Goal: Task Accomplishment & Management: Complete application form

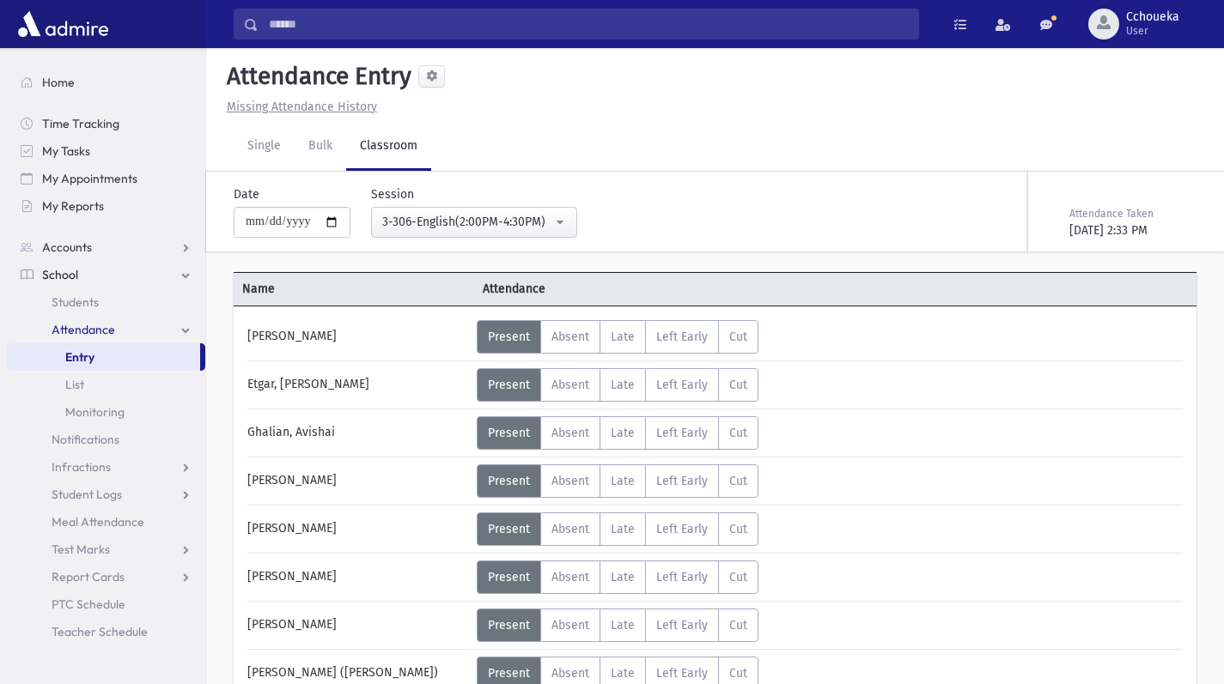
select select "****"
click span "Students"
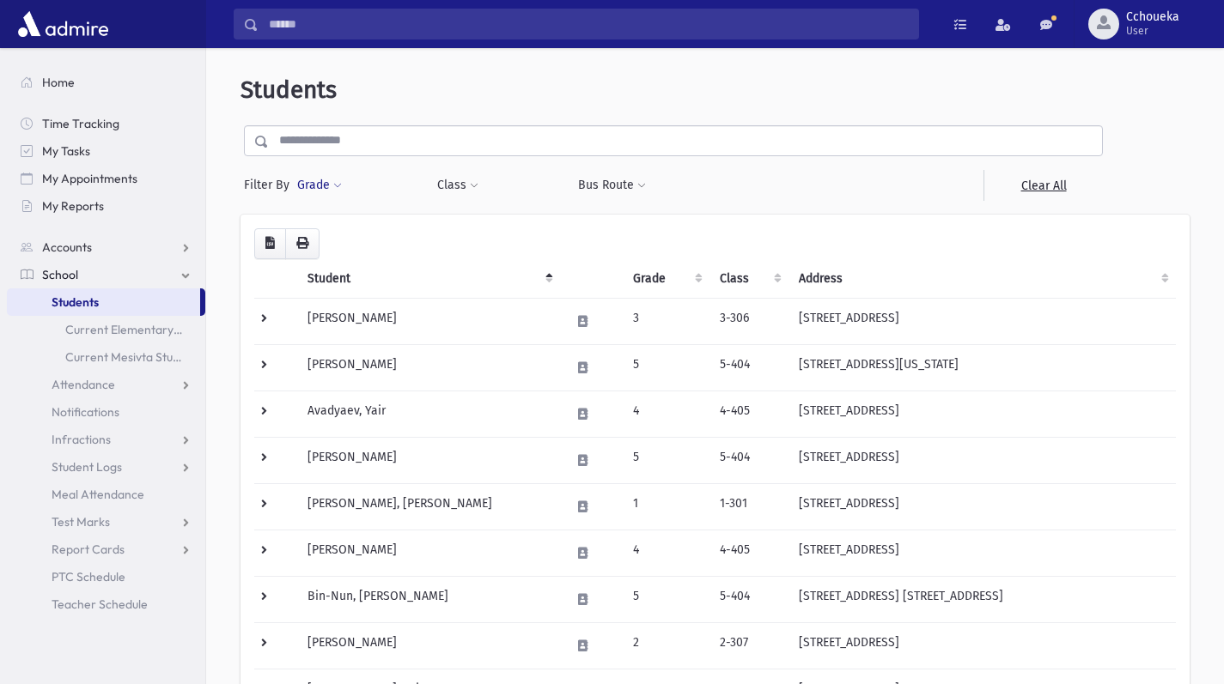
click at [326, 186] on button "Grade" at bounding box center [319, 185] width 46 height 31
click at [443, 237] on ul at bounding box center [396, 234] width 179 height 26
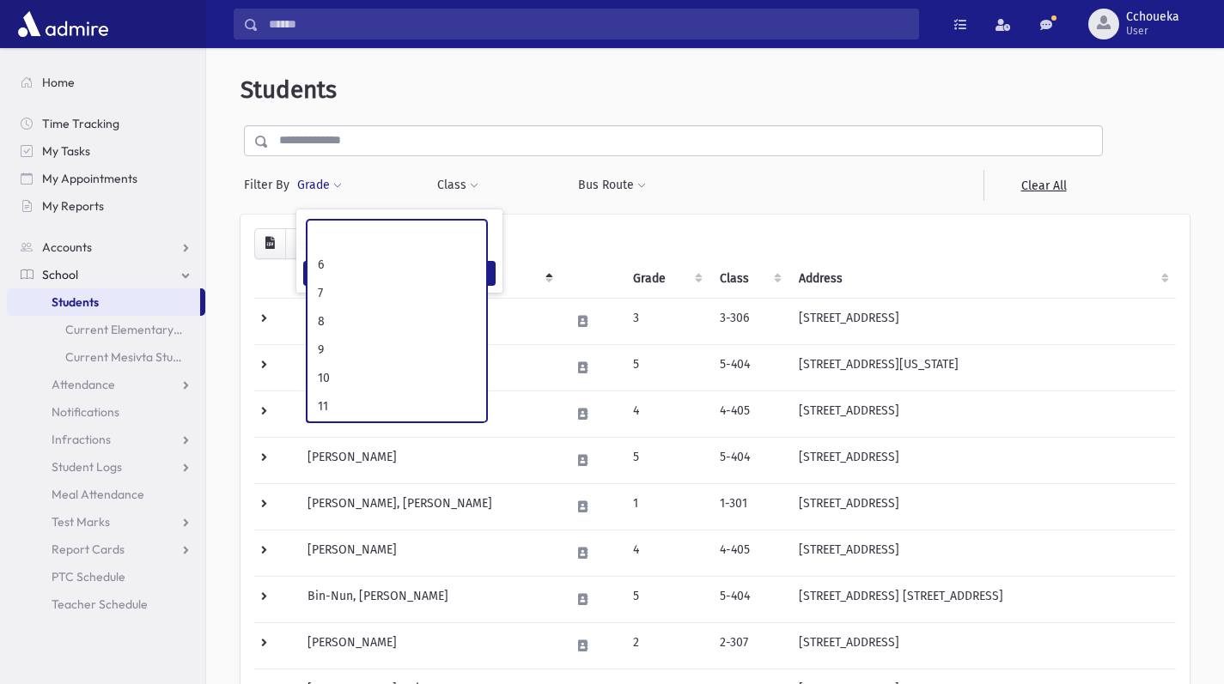
scroll to position [237, 0]
select select "**"
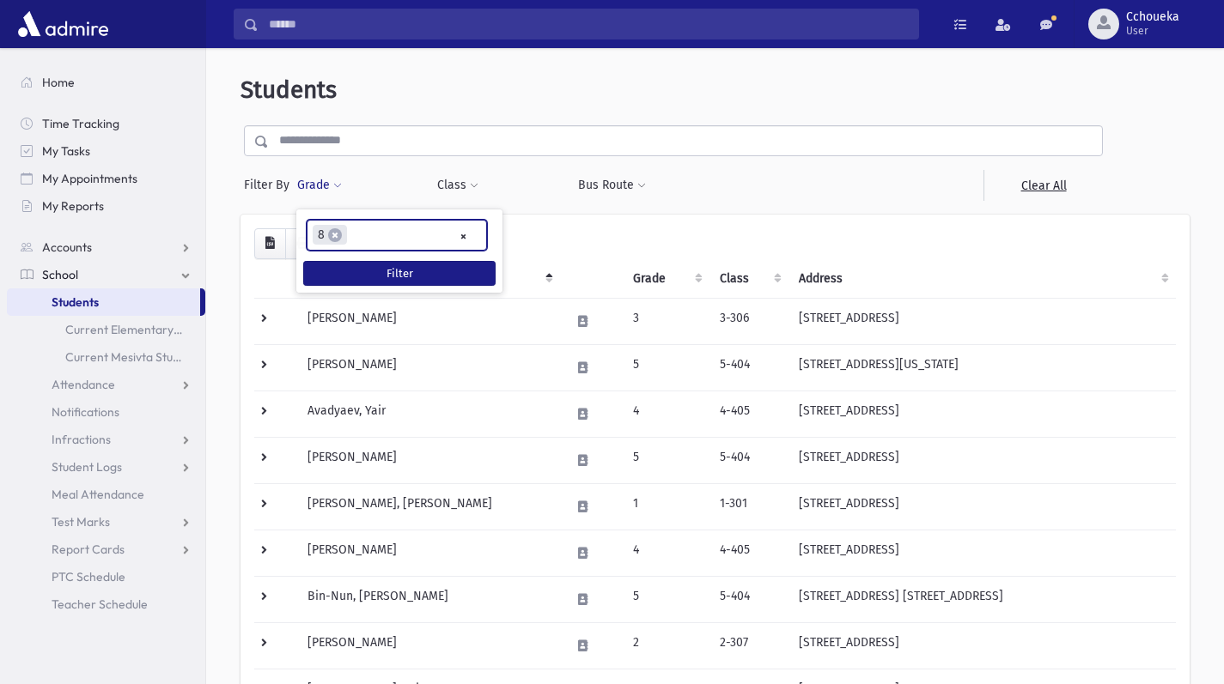
scroll to position [150, 0]
click at [451, 273] on button "Filter" at bounding box center [399, 273] width 192 height 25
click at [416, 237] on ul "× × 8" at bounding box center [396, 235] width 179 height 28
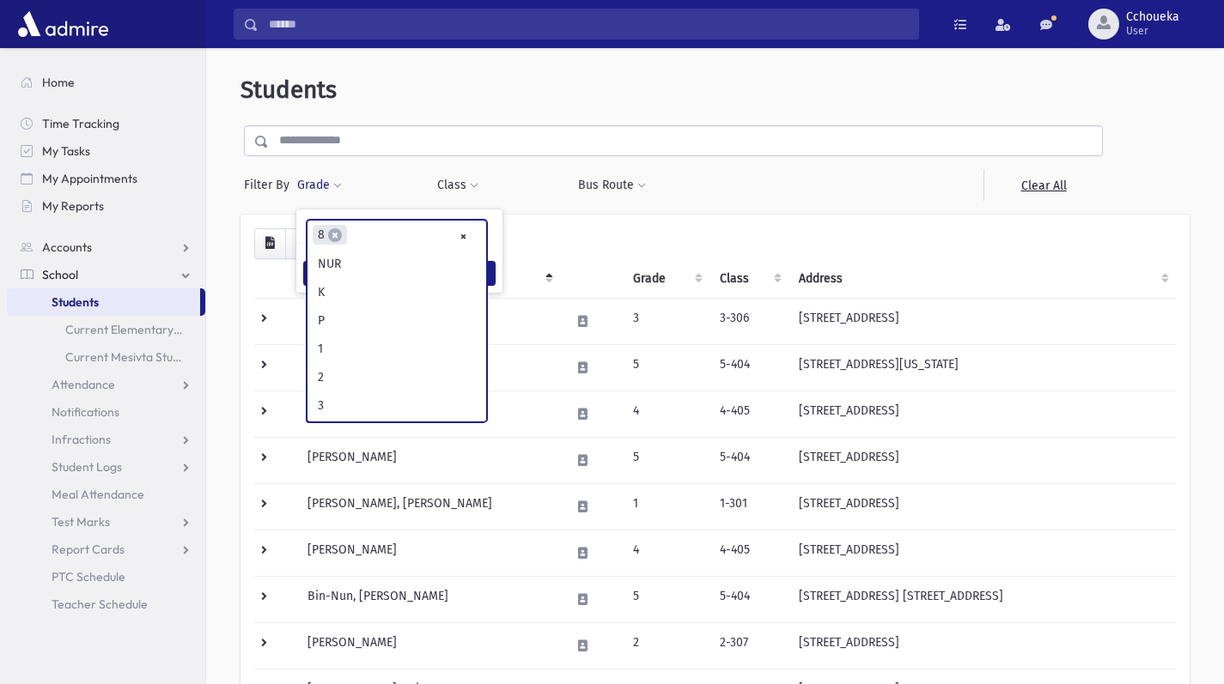
scroll to position [255, 0]
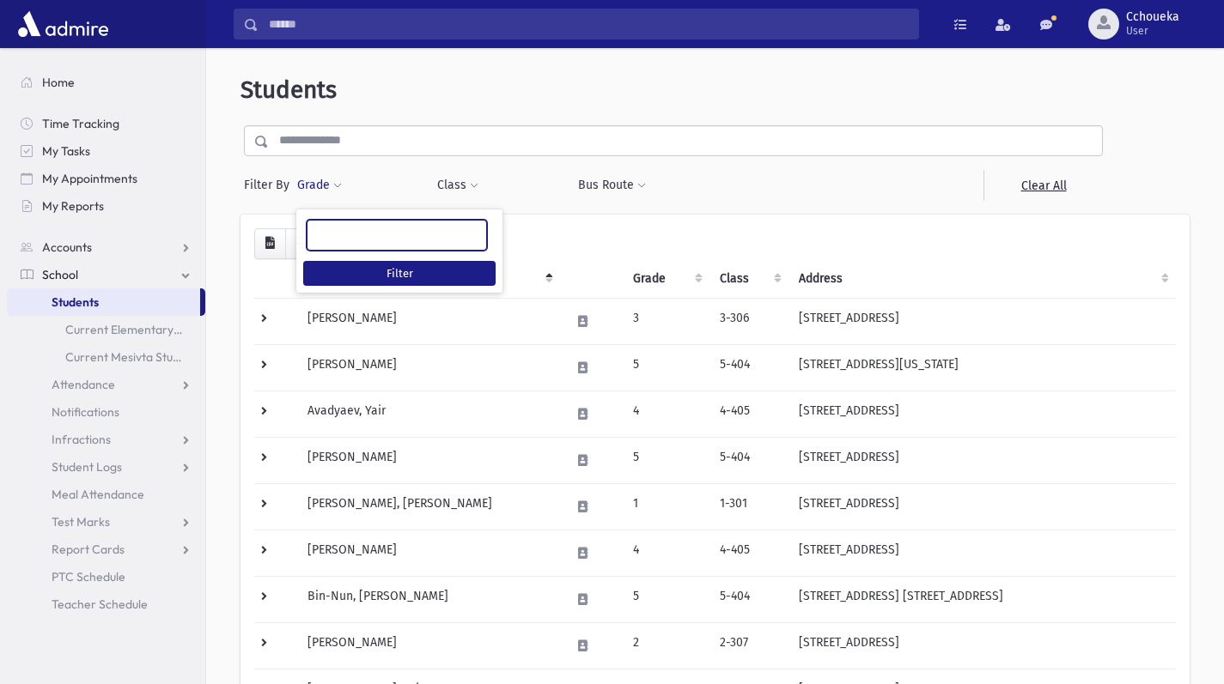
click at [431, 244] on ul at bounding box center [396, 234] width 179 height 26
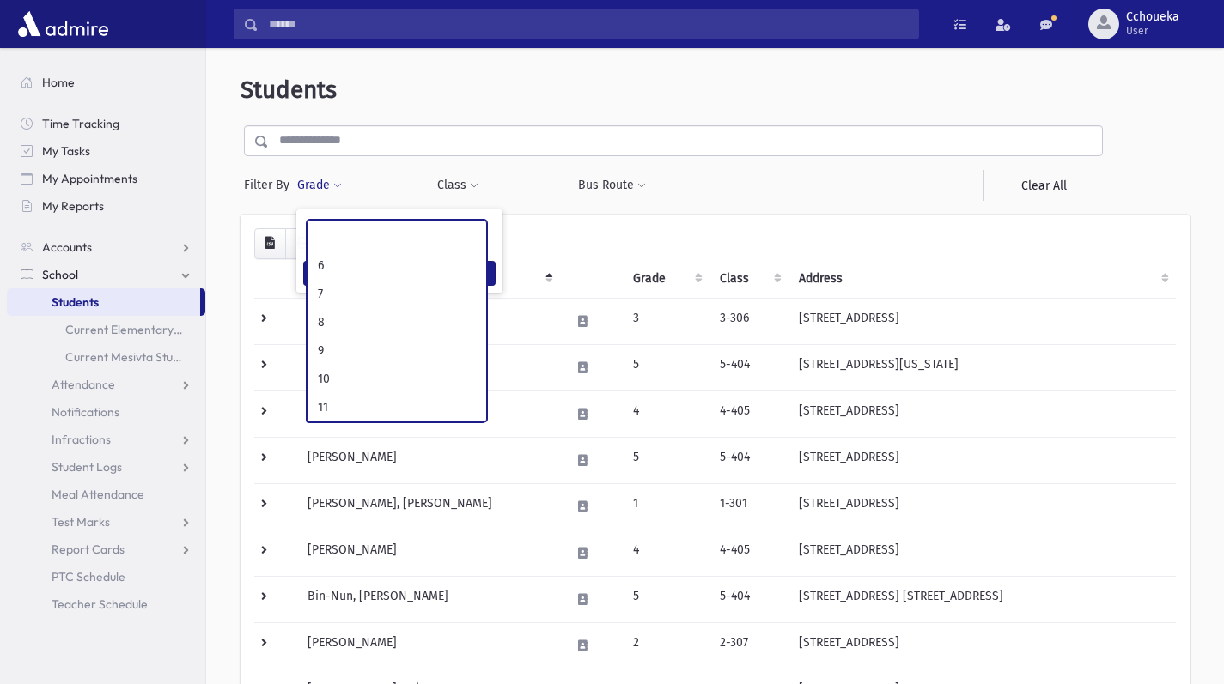
scroll to position [224, 0]
select select "**"
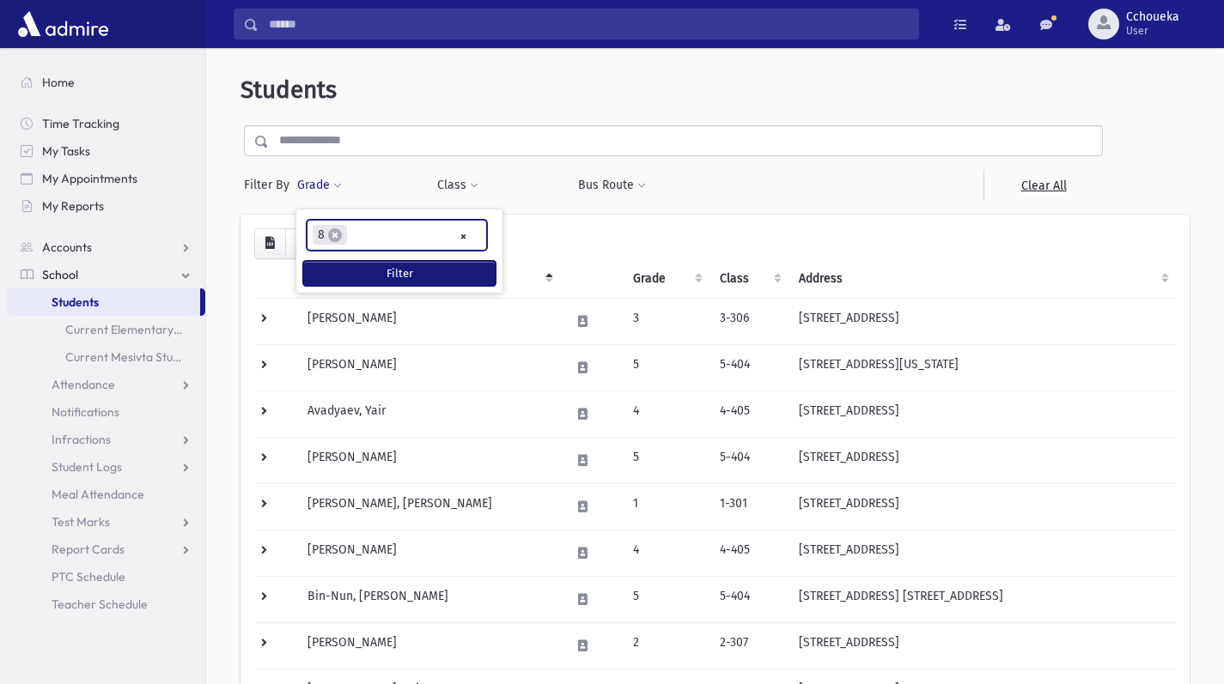
click at [449, 276] on button "Filter" at bounding box center [399, 273] width 192 height 25
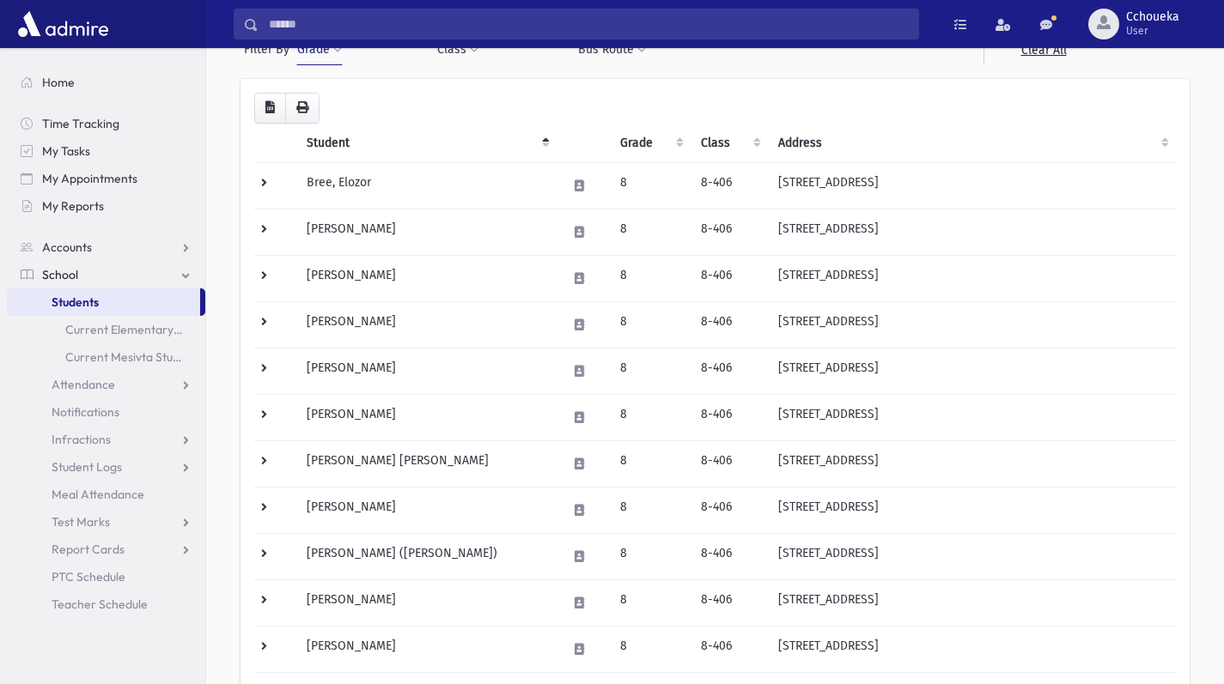
scroll to position [145, 0]
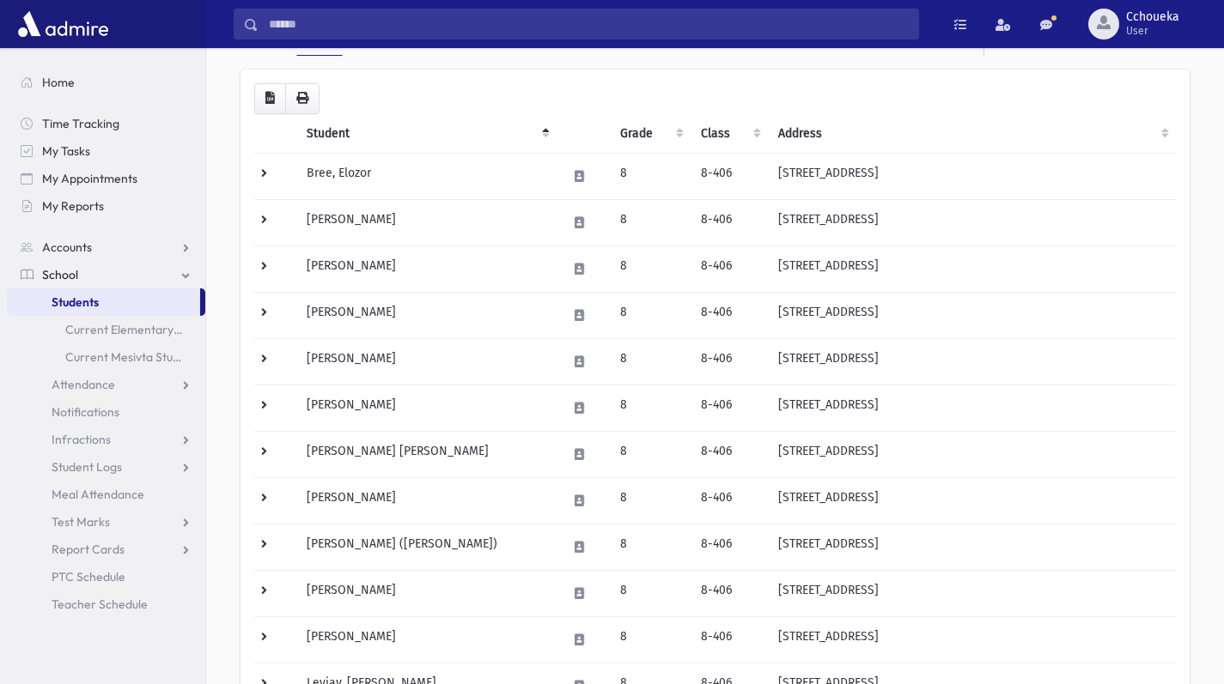
click at [295, 493] on td at bounding box center [275, 500] width 42 height 46
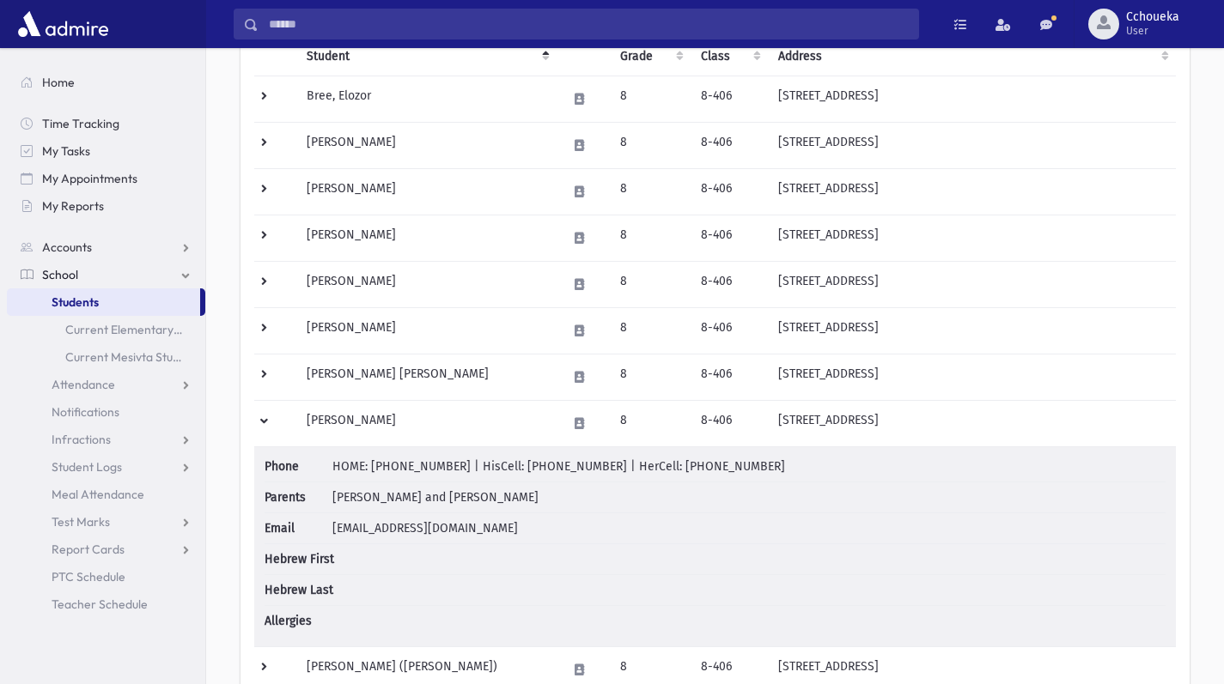
scroll to position [216, 0]
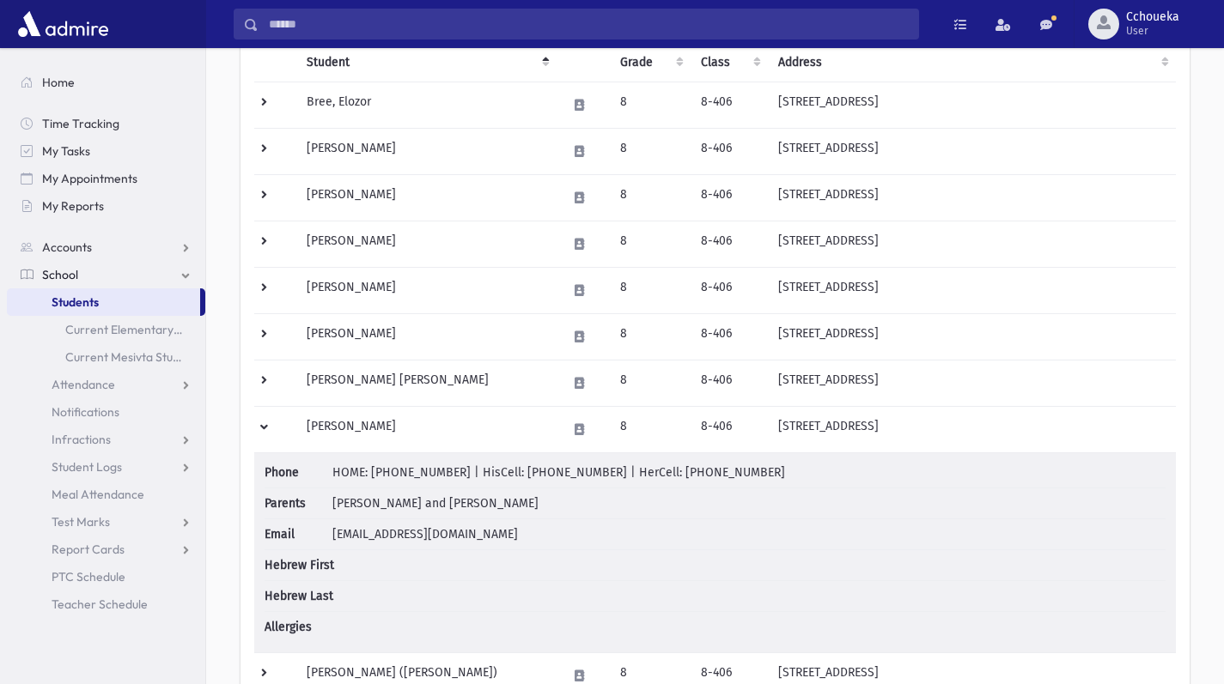
click at [273, 431] on td at bounding box center [275, 429] width 42 height 46
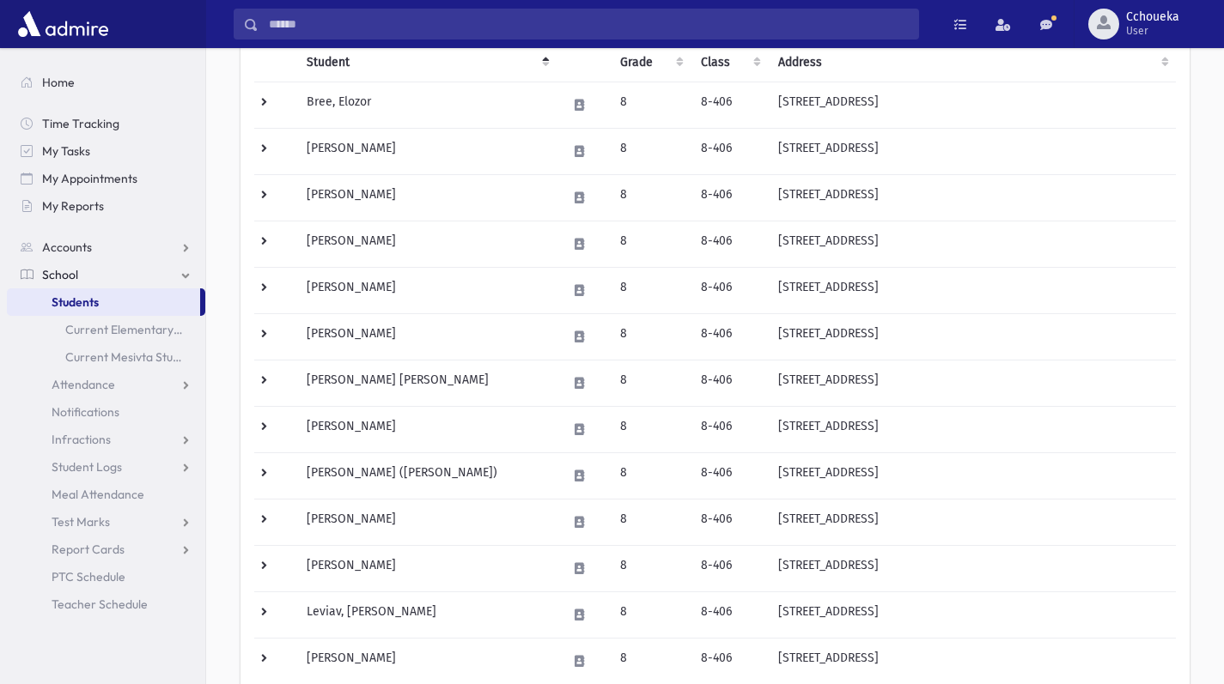
click at [380, 428] on td "[PERSON_NAME]" at bounding box center [425, 429] width 259 height 46
click at [383, 428] on td "[PERSON_NAME]" at bounding box center [425, 429] width 259 height 46
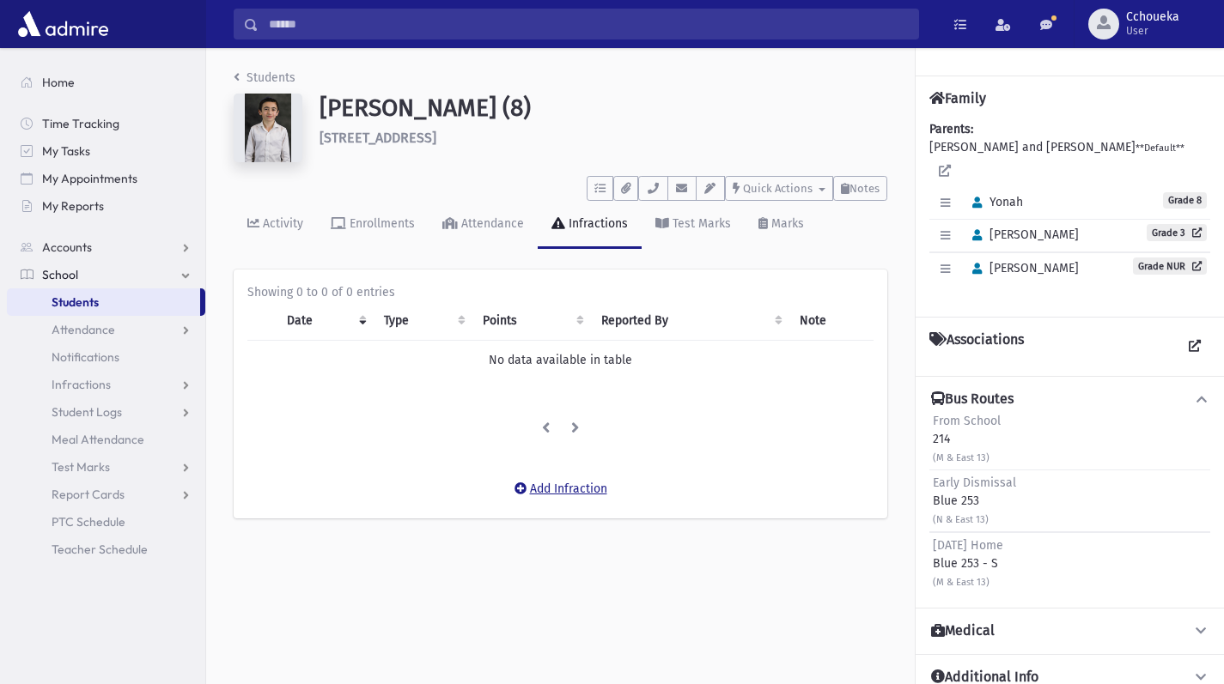
click at [567, 502] on button "Add Infraction" at bounding box center [560, 489] width 115 height 31
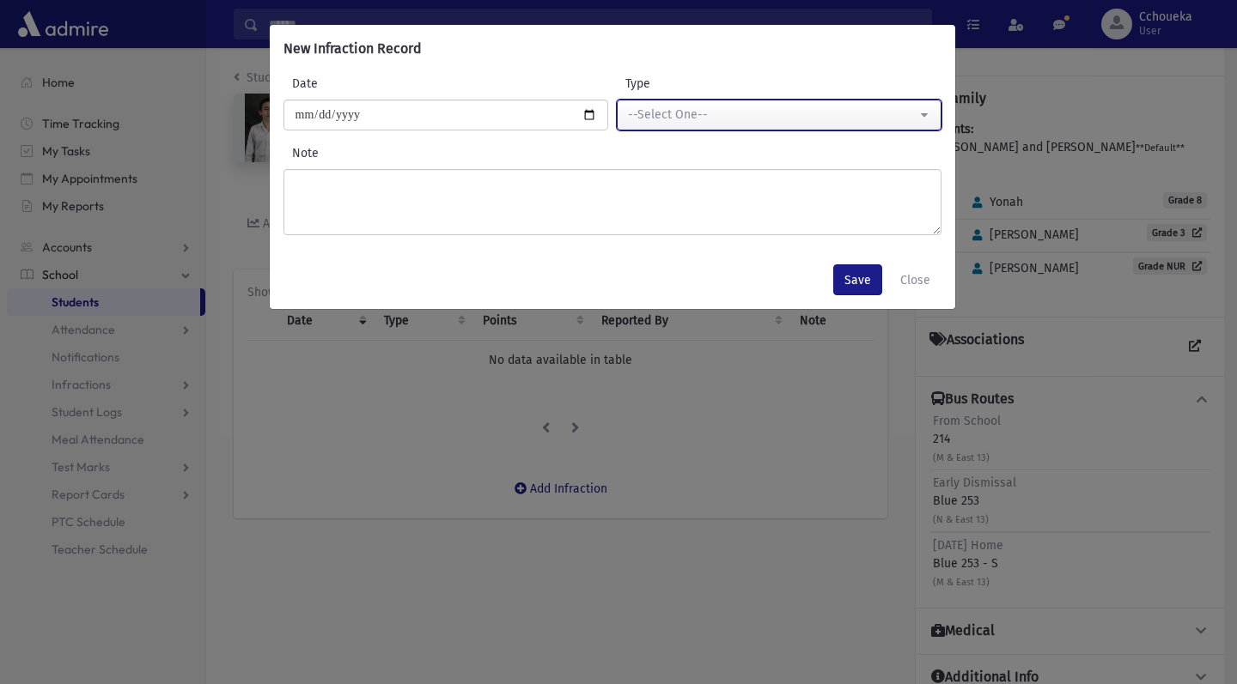
click at [829, 113] on div "--Select One--" at bounding box center [772, 115] width 289 height 18
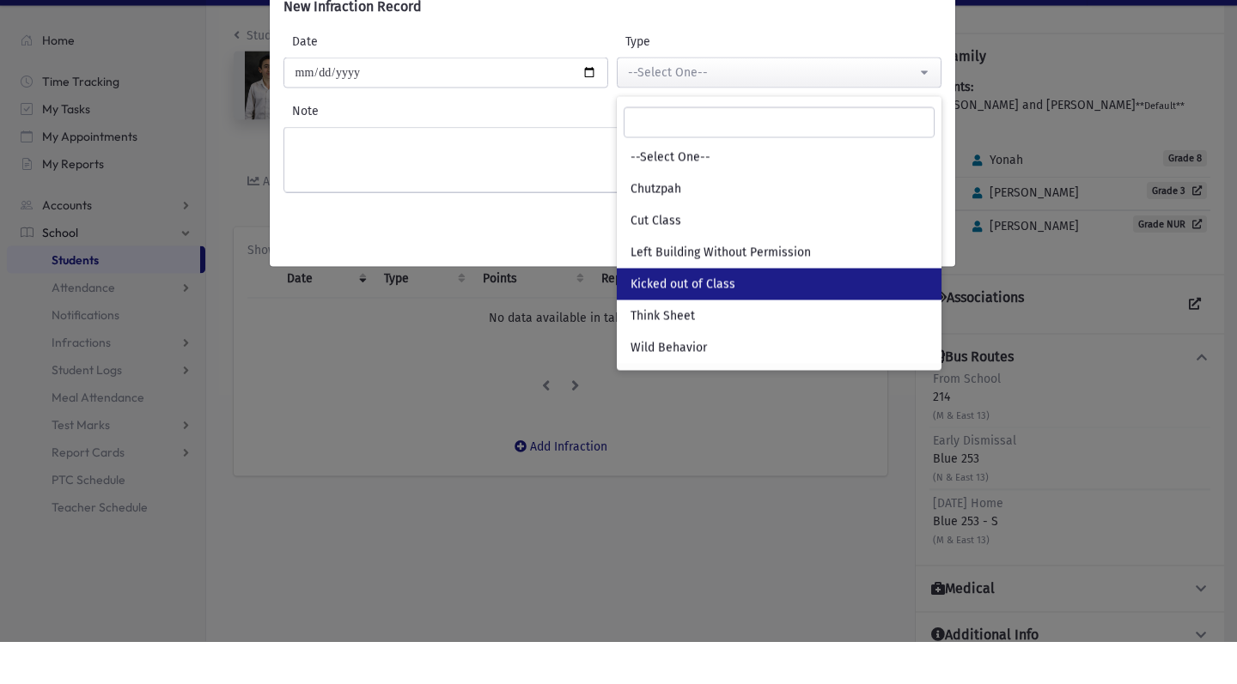
click at [756, 327] on link "Kicked out of Class" at bounding box center [779, 327] width 325 height 32
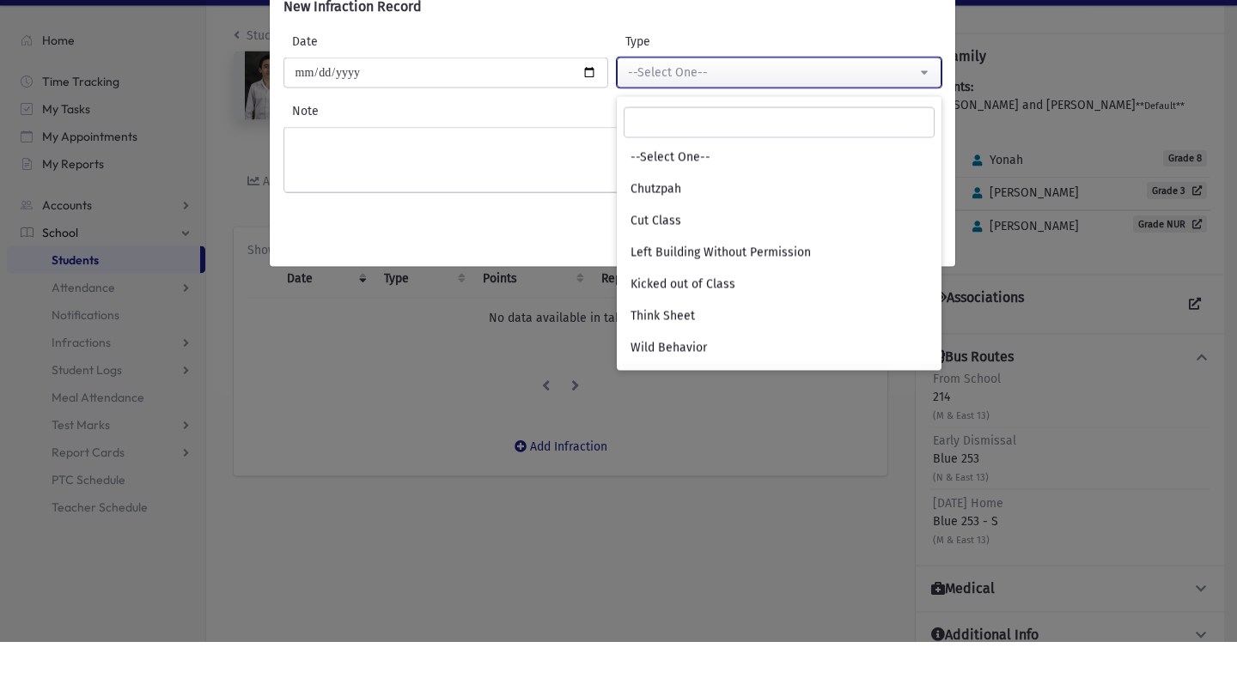
select select "*"
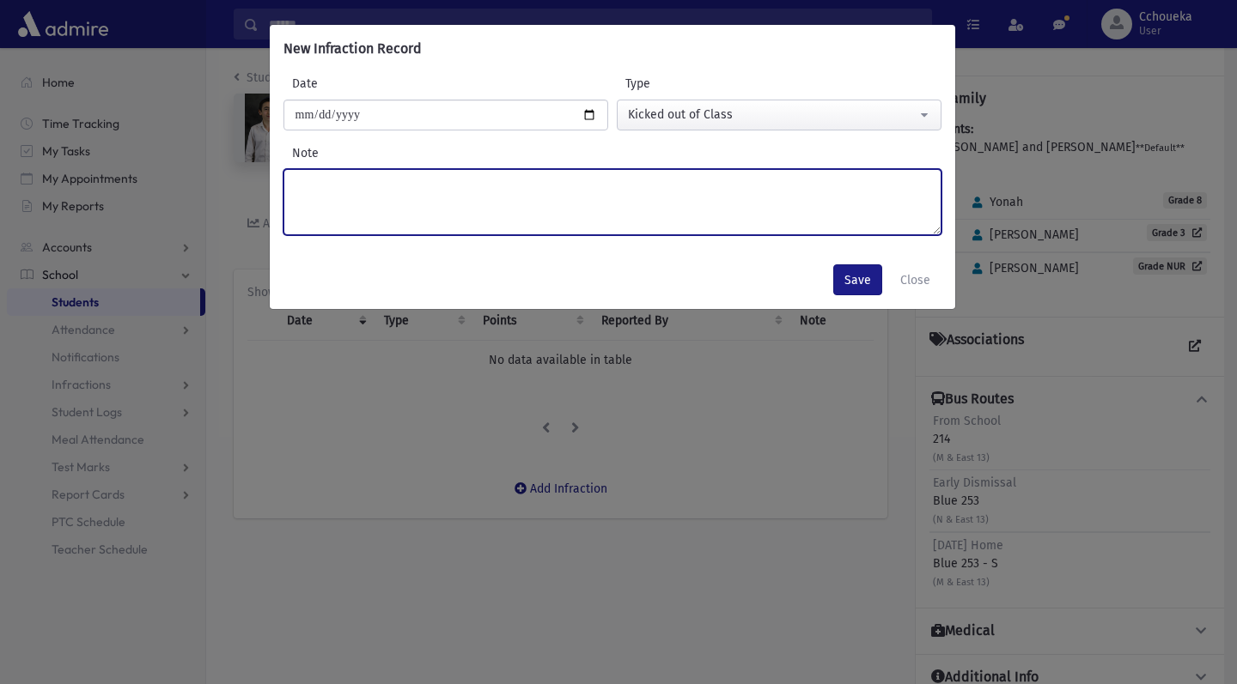
click textarea "Note"
type textarea "**********"
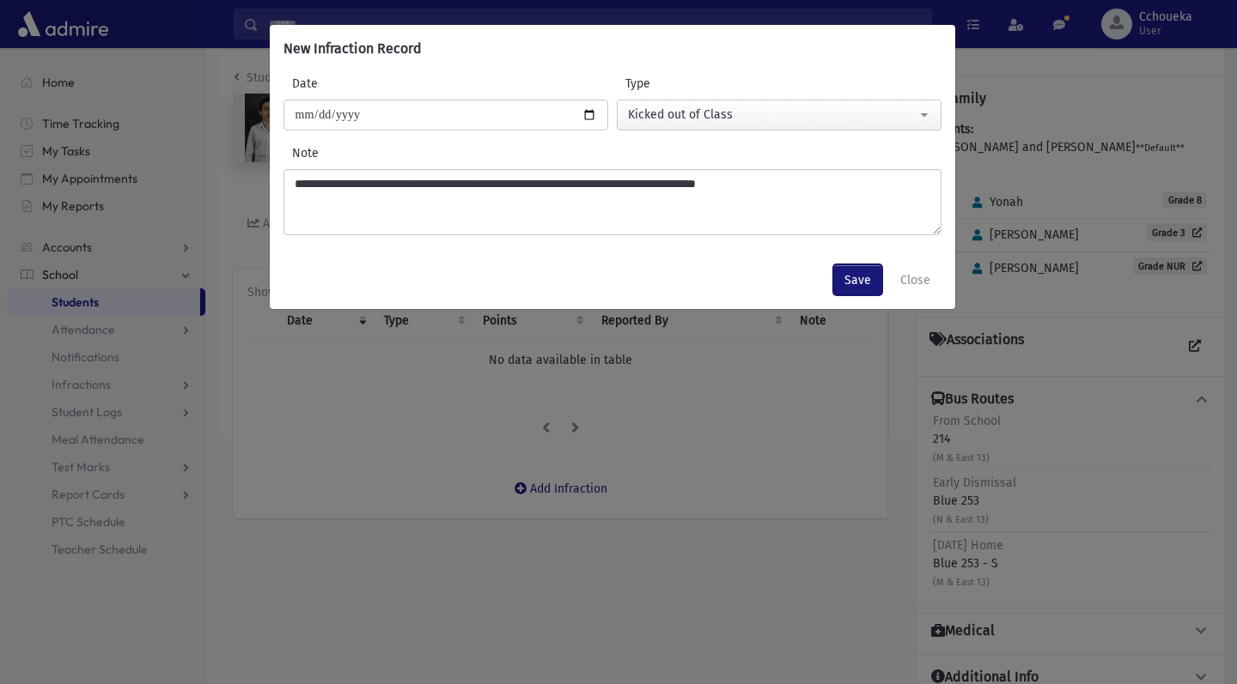
click button "Save"
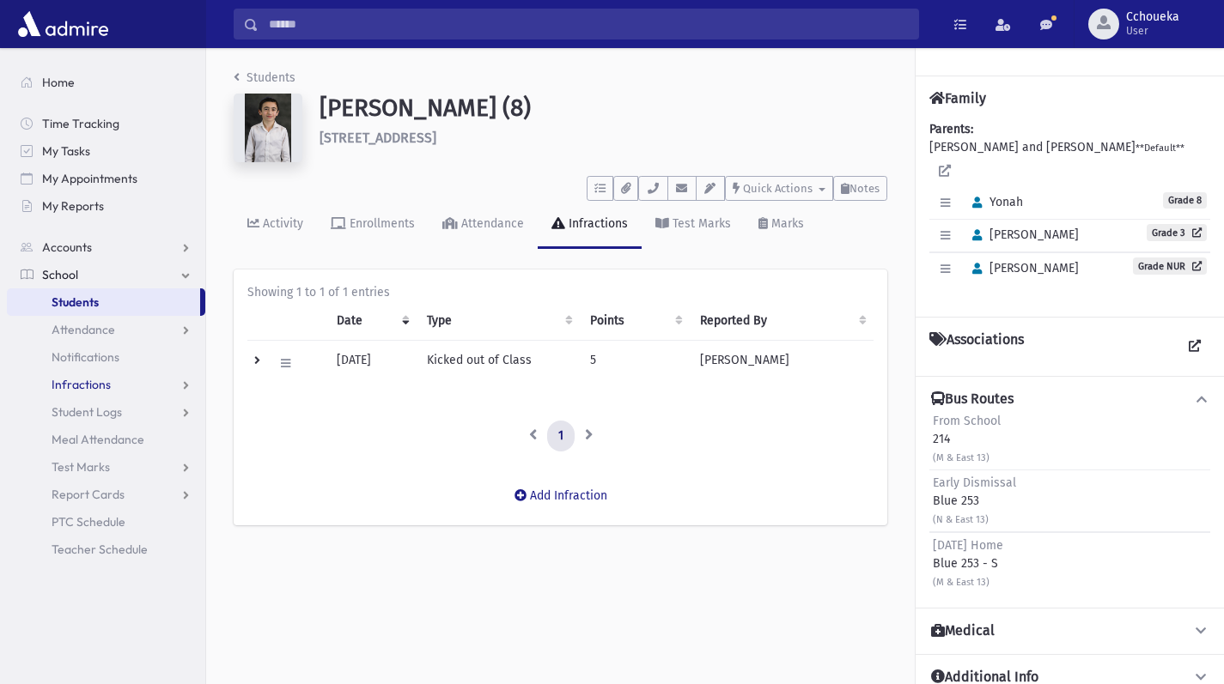
click span "Infractions"
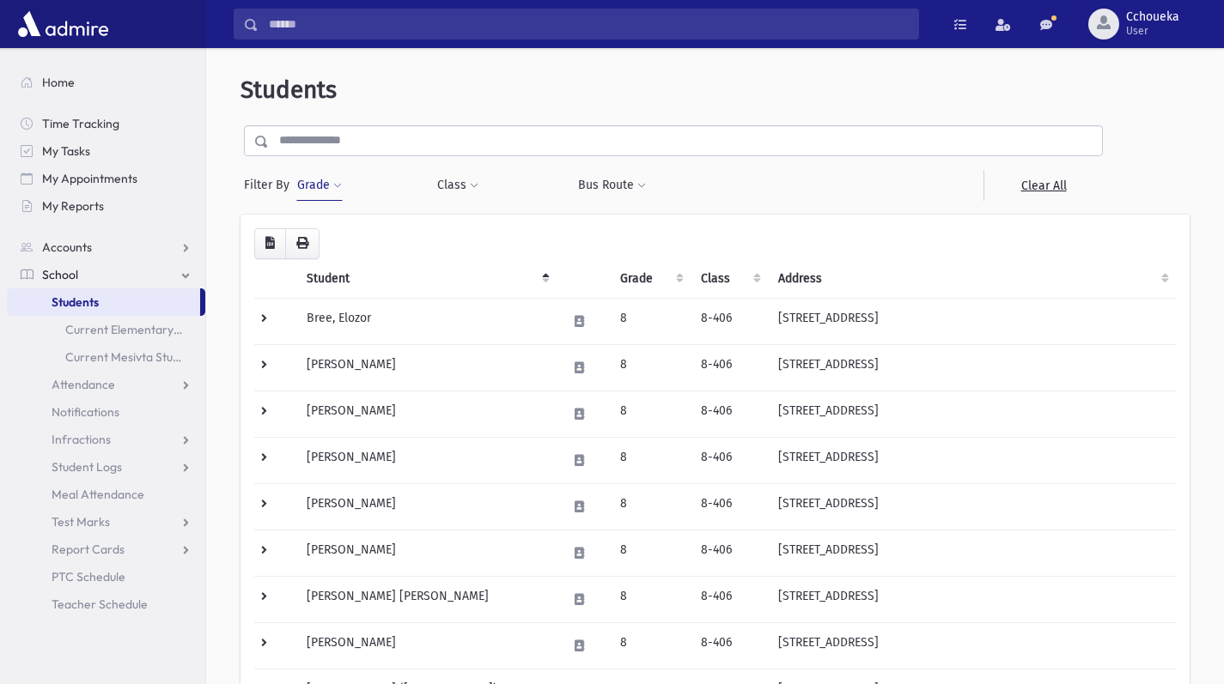
click at [423, 511] on td "[PERSON_NAME]" at bounding box center [425, 506] width 259 height 46
click at [453, 499] on td "[PERSON_NAME]" at bounding box center [425, 506] width 259 height 46
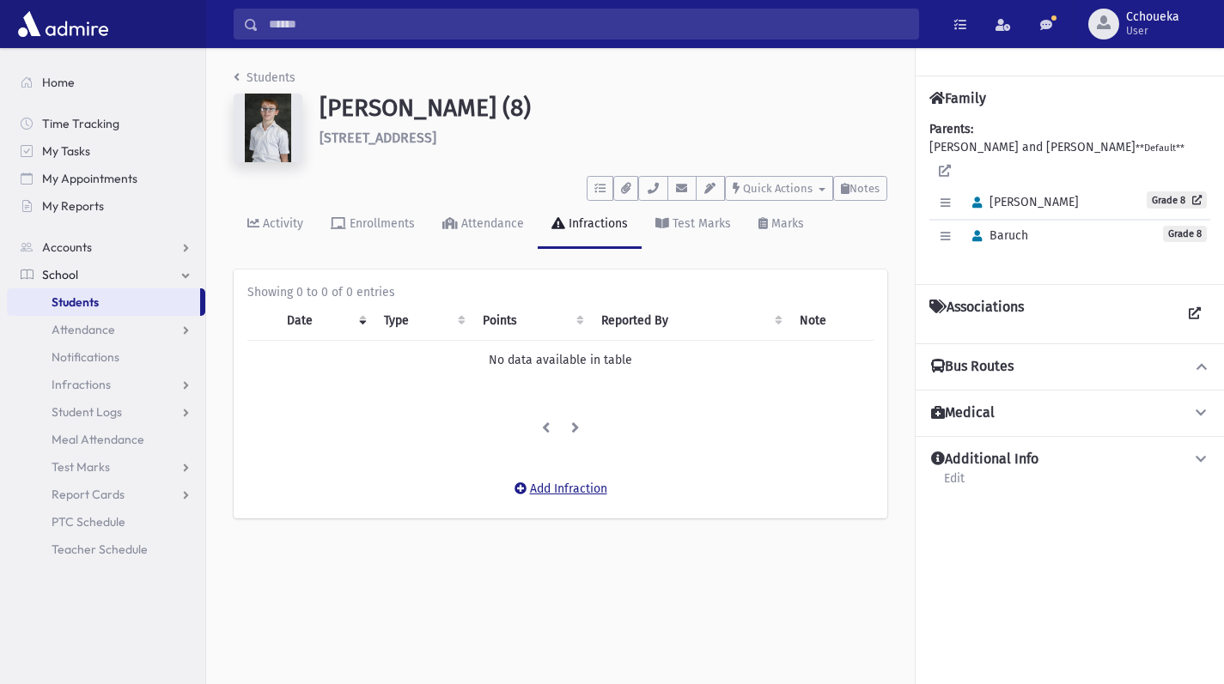
click at [583, 501] on button "Add Infraction" at bounding box center [560, 489] width 115 height 31
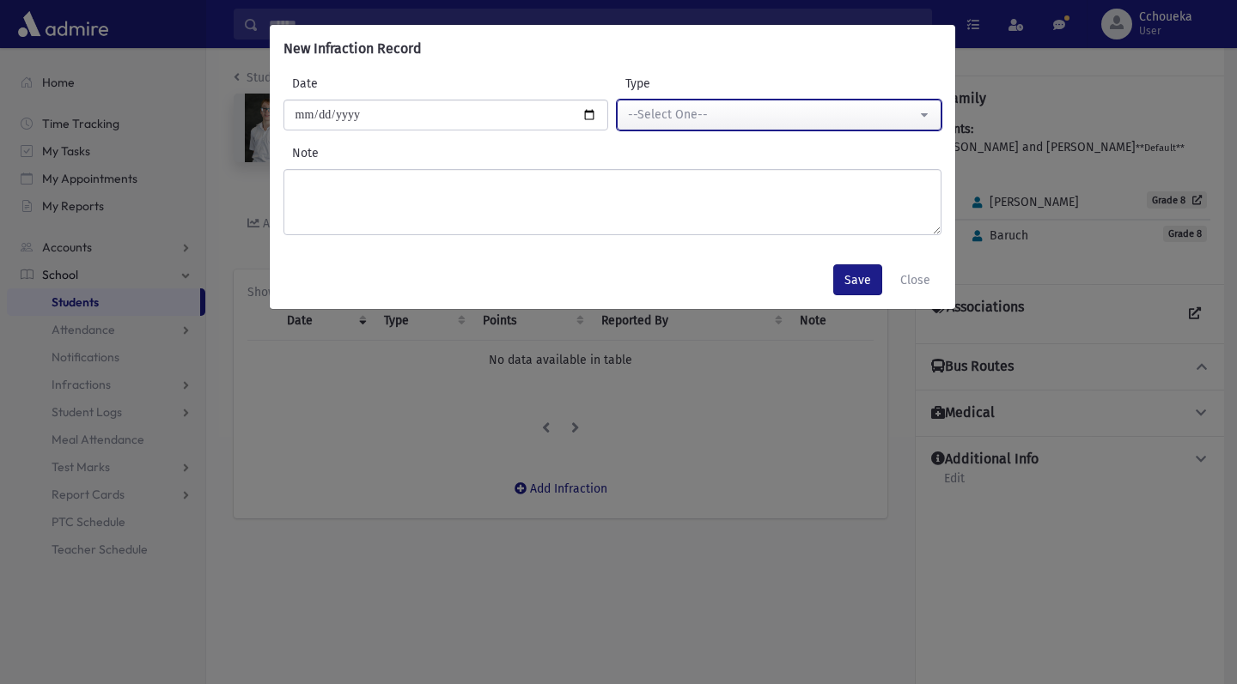
click at [757, 125] on button "--Select One--" at bounding box center [779, 115] width 325 height 31
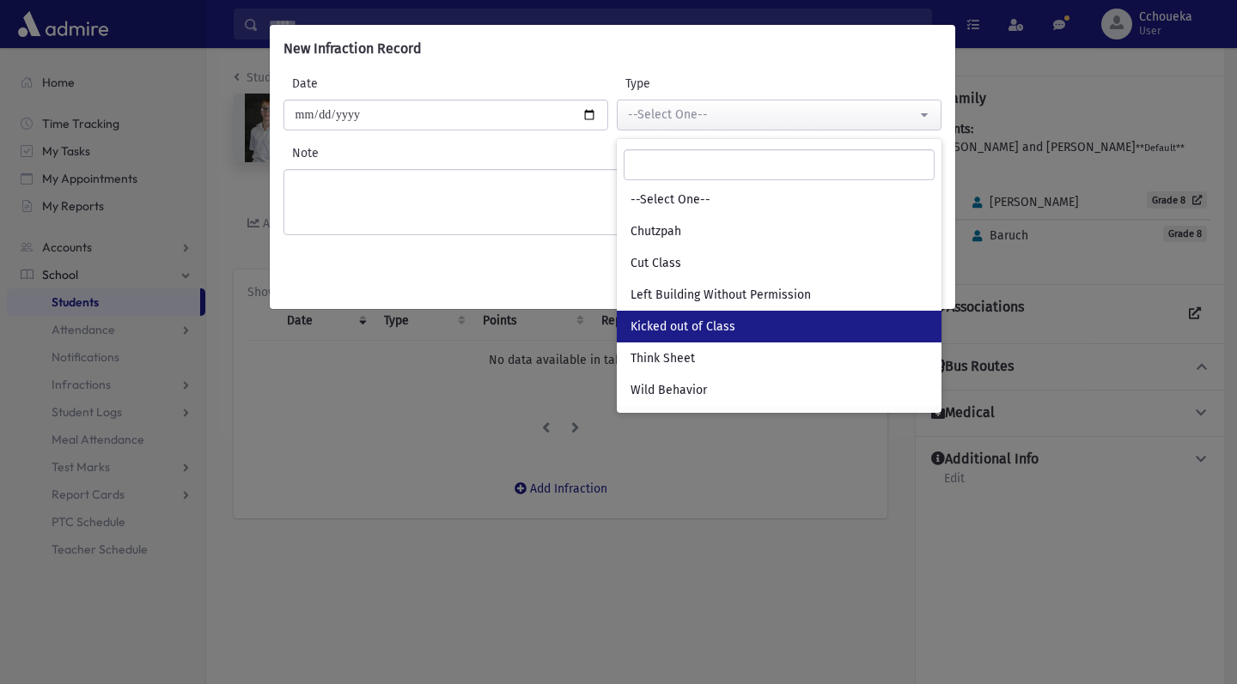
click at [763, 324] on link "Kicked out of Class" at bounding box center [779, 327] width 325 height 32
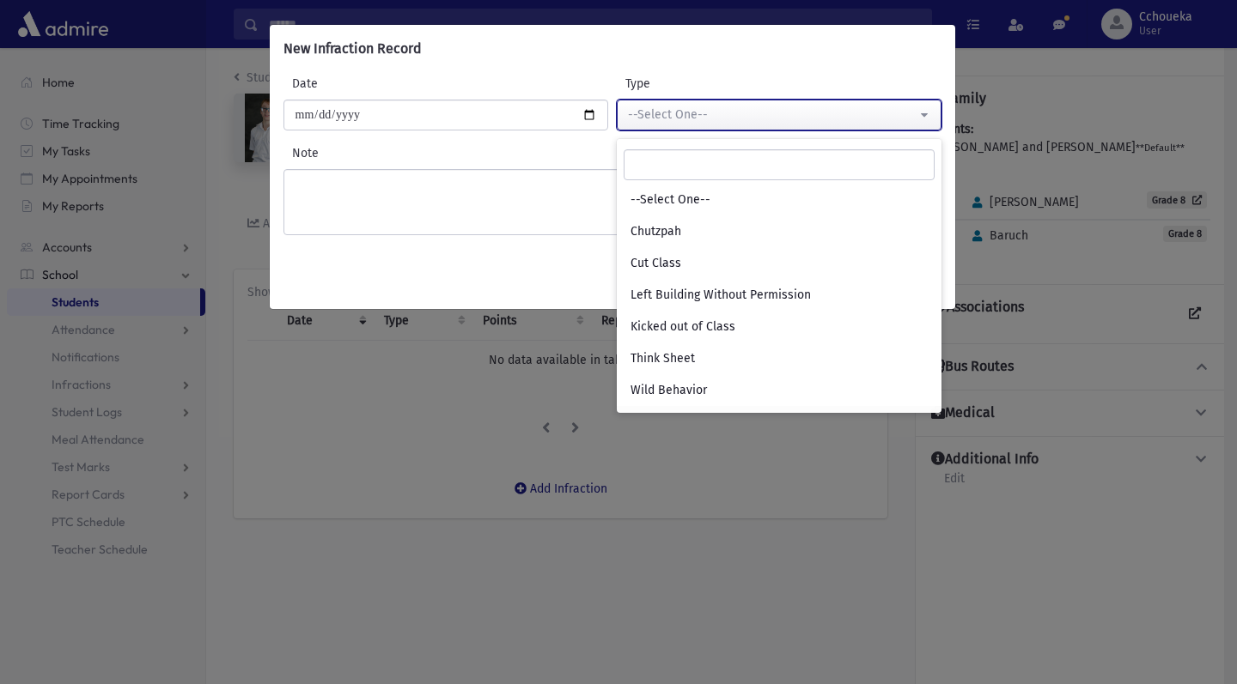
select select "*"
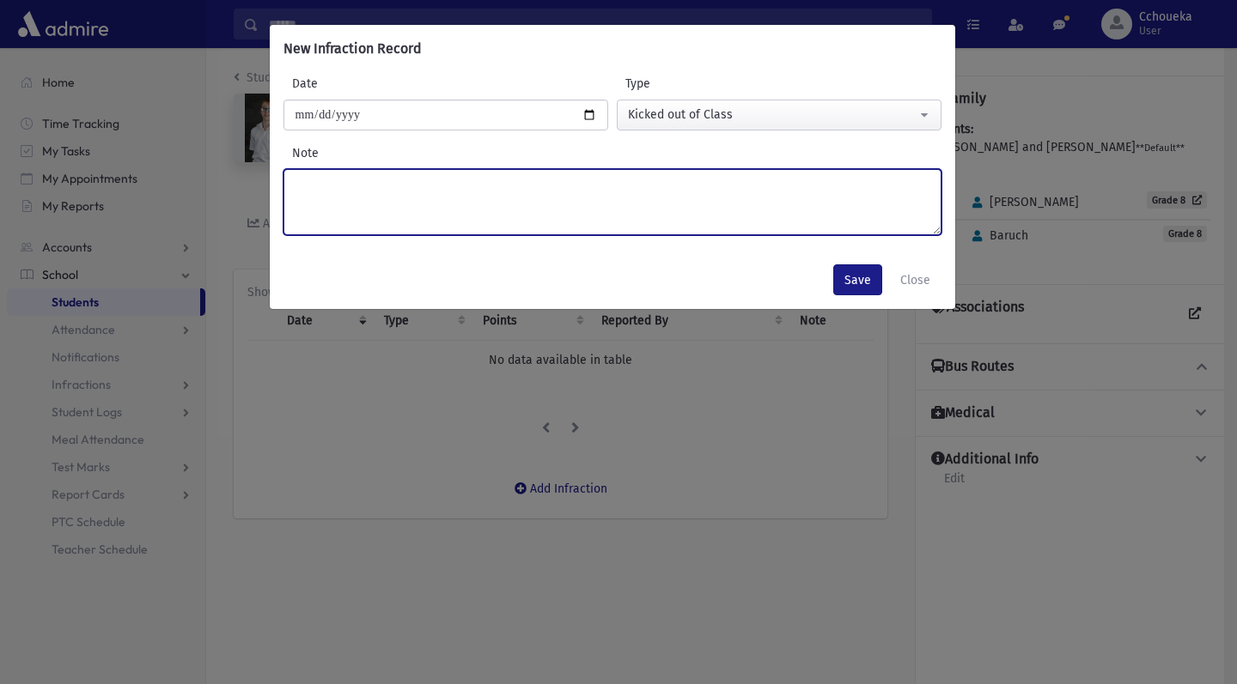
click at [664, 188] on textarea "Note" at bounding box center [612, 202] width 658 height 66
type textarea "**********"
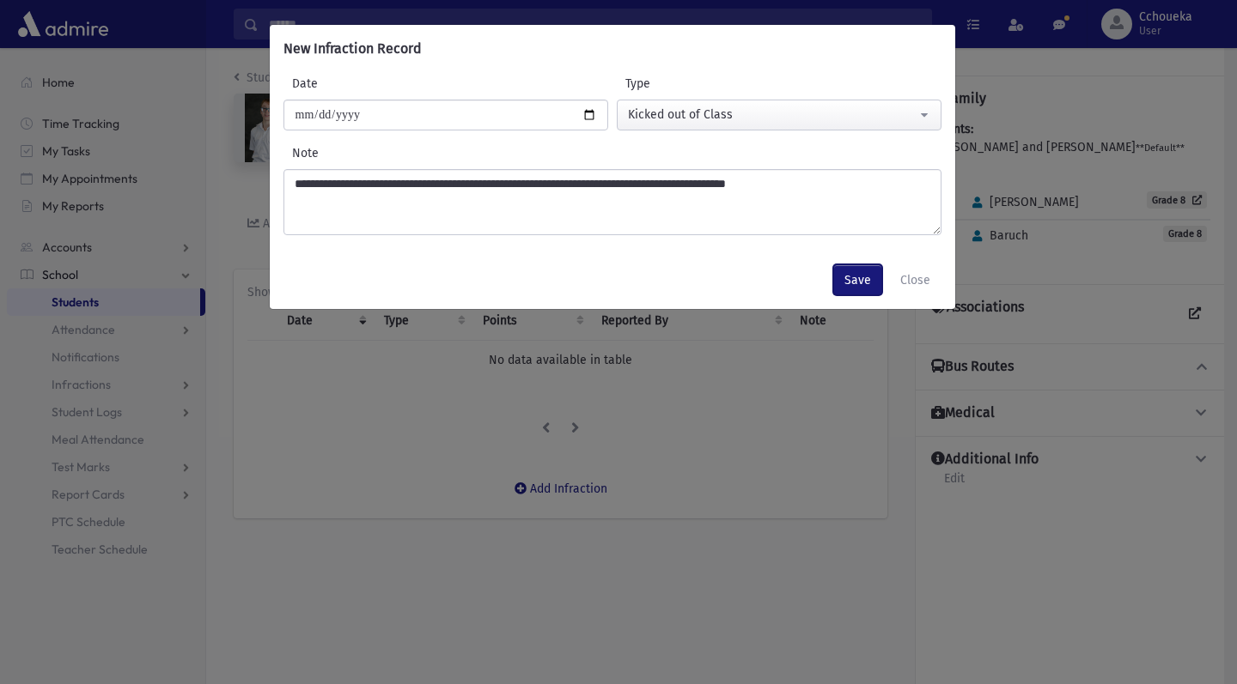
click at [852, 282] on button "Save" at bounding box center [857, 279] width 49 height 31
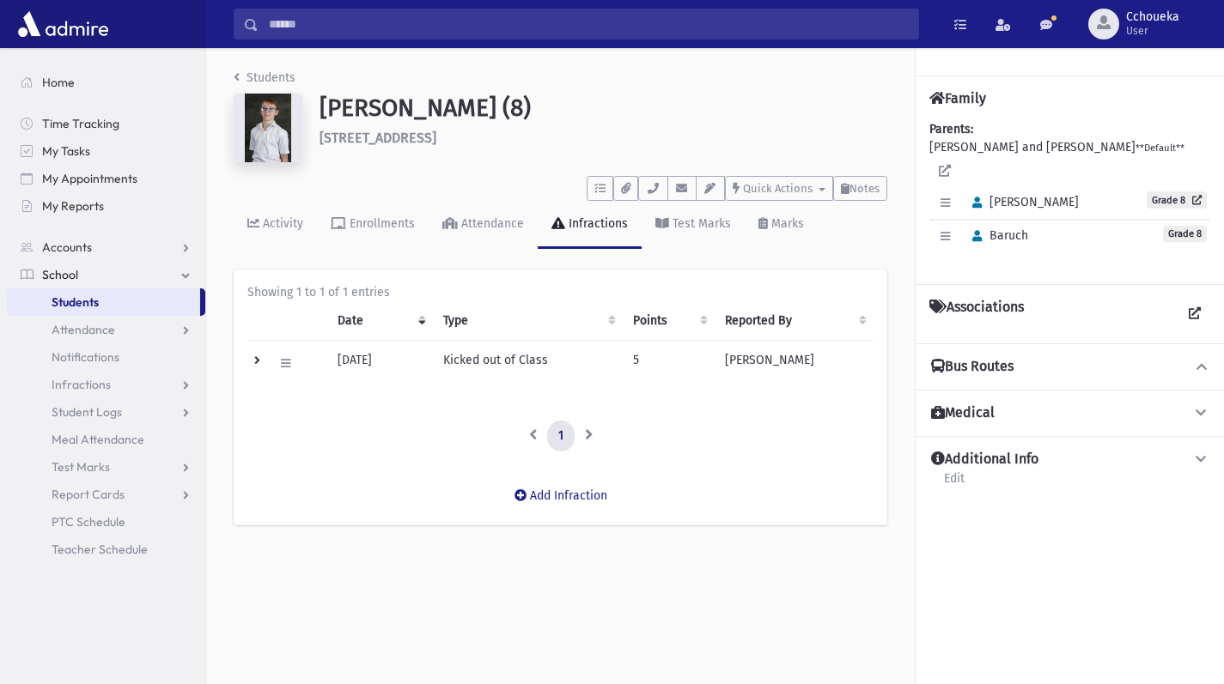
click at [82, 326] on span "Attendance" at bounding box center [84, 329] width 64 height 15
click at [88, 356] on span "Entry" at bounding box center [79, 356] width 29 height 15
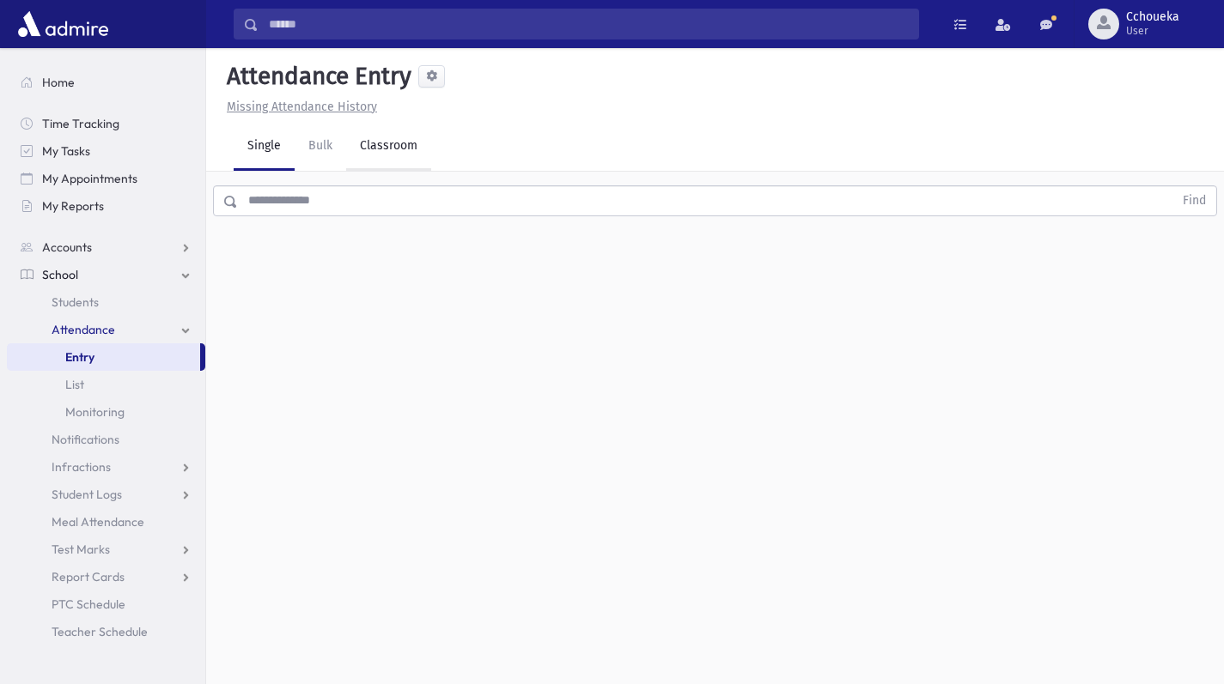
click at [397, 152] on link "Classroom" at bounding box center [388, 147] width 85 height 48
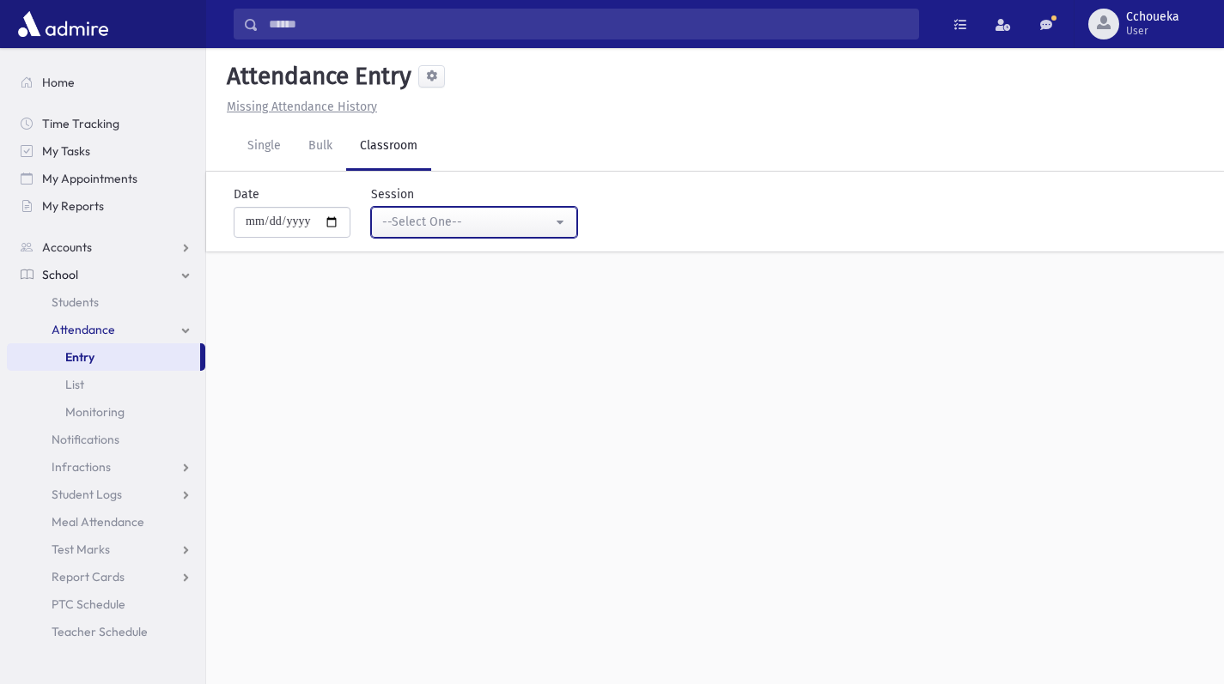
click at [561, 230] on button "--Select One--" at bounding box center [474, 222] width 206 height 31
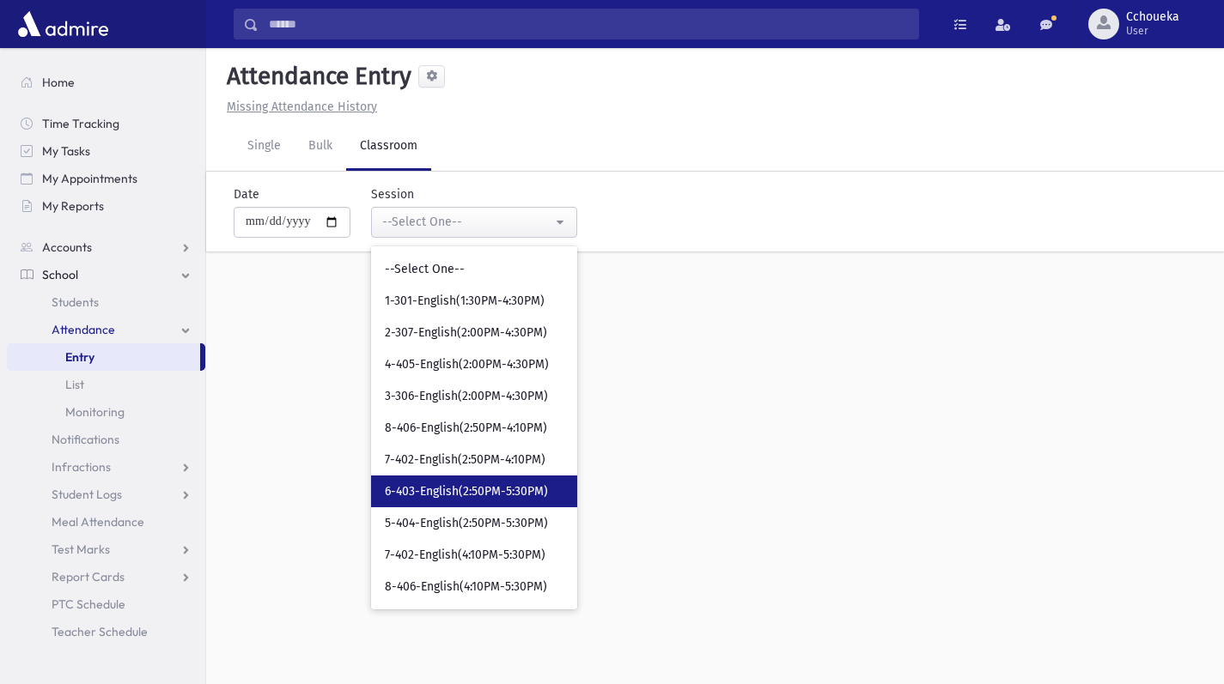
click at [523, 494] on span "6-403-English(2:50PM-5:30PM)" at bounding box center [466, 491] width 163 height 17
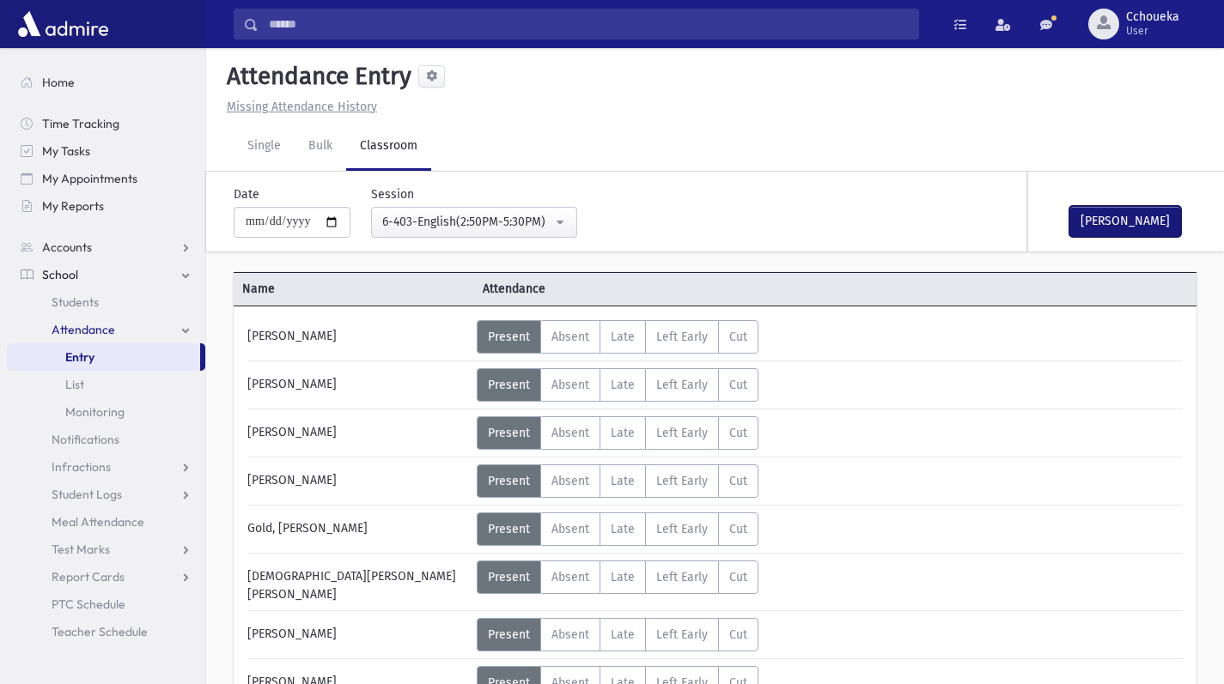
click at [1129, 233] on button "[PERSON_NAME]" at bounding box center [1125, 221] width 112 height 31
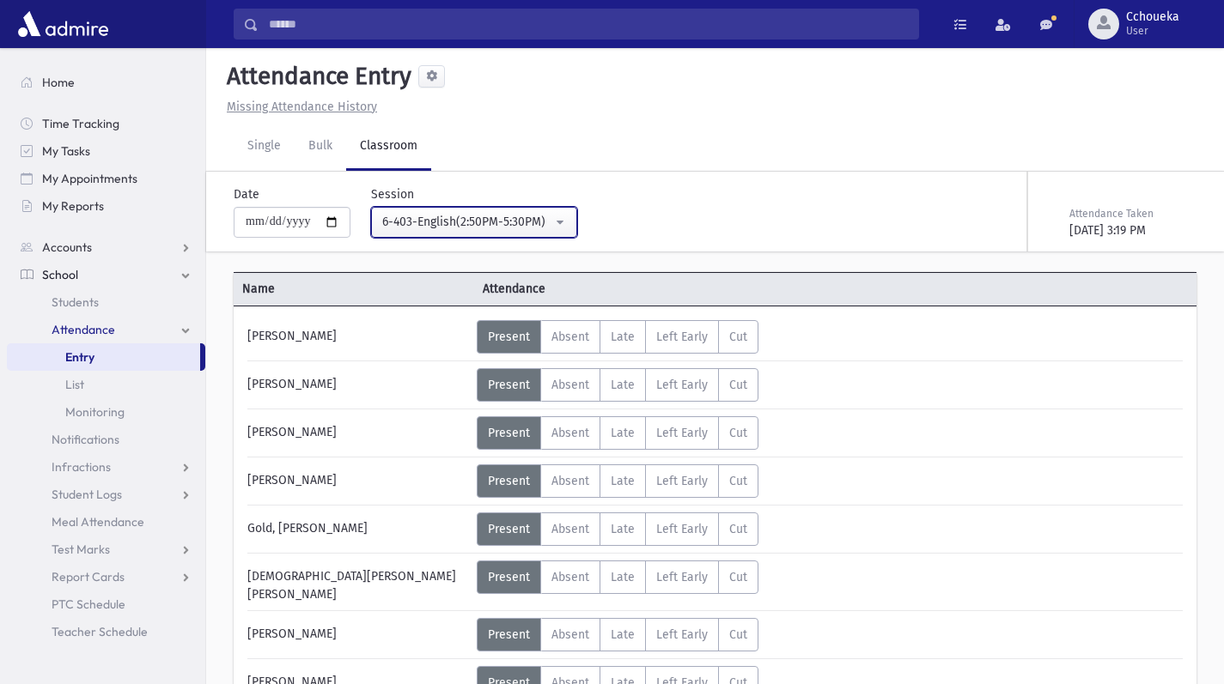
click at [562, 224] on button "6-403-English(2:50PM-5:30PM)" at bounding box center [474, 222] width 206 height 31
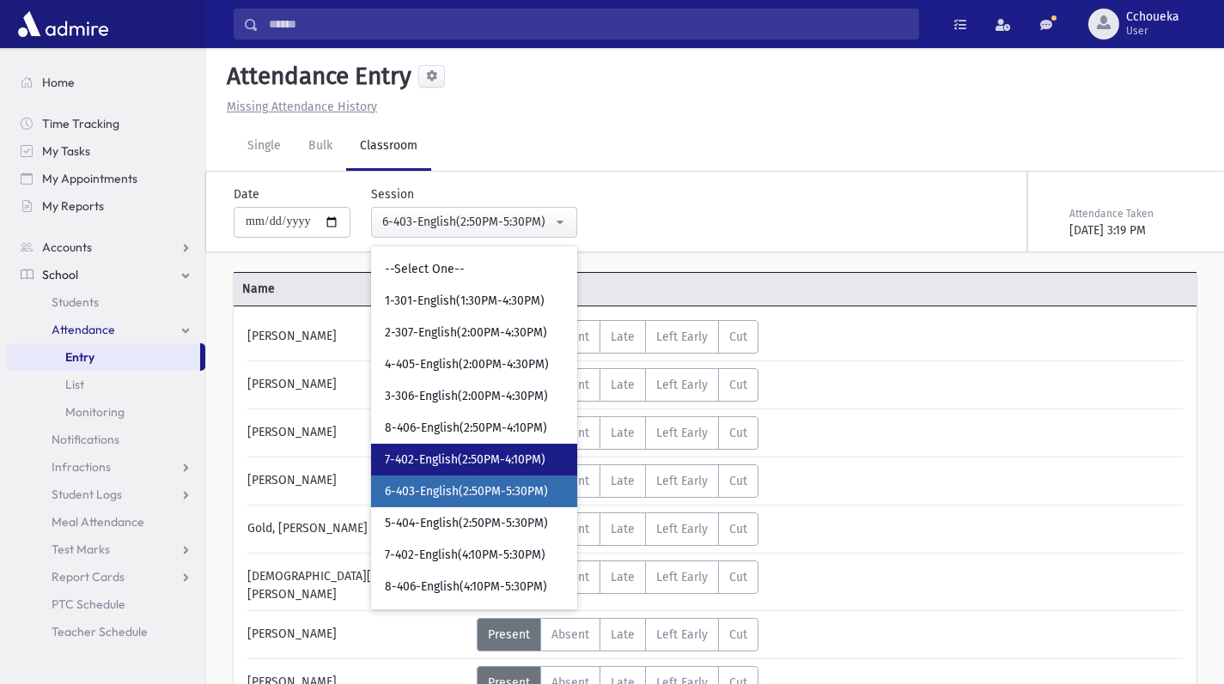
click at [544, 459] on span "7-402-English(2:50PM-4:10PM)" at bounding box center [465, 460] width 161 height 17
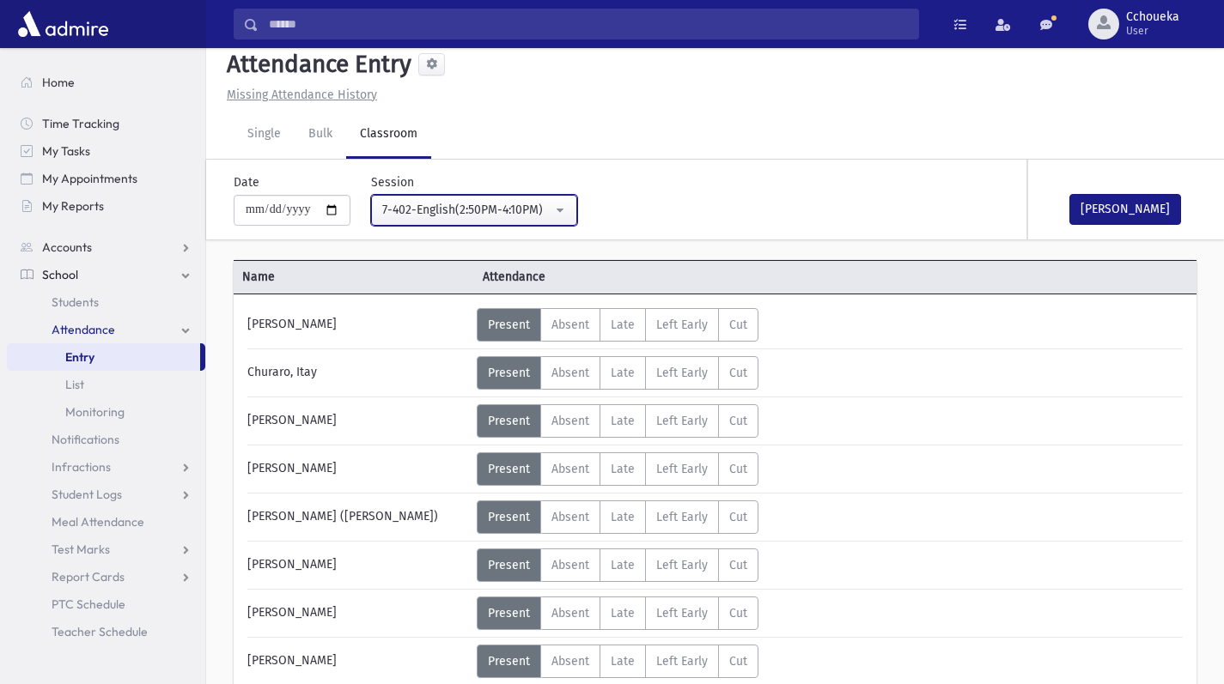
scroll to position [10, 0]
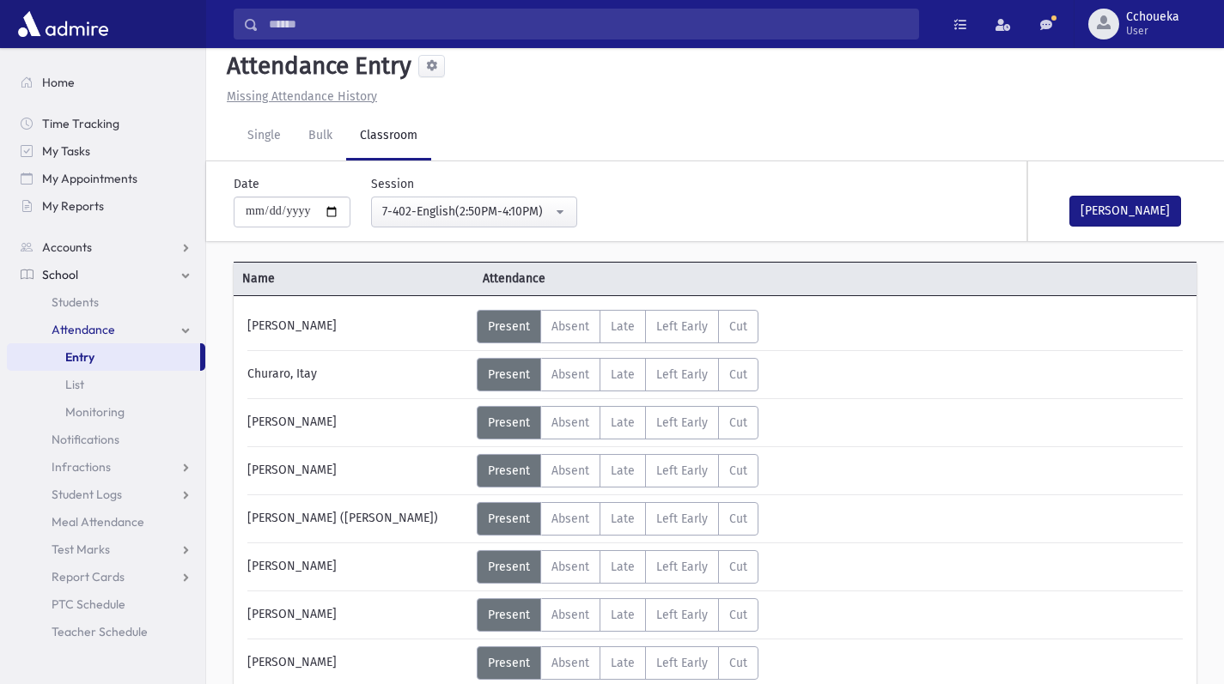
click at [561, 368] on span "Absent" at bounding box center [570, 375] width 38 height 15
click at [1135, 225] on button "Mark Done" at bounding box center [1125, 211] width 112 height 31
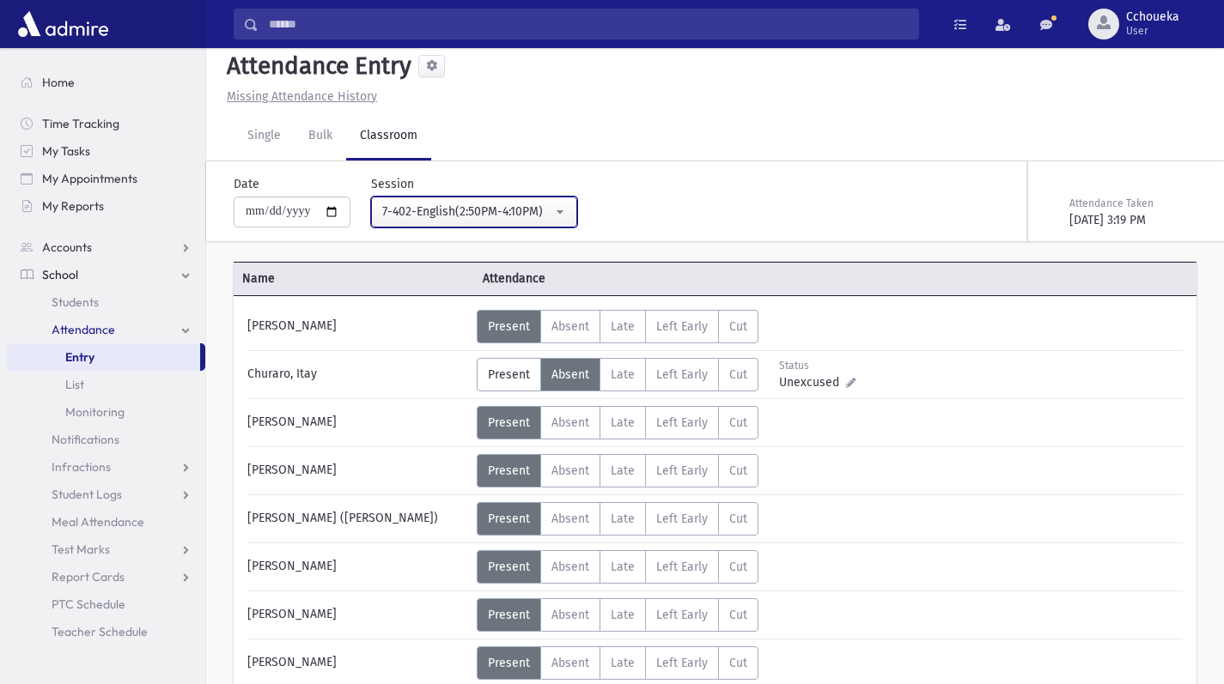
click at [532, 197] on button "7-402-English(2:50PM-4:10PM)" at bounding box center [474, 212] width 206 height 31
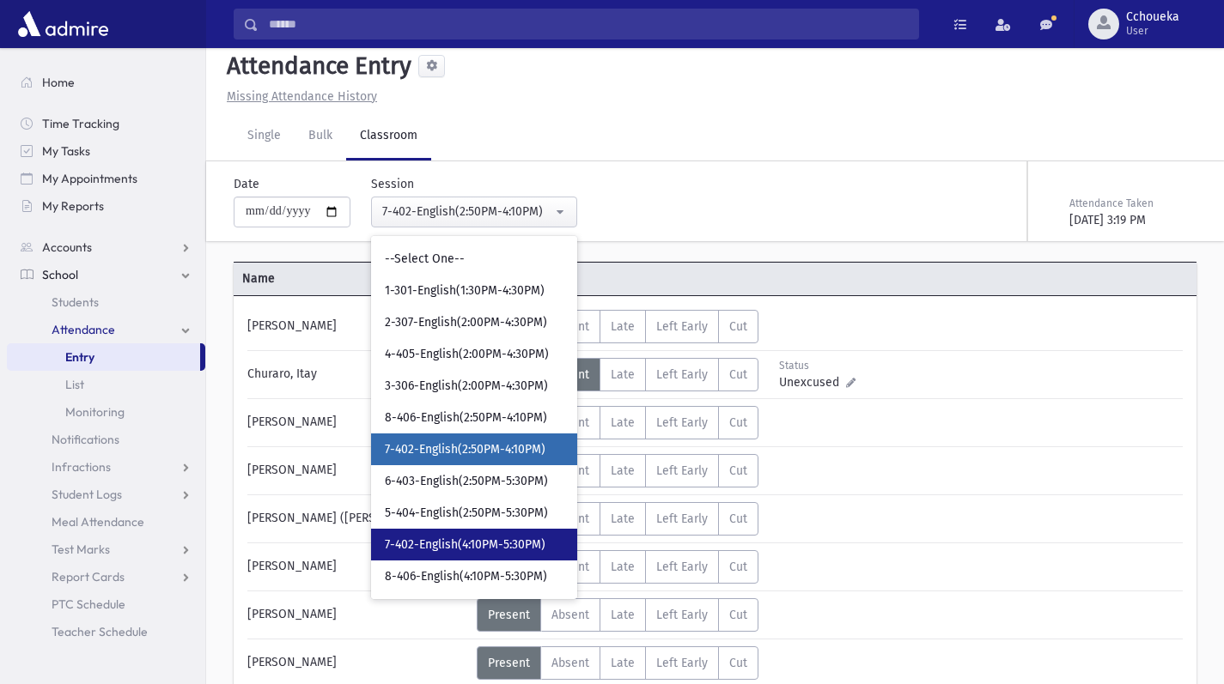
click at [507, 550] on span "7-402-English(4:10PM-5:30PM)" at bounding box center [465, 545] width 161 height 17
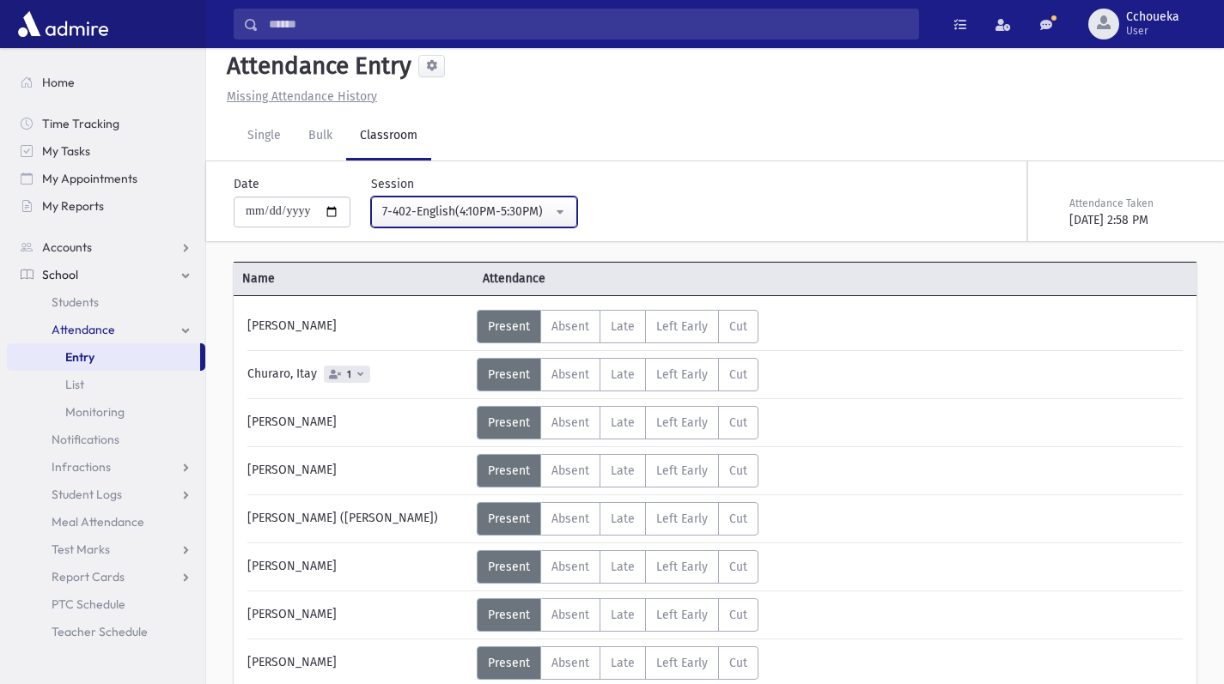
click at [526, 217] on div "7-402-English(4:10PM-5:30PM)" at bounding box center [467, 212] width 170 height 18
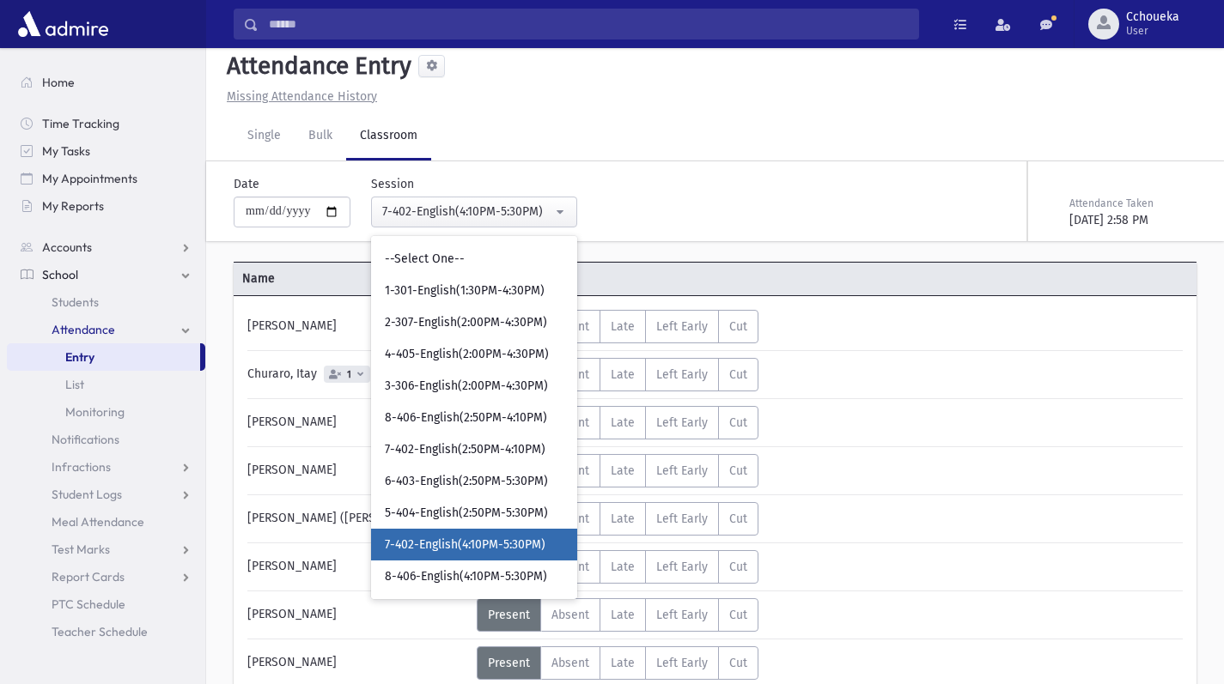
click at [509, 549] on span "7-402-English(4:10PM-5:30PM)" at bounding box center [465, 545] width 161 height 17
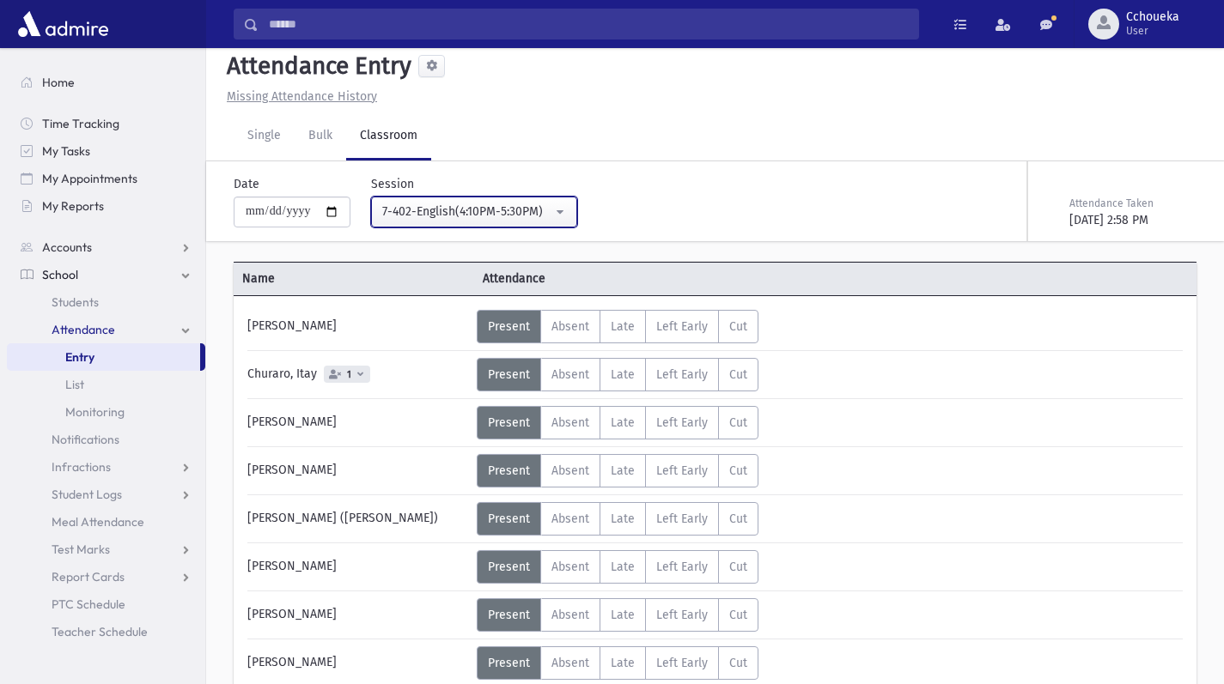
click at [530, 210] on div "7-402-English(4:10PM-5:30PM)" at bounding box center [467, 212] width 170 height 18
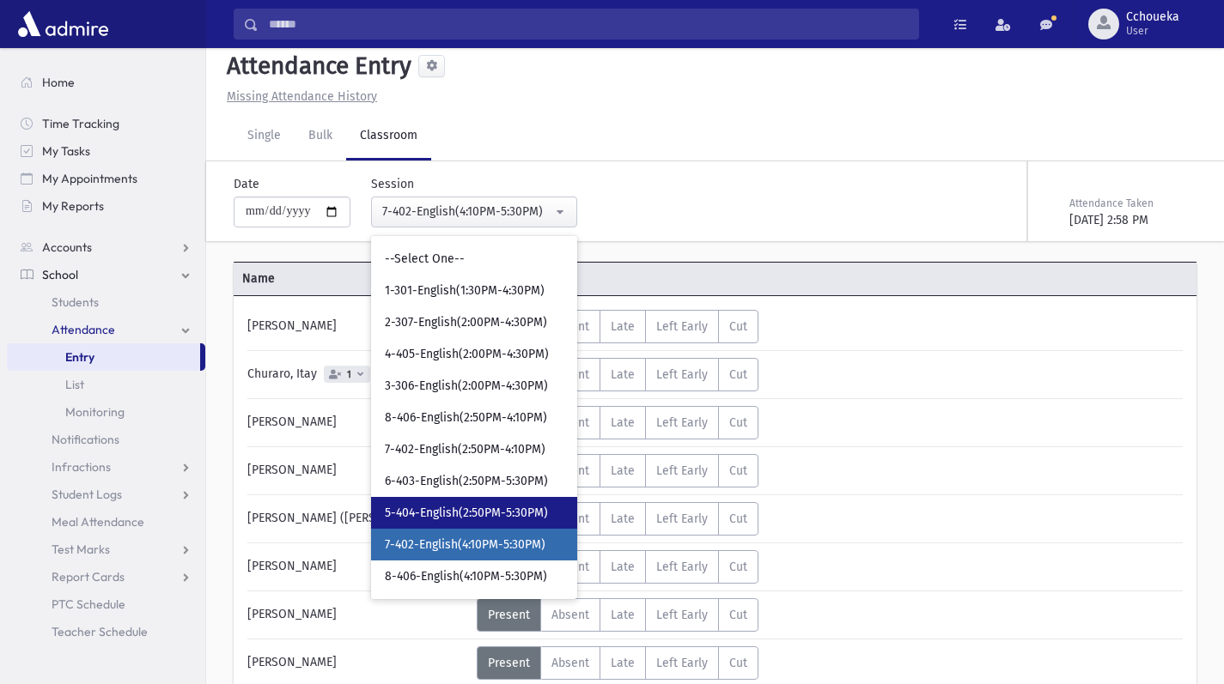
click at [489, 516] on span "5-404-English(2:50PM-5:30PM)" at bounding box center [466, 513] width 163 height 17
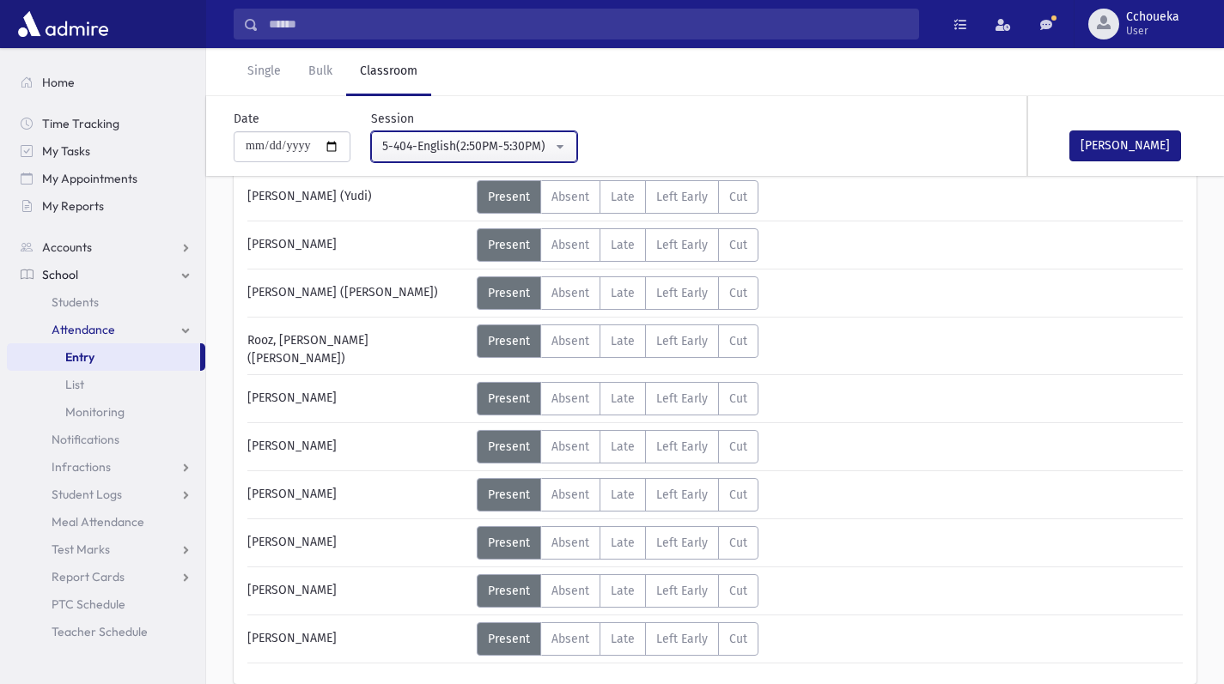
scroll to position [705, 0]
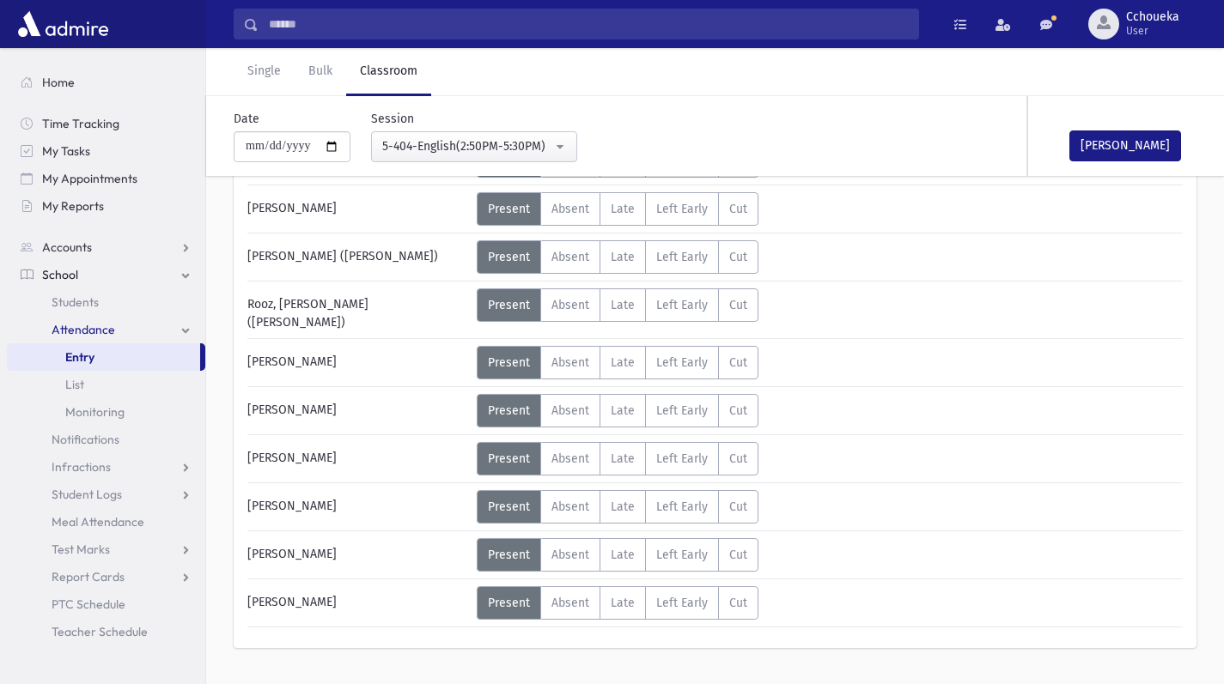
click at [581, 454] on span "Absent" at bounding box center [570, 459] width 38 height 15
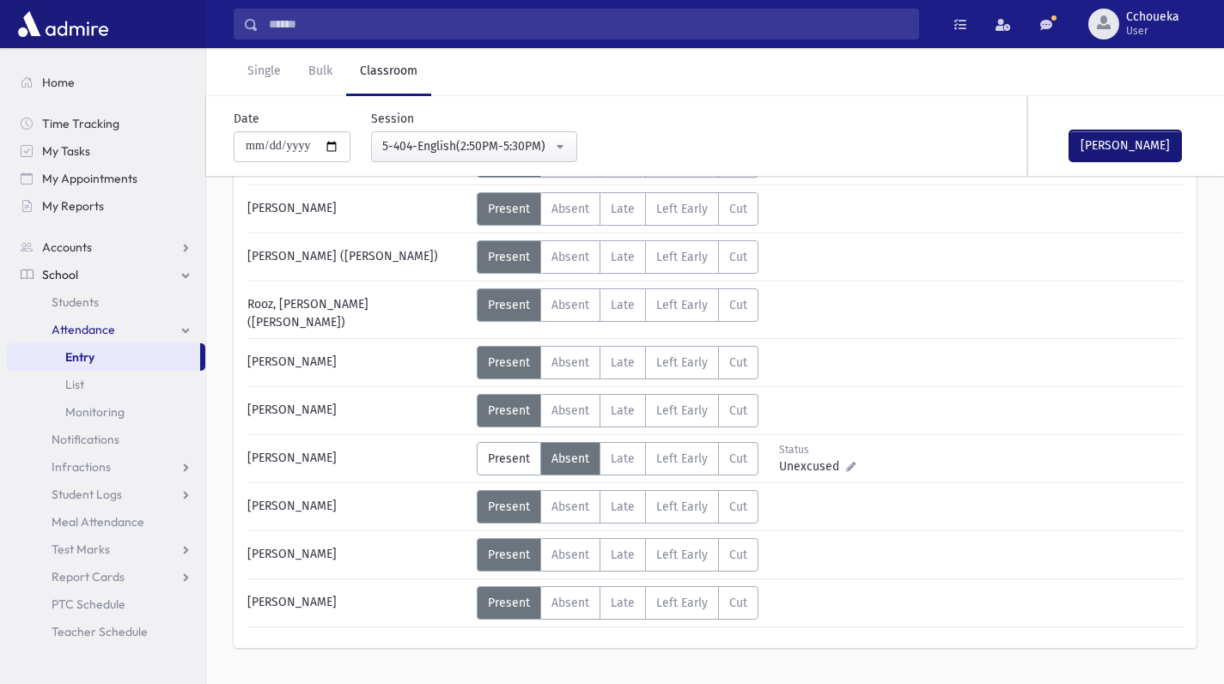
click at [1137, 149] on button "Mark Done" at bounding box center [1125, 146] width 112 height 31
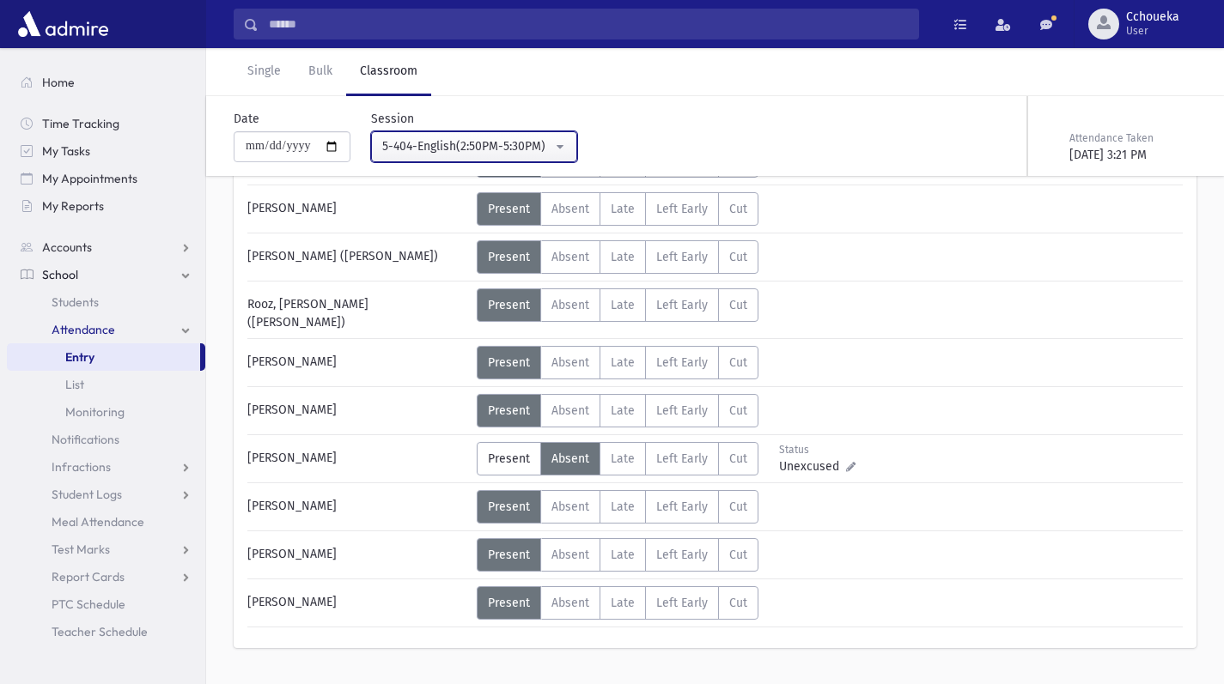
click at [514, 146] on div "5-404-English(2:50PM-5:30PM)" at bounding box center [467, 146] width 170 height 18
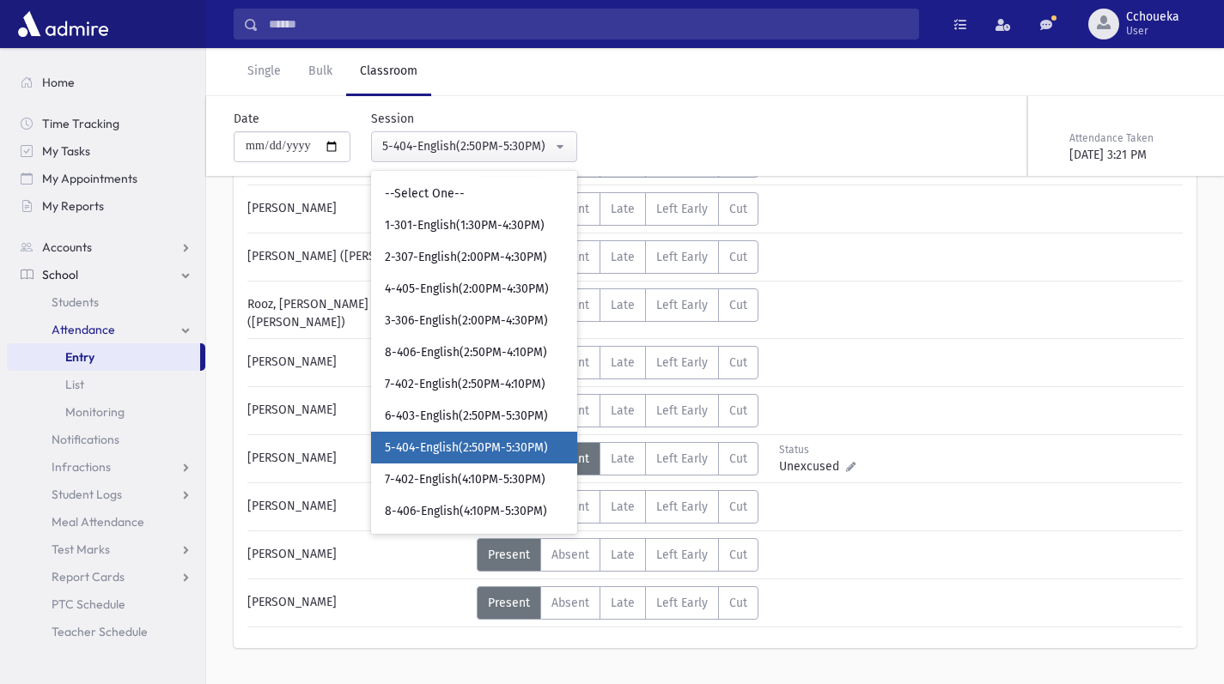
click at [499, 352] on span "8-406-English(2:50PM-4:10PM)" at bounding box center [466, 352] width 162 height 17
select select "****"
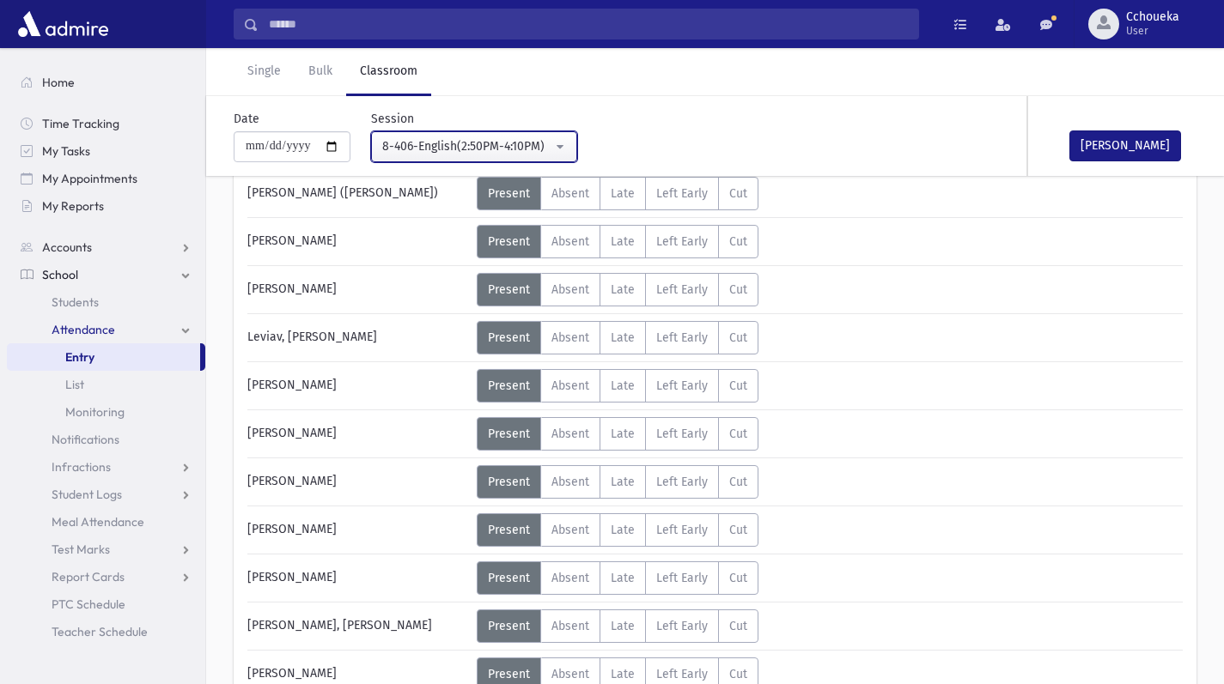
scroll to position [515, 0]
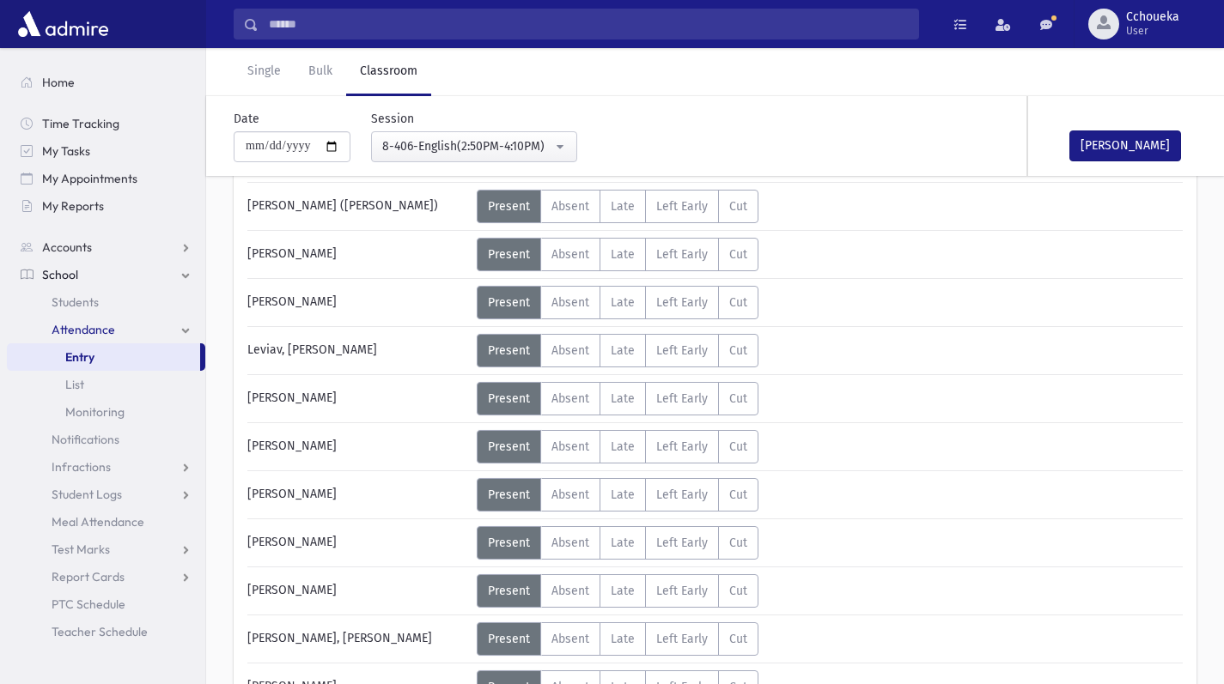
click at [570, 303] on span "Absent" at bounding box center [570, 302] width 38 height 15
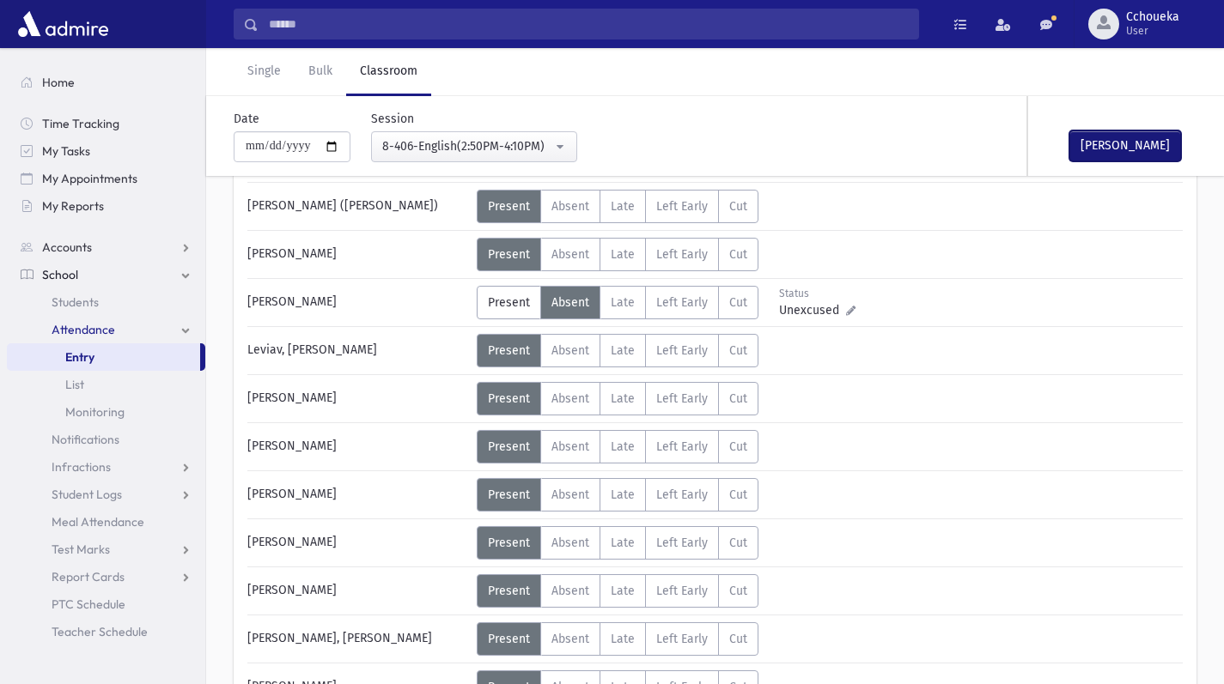
click at [1145, 148] on button "Mark Done" at bounding box center [1125, 146] width 112 height 31
click at [104, 474] on link "Infractions" at bounding box center [106, 466] width 198 height 27
click at [95, 485] on link "Entry" at bounding box center [106, 494] width 198 height 27
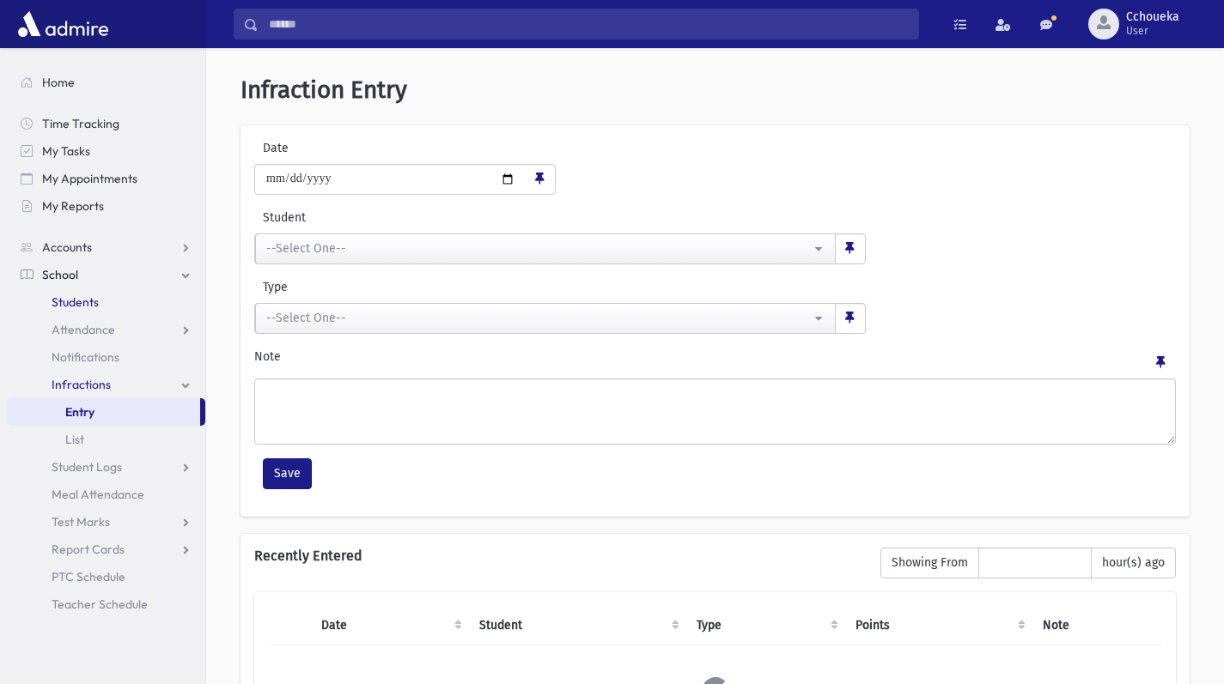
click at [99, 302] on link "Students" at bounding box center [106, 302] width 198 height 27
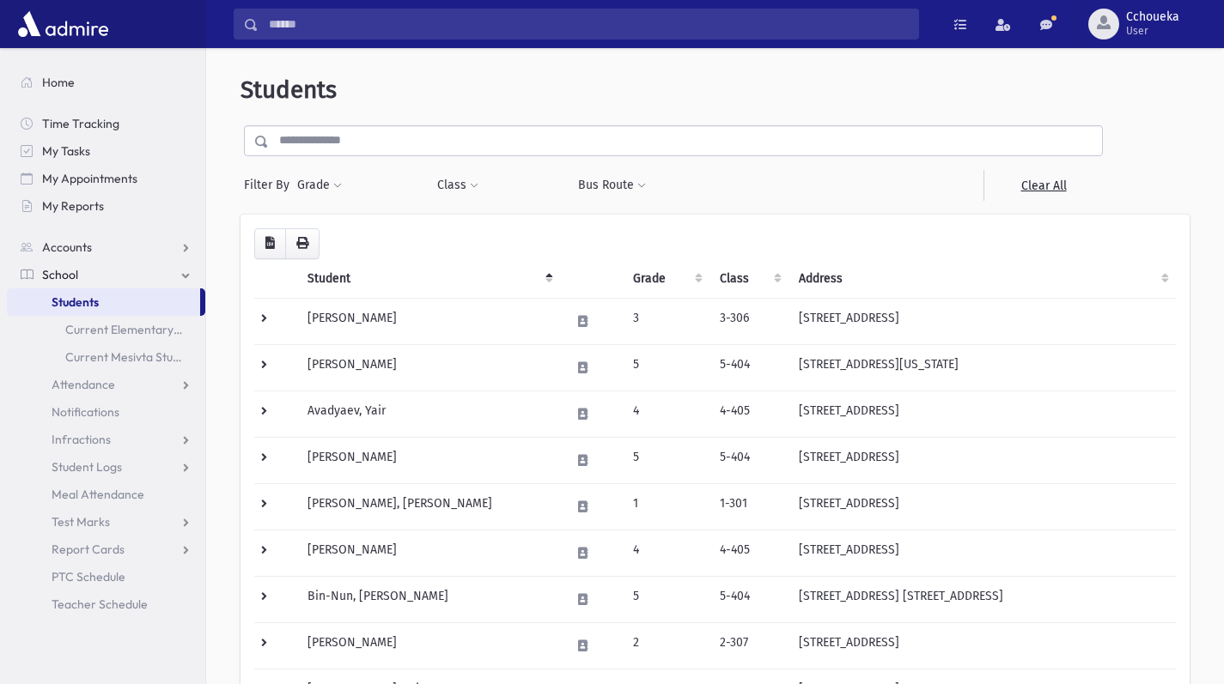
click at [453, 139] on input "text" at bounding box center [685, 140] width 833 height 31
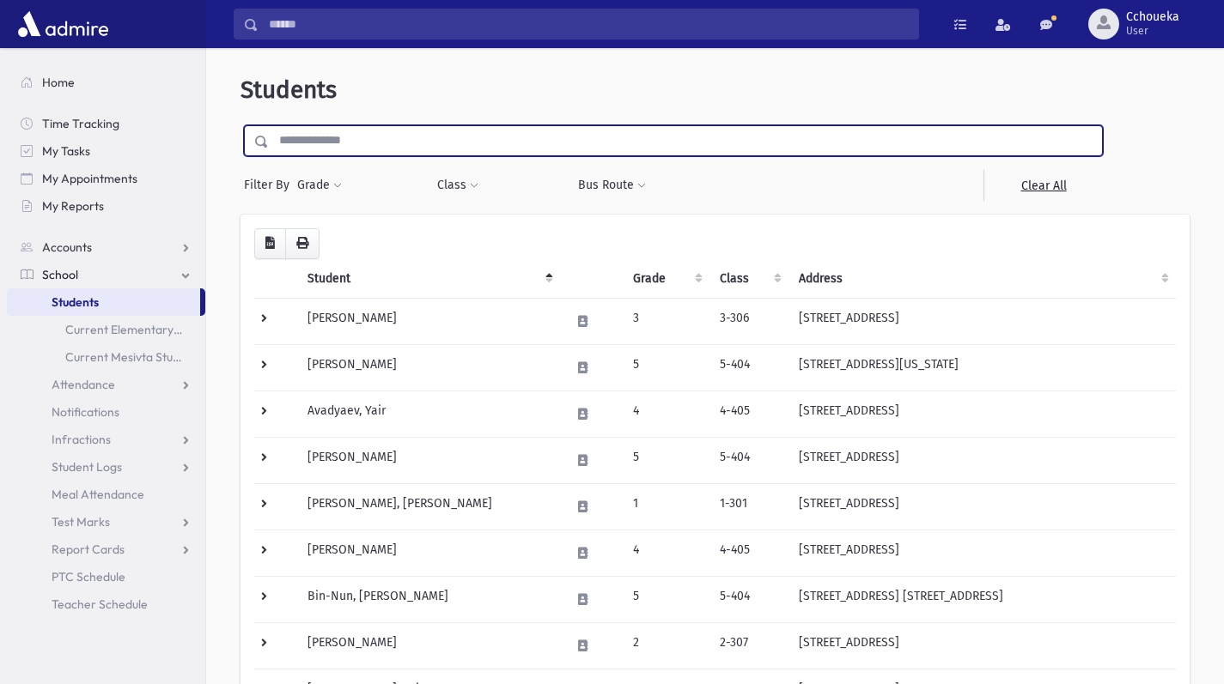
click at [362, 144] on input "text" at bounding box center [685, 140] width 833 height 31
click at [327, 189] on button "Grade" at bounding box center [319, 185] width 46 height 31
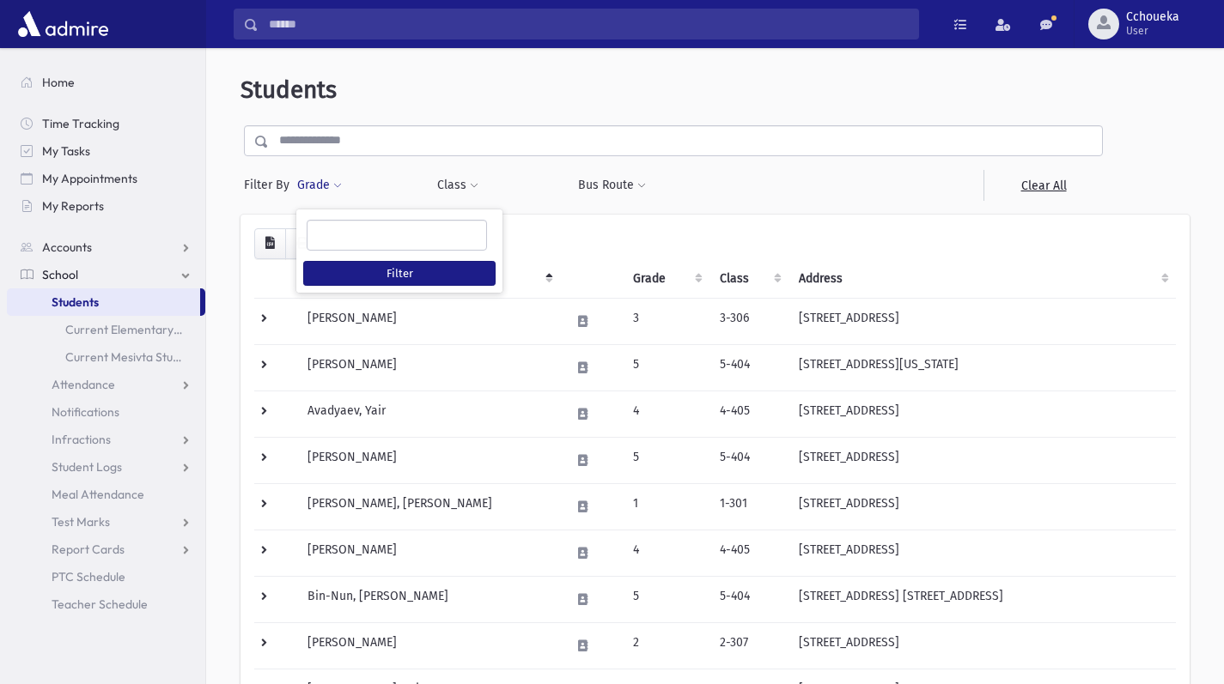
click at [432, 243] on ul at bounding box center [396, 234] width 179 height 26
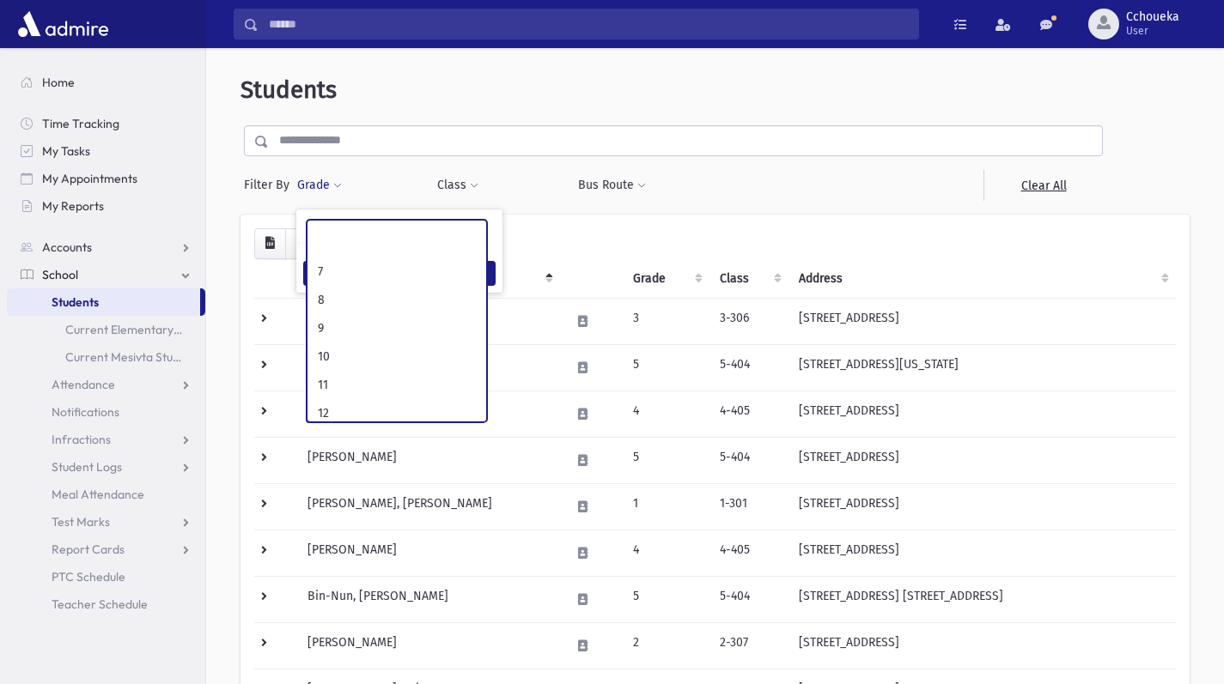
scroll to position [237, 0]
select select "**"
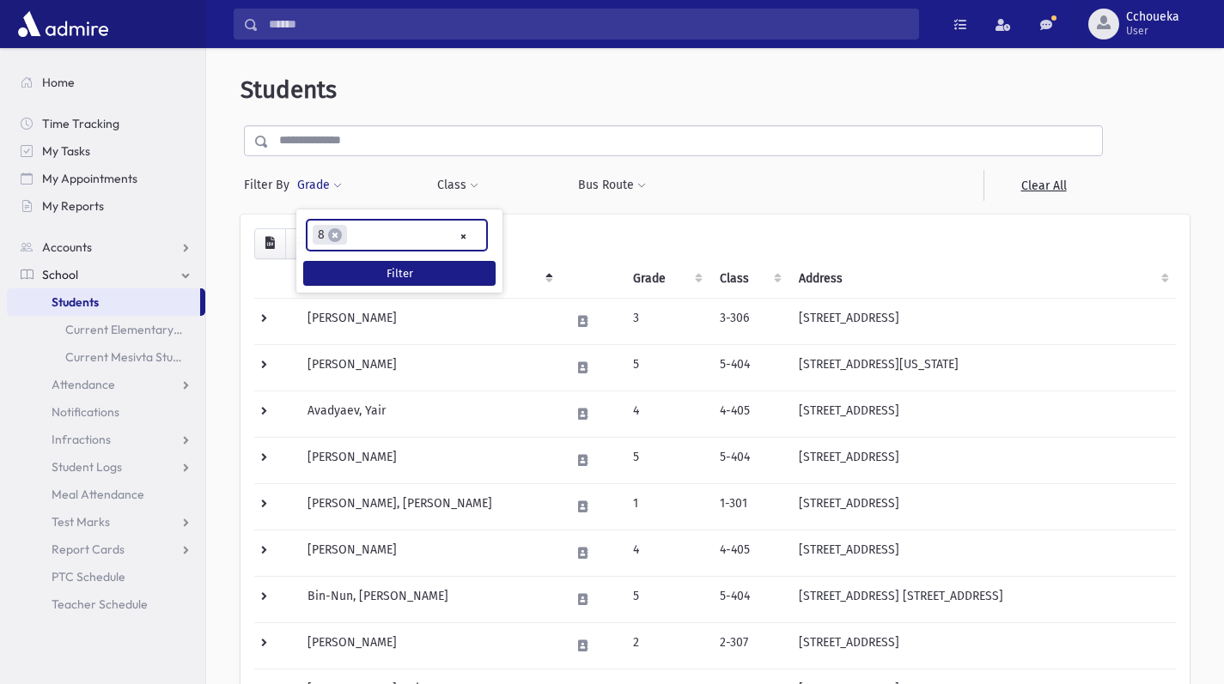
scroll to position [150, 0]
click at [447, 276] on button "Filter" at bounding box center [399, 273] width 192 height 25
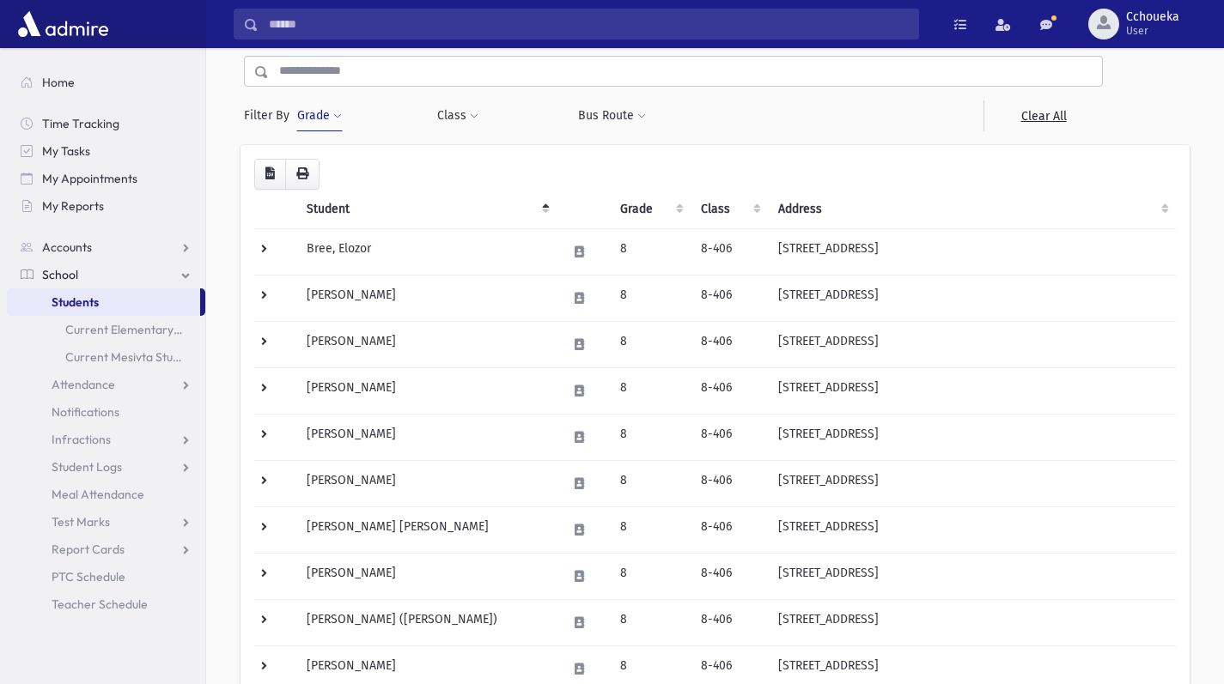
scroll to position [82, 0]
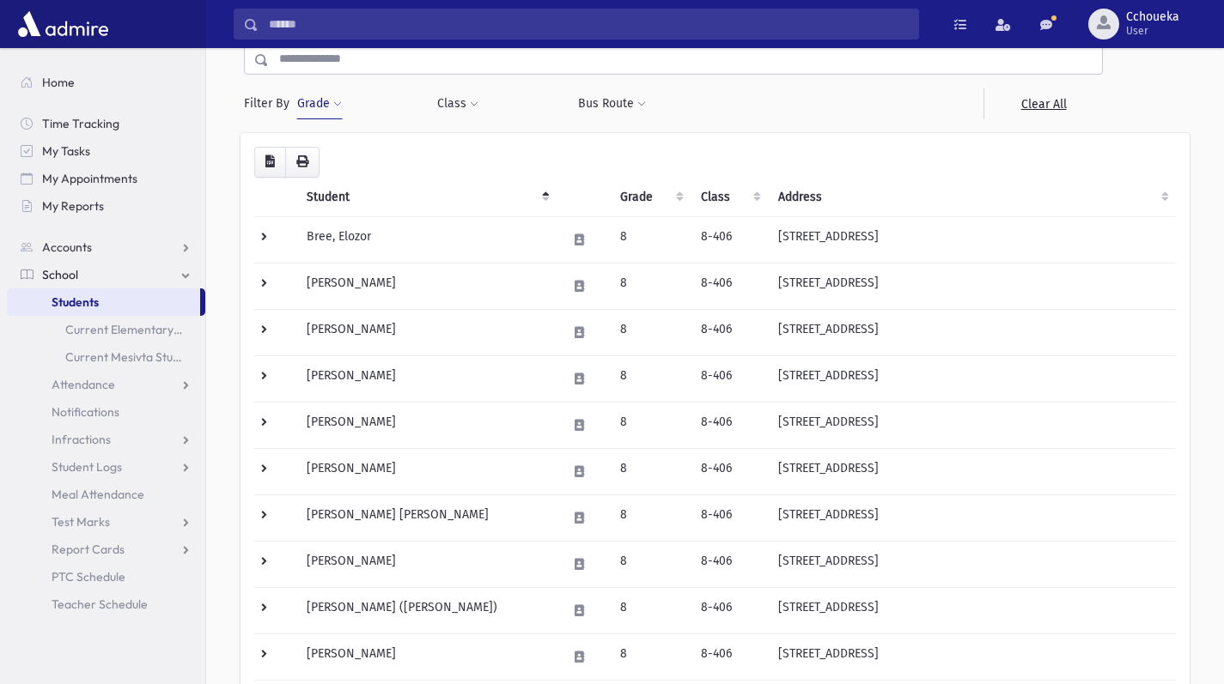
click at [439, 477] on td "[PERSON_NAME]" at bounding box center [425, 471] width 259 height 46
click at [442, 469] on td "[PERSON_NAME]" at bounding box center [425, 471] width 259 height 46
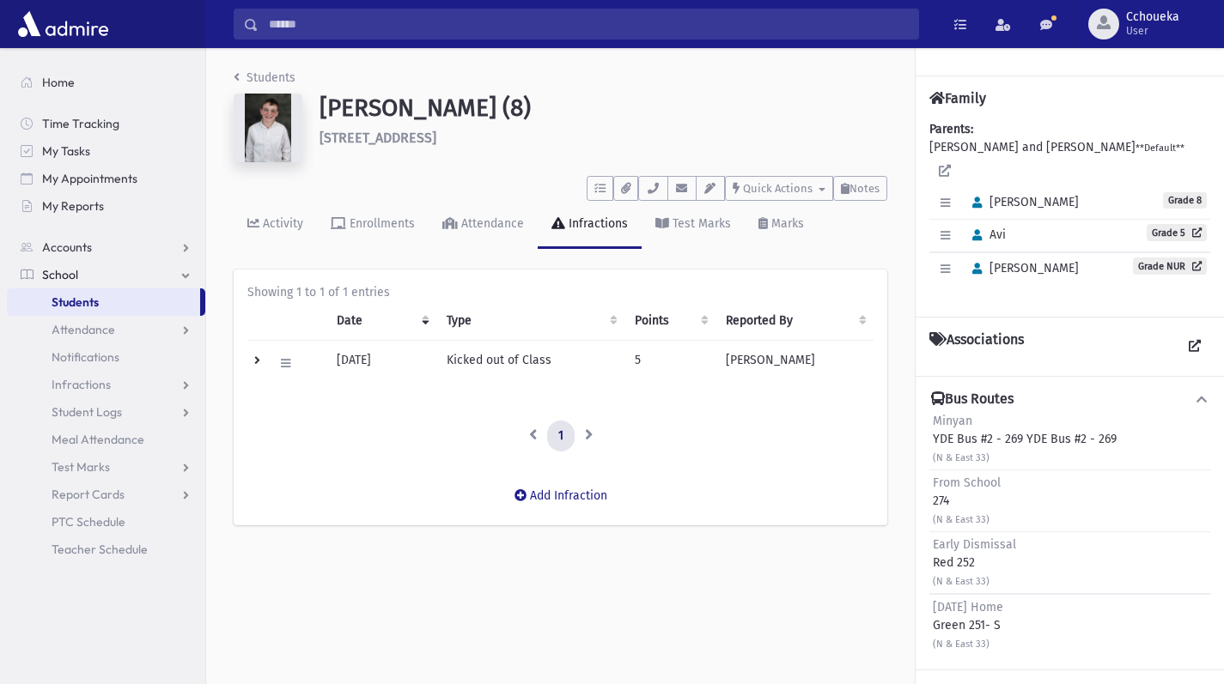
click at [489, 367] on td "Kicked out of Class" at bounding box center [530, 364] width 188 height 46
click at [489, 364] on td "Kicked out of Class" at bounding box center [530, 364] width 188 height 46
click at [257, 357] on td "Edit Delete" at bounding box center [286, 364] width 79 height 46
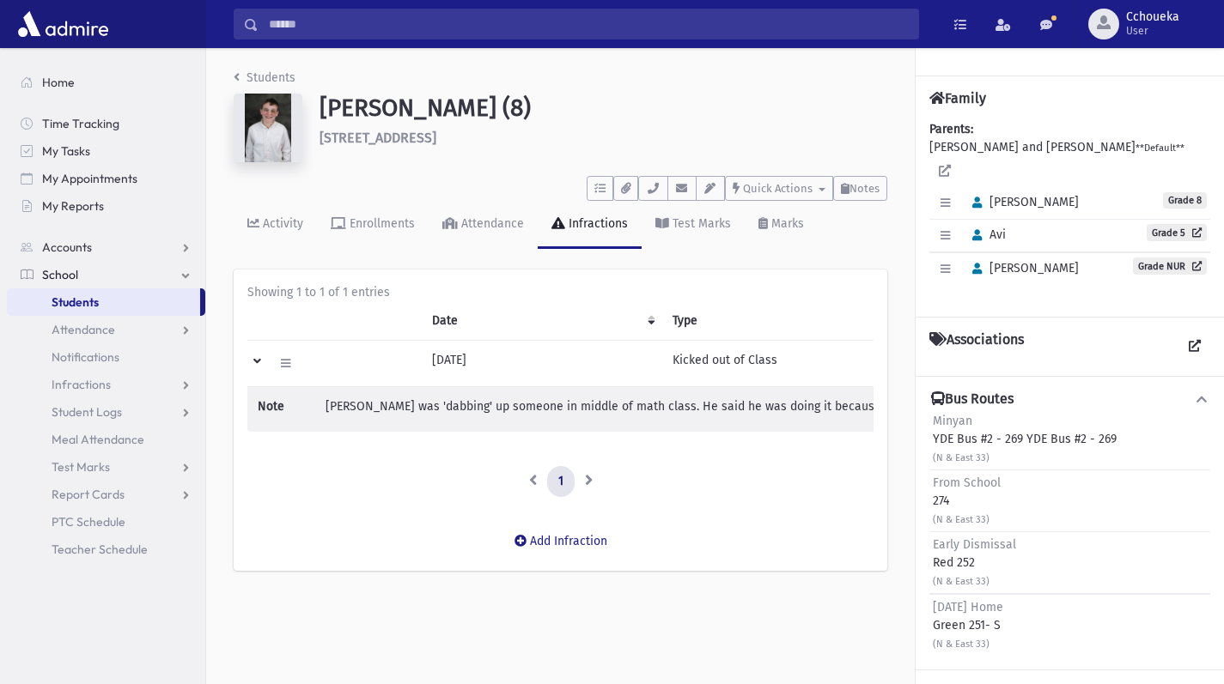
click at [623, 414] on li "Note Mordechai was 'dabbing' up someone in middle of math class. He said he was…" at bounding box center [934, 410] width 1353 height 24
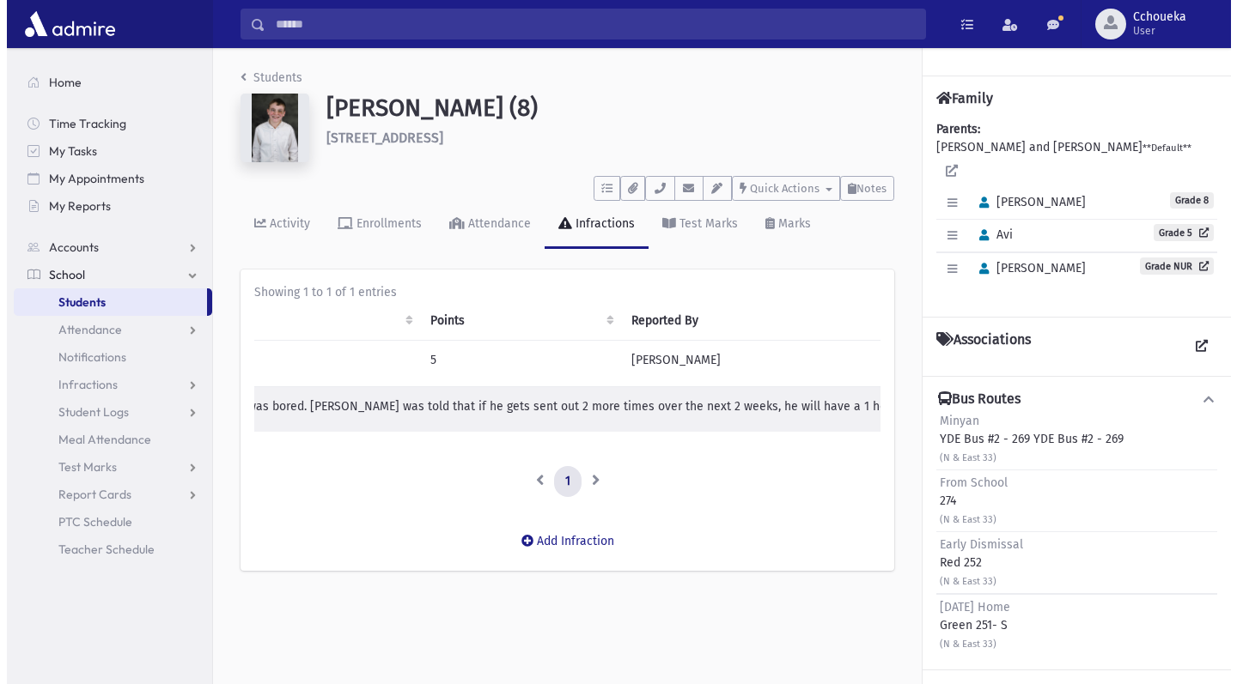
scroll to position [0, 664]
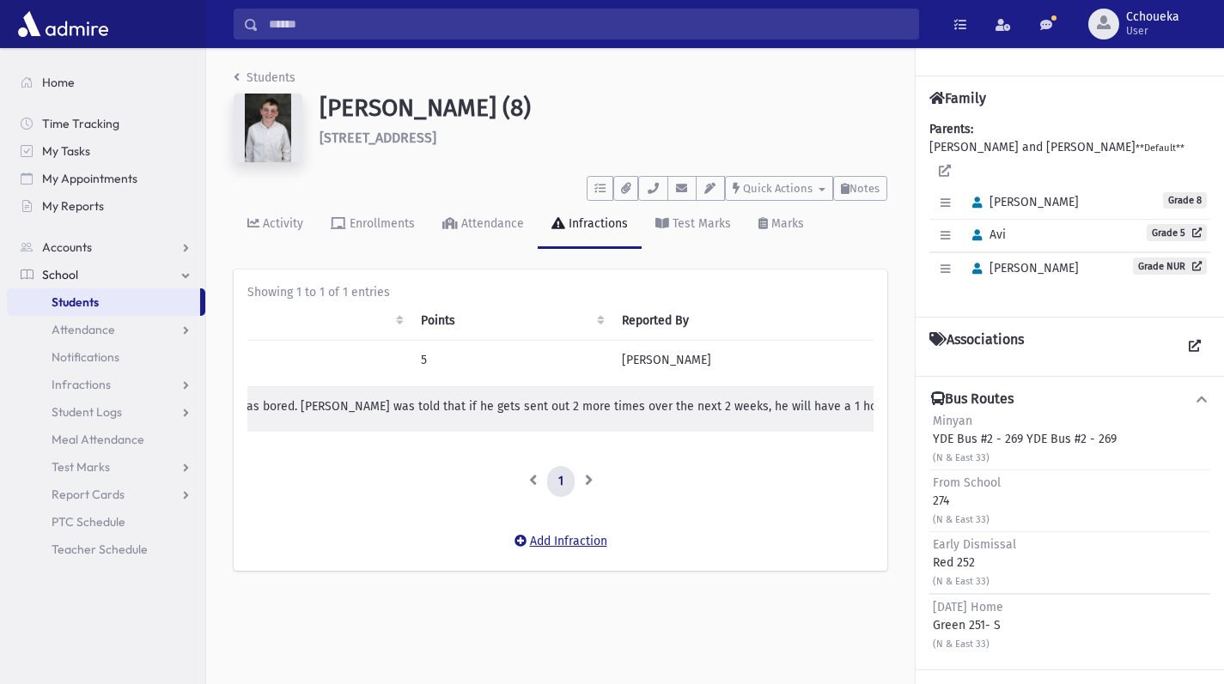
click at [575, 557] on button "Add Infraction" at bounding box center [560, 541] width 115 height 31
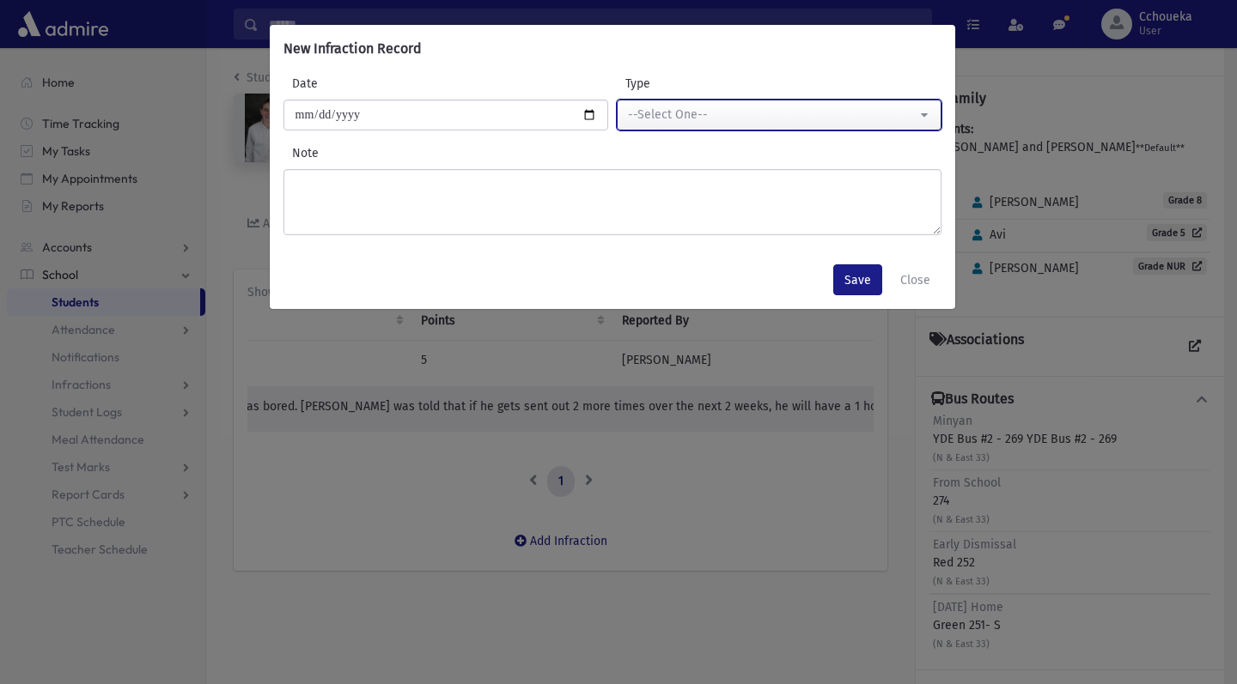
click at [800, 116] on div "--Select One--" at bounding box center [772, 115] width 289 height 18
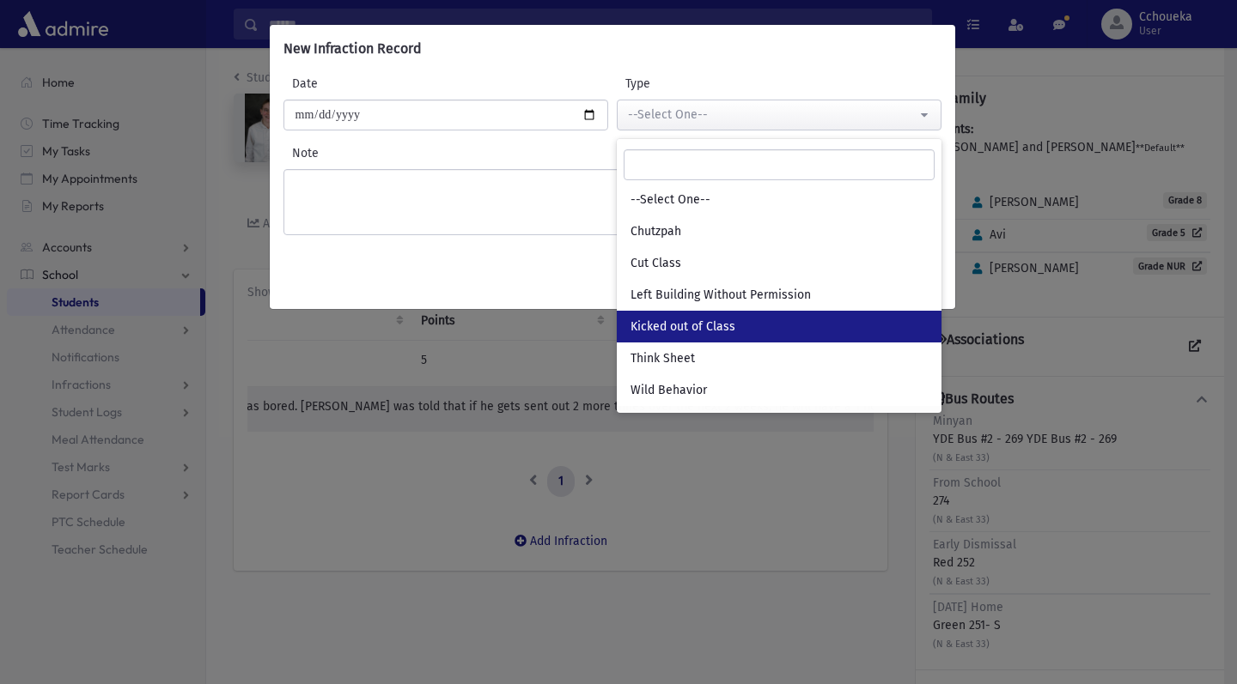
click at [730, 326] on span "Kicked out of Class" at bounding box center [682, 327] width 105 height 17
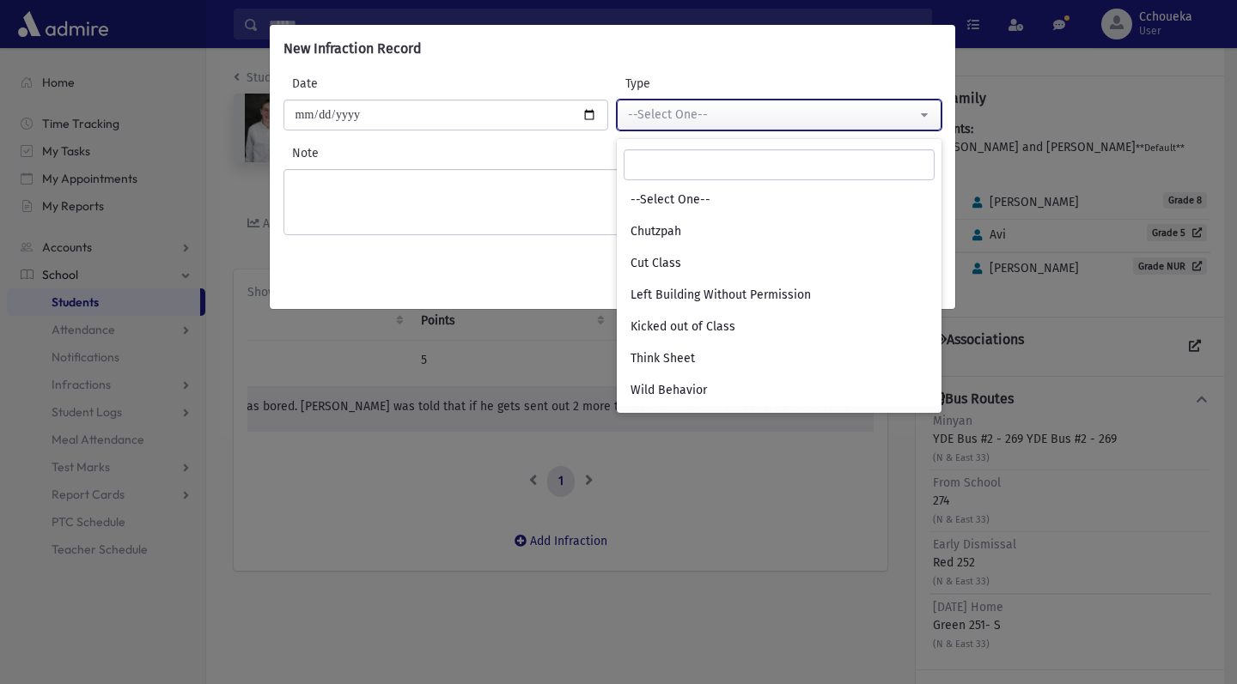
select select "*"
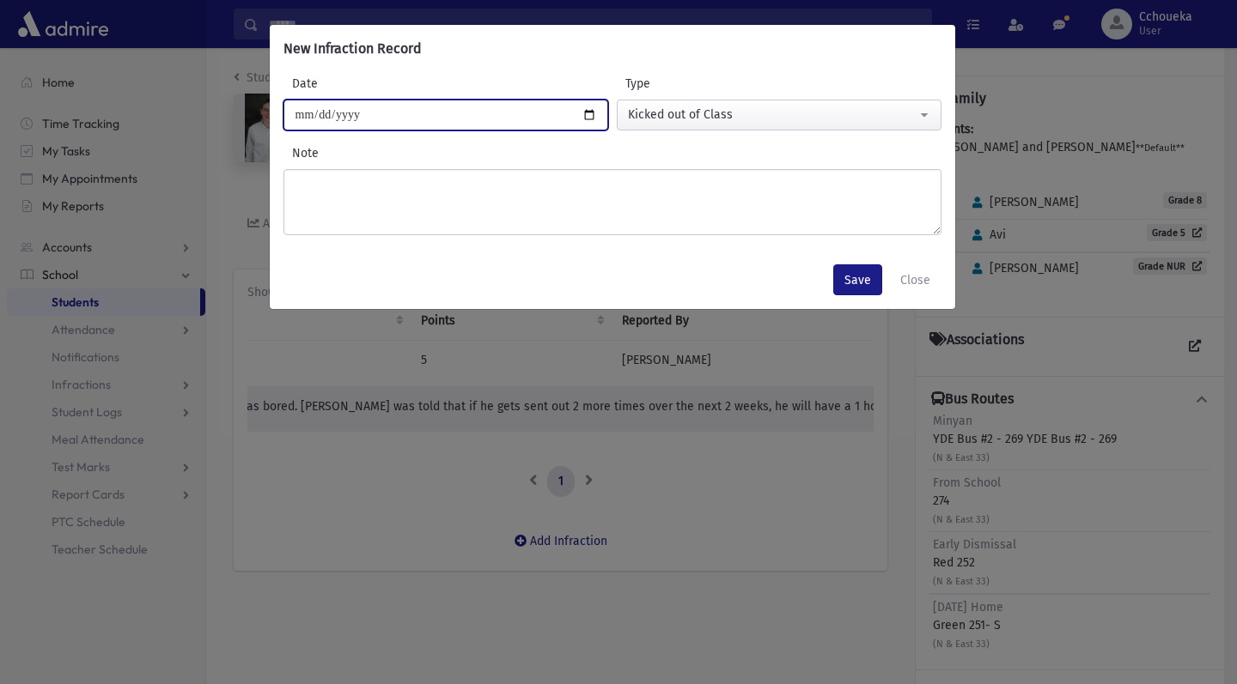
click at [553, 106] on input "**********" at bounding box center [445, 115] width 325 height 31
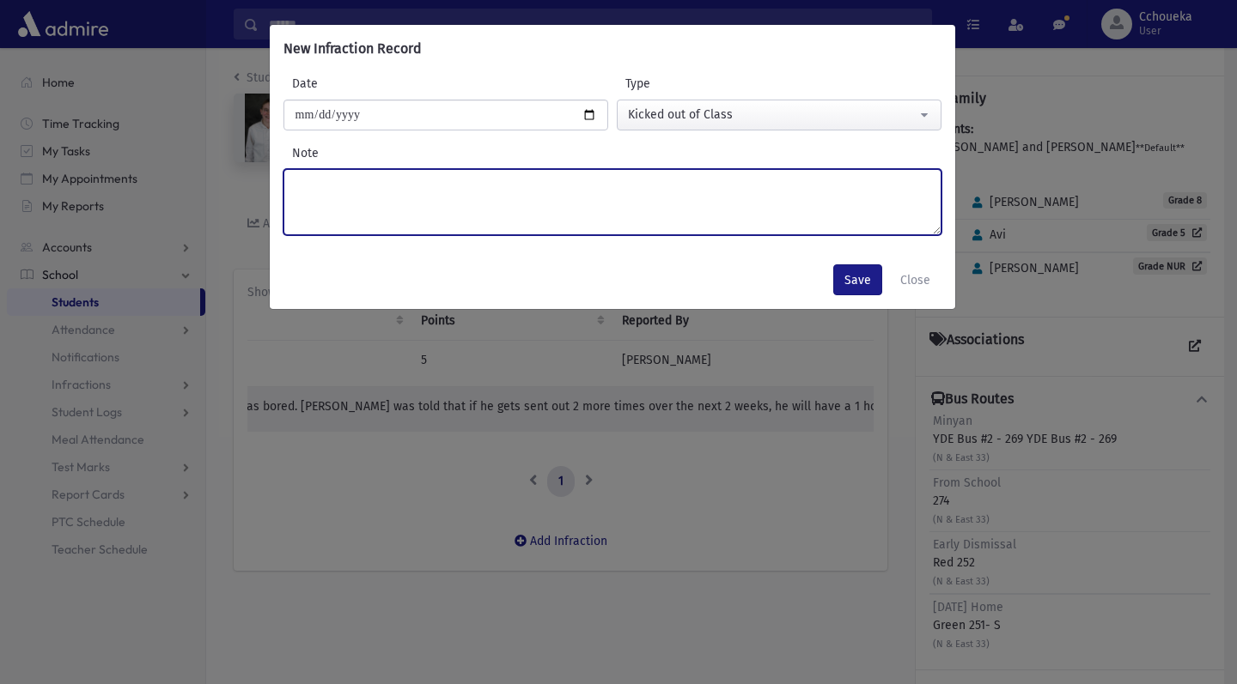
click at [586, 190] on textarea "Note" at bounding box center [612, 202] width 658 height 66
click at [303, 183] on textarea "**********" at bounding box center [612, 202] width 658 height 66
click at [539, 184] on textarea "**********" at bounding box center [612, 202] width 658 height 66
type textarea "**********"
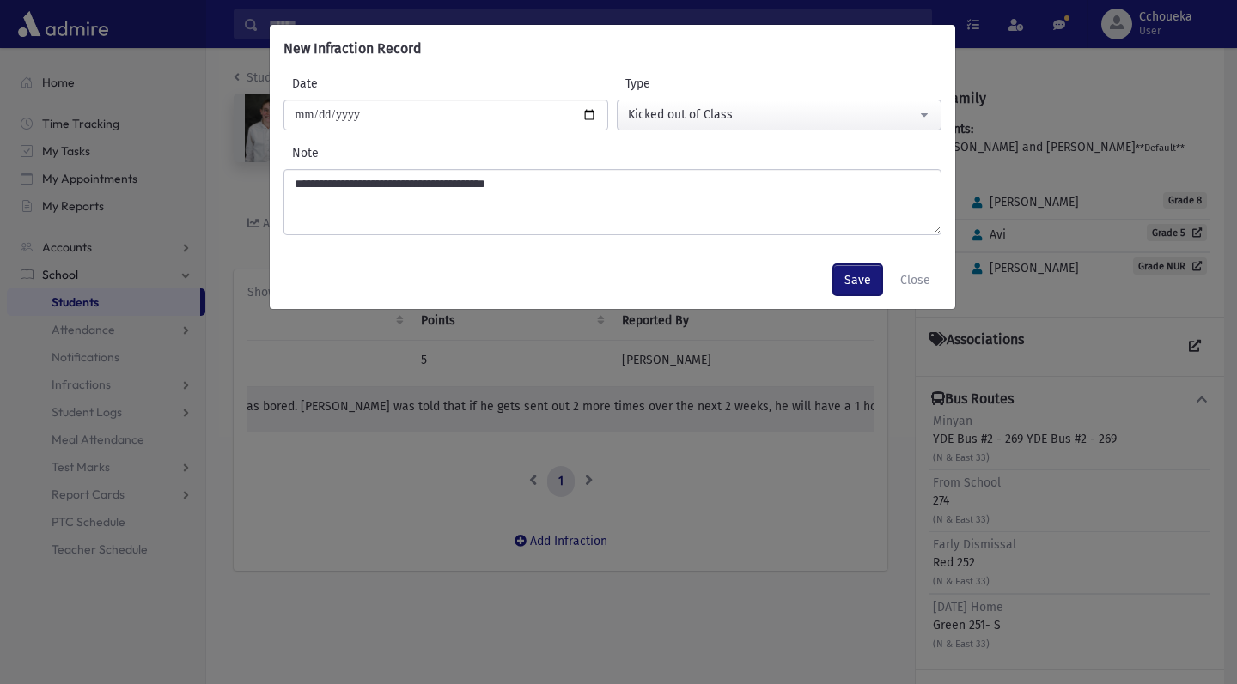
click at [837, 268] on button "Save" at bounding box center [857, 279] width 49 height 31
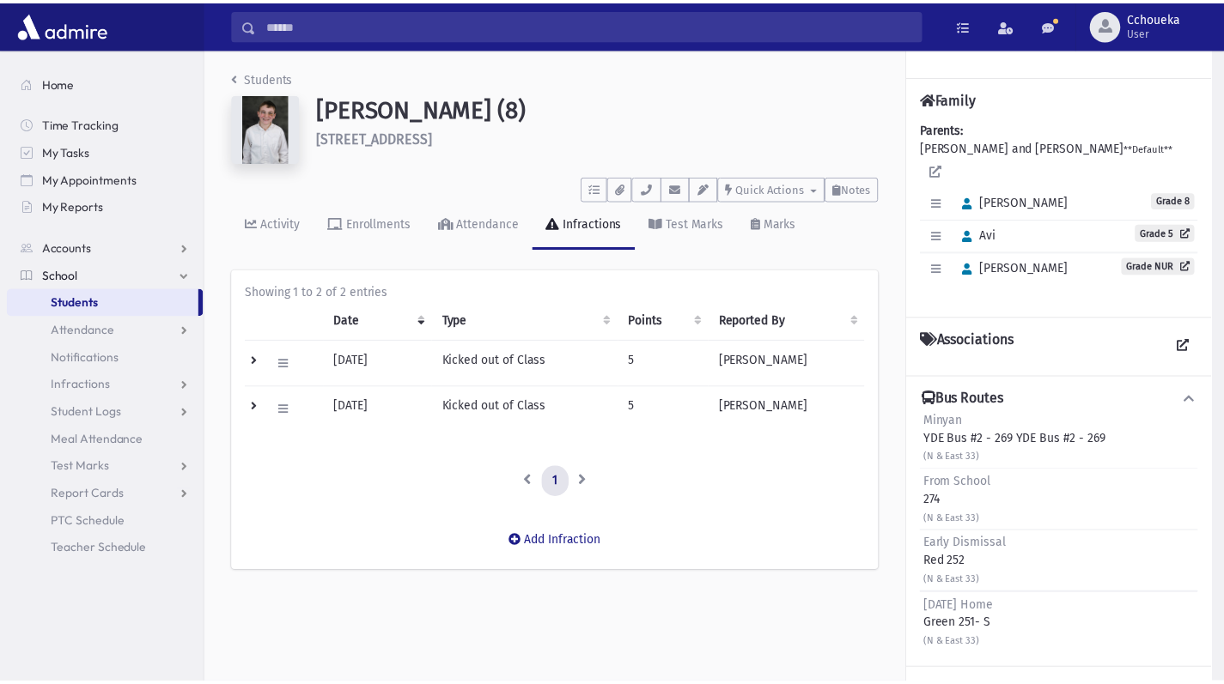
scroll to position [0, 0]
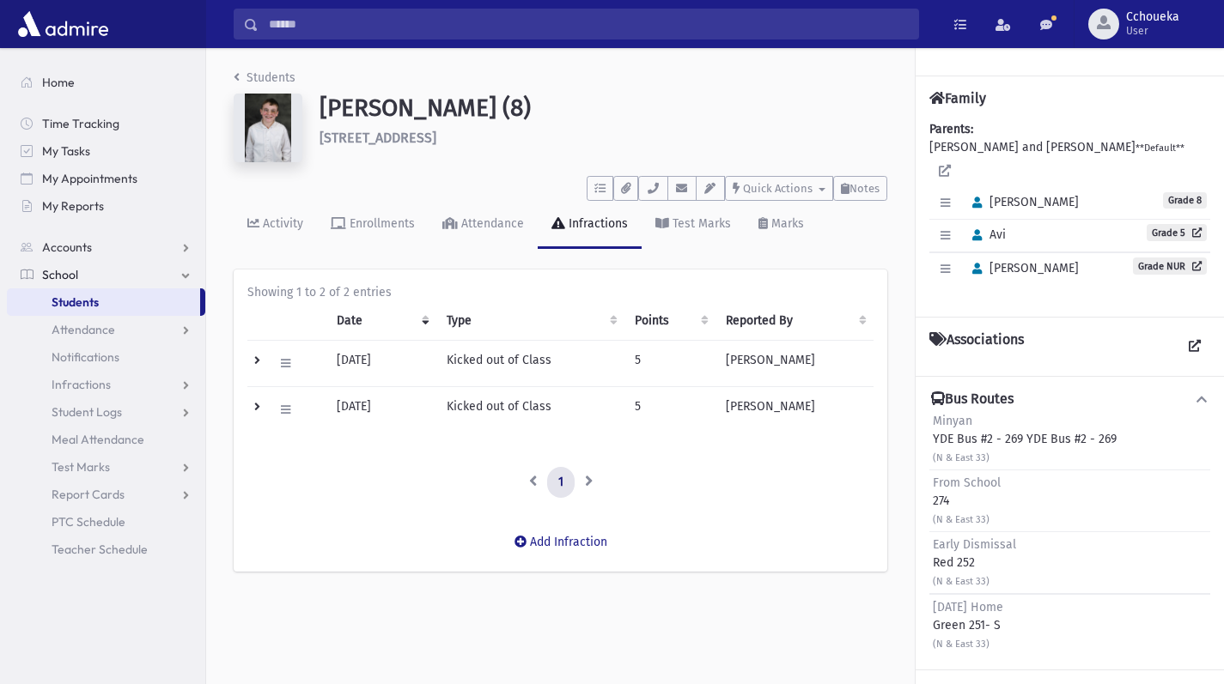
click at [119, 310] on link "Students" at bounding box center [103, 302] width 193 height 27
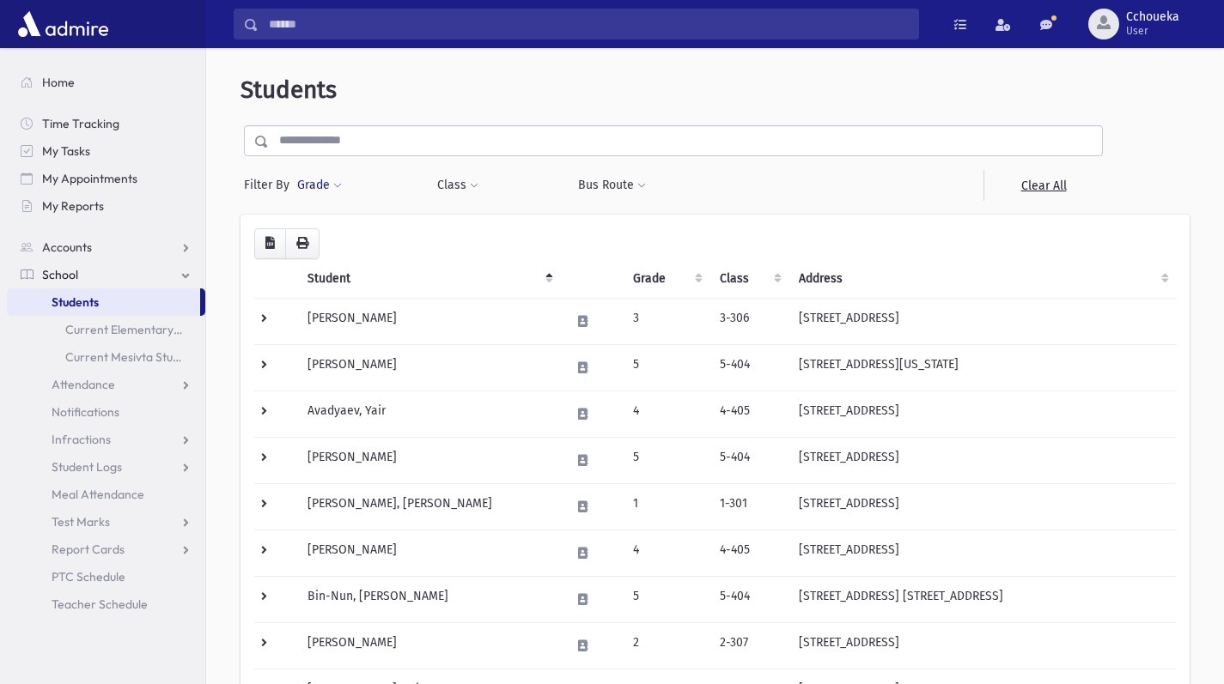
click at [337, 185] on span at bounding box center [337, 186] width 9 height 10
click at [434, 236] on ul at bounding box center [396, 234] width 179 height 26
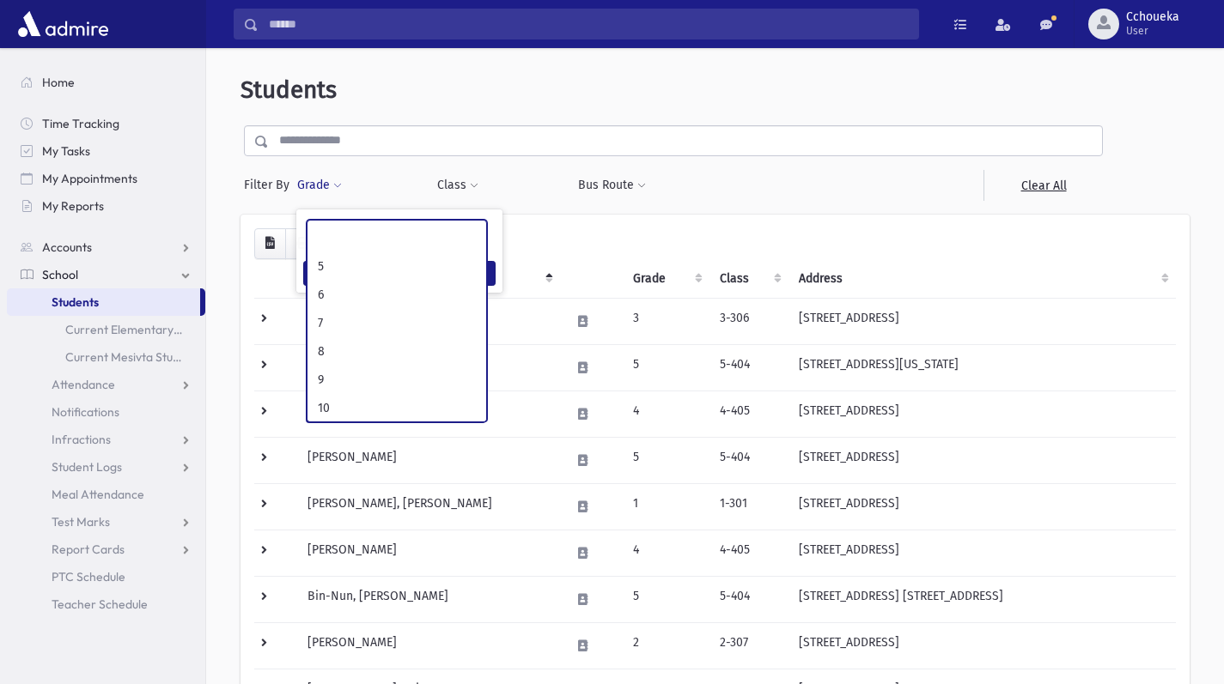
scroll to position [218, 0]
select select "**"
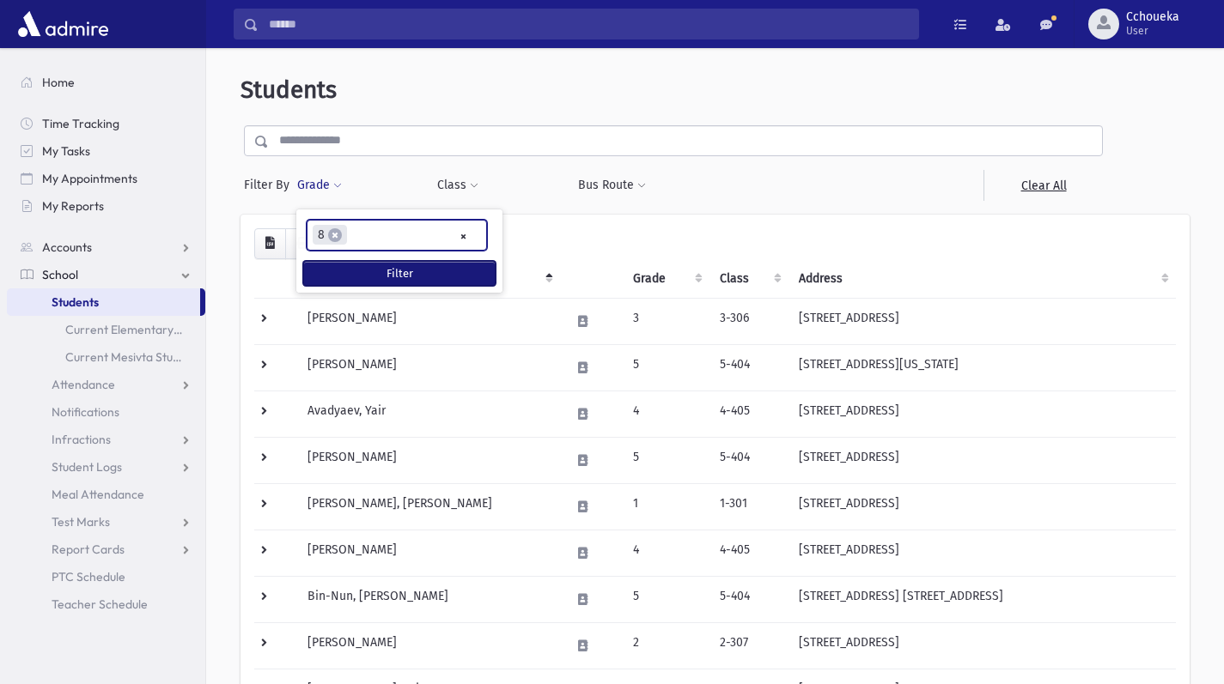
click at [452, 261] on button "Filter" at bounding box center [399, 273] width 192 height 25
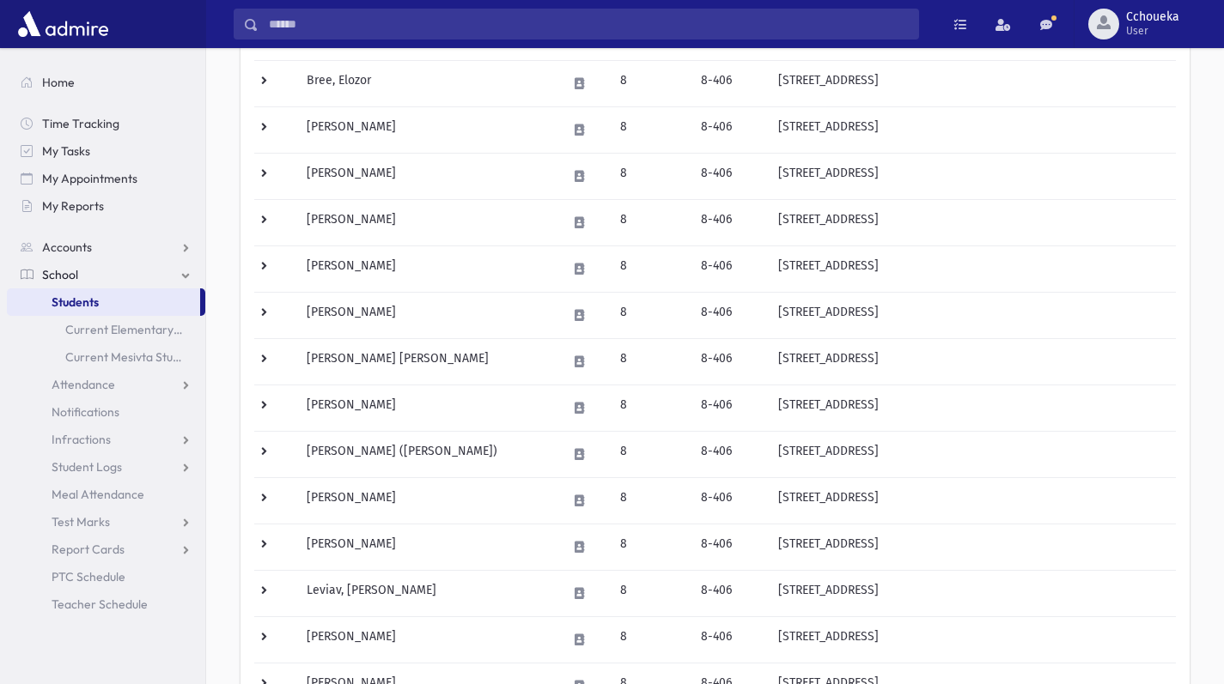
scroll to position [245, 0]
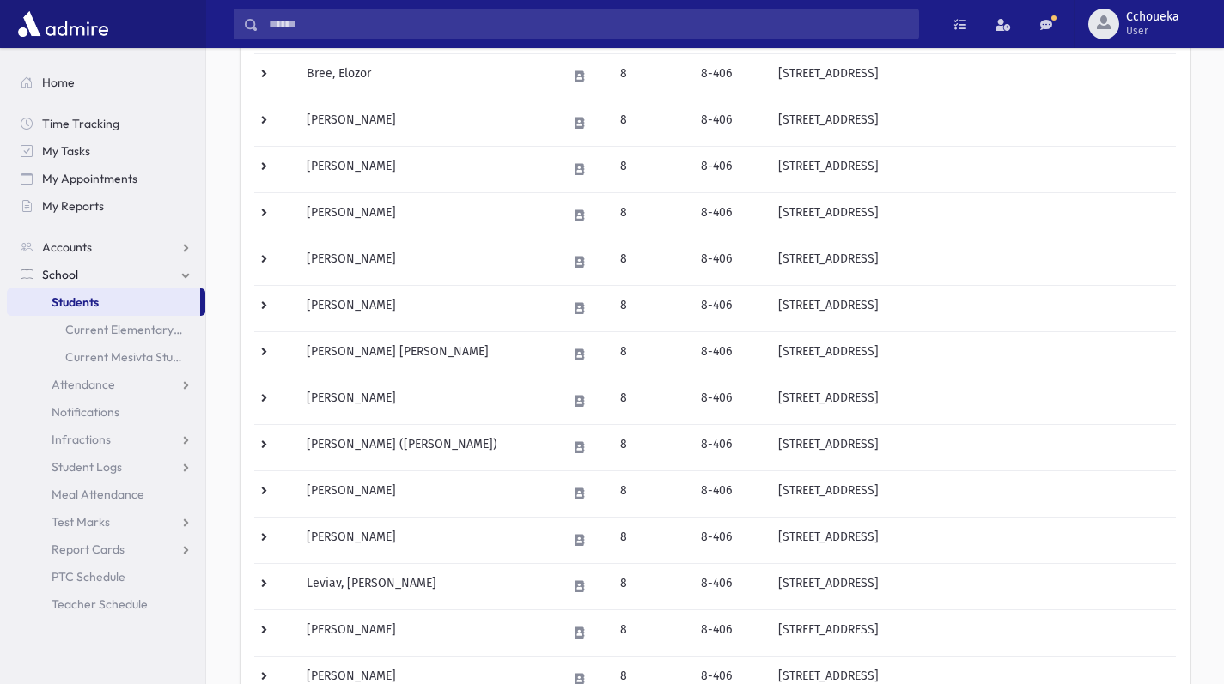
click at [413, 448] on td "[PERSON_NAME] ([PERSON_NAME])" at bounding box center [425, 447] width 259 height 46
click at [470, 451] on td "[PERSON_NAME] ([PERSON_NAME])" at bounding box center [425, 447] width 259 height 46
click at [475, 447] on td "[PERSON_NAME] ([PERSON_NAME])" at bounding box center [425, 447] width 259 height 46
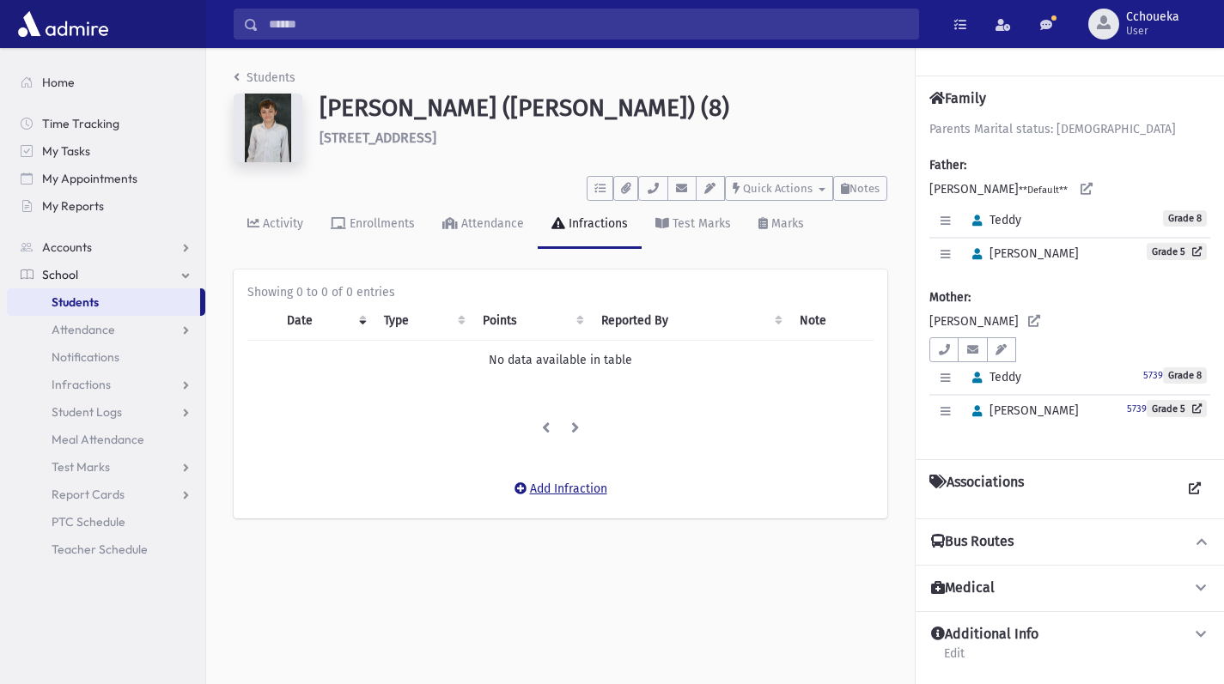
click at [578, 494] on button "Add Infraction" at bounding box center [560, 489] width 115 height 31
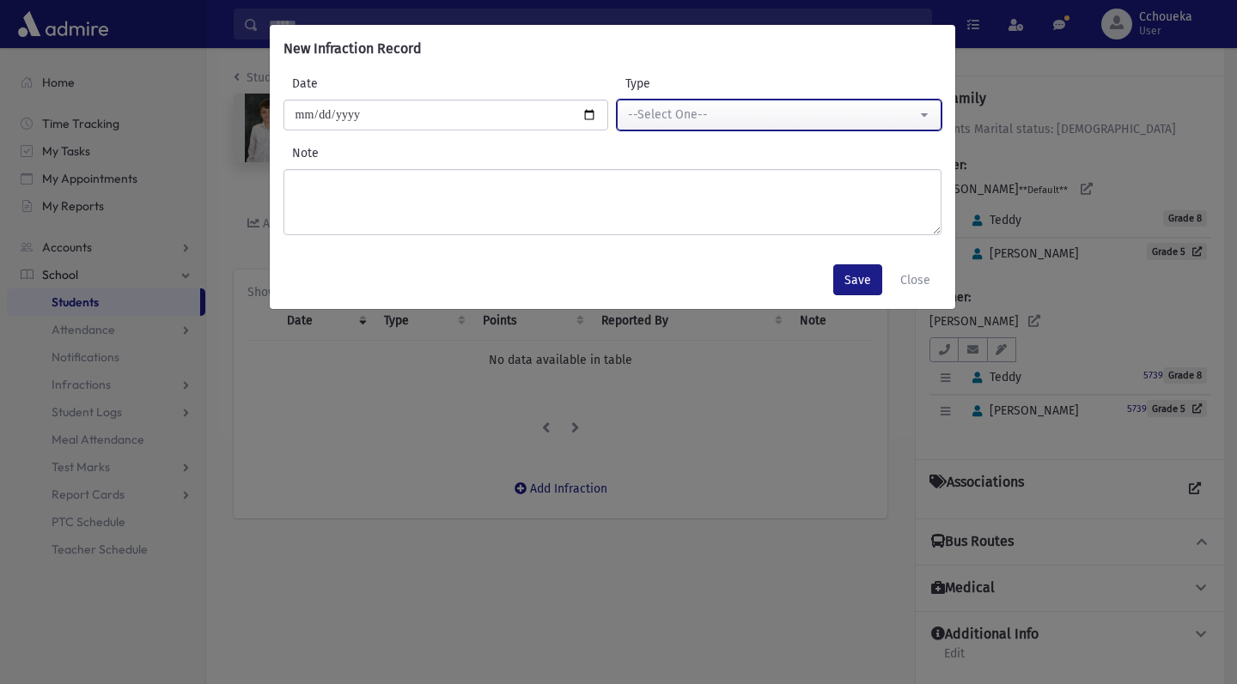
click at [787, 106] on div "--Select One--" at bounding box center [772, 115] width 289 height 18
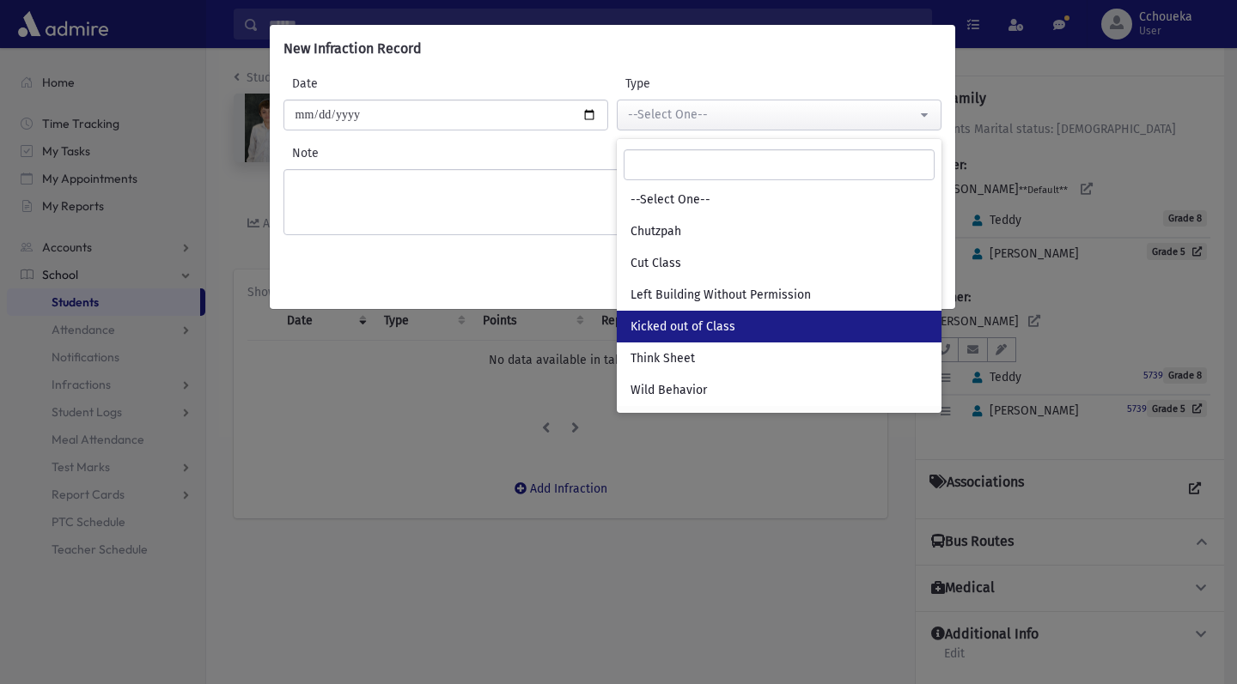
click at [726, 320] on span "Kicked out of Class" at bounding box center [682, 327] width 105 height 17
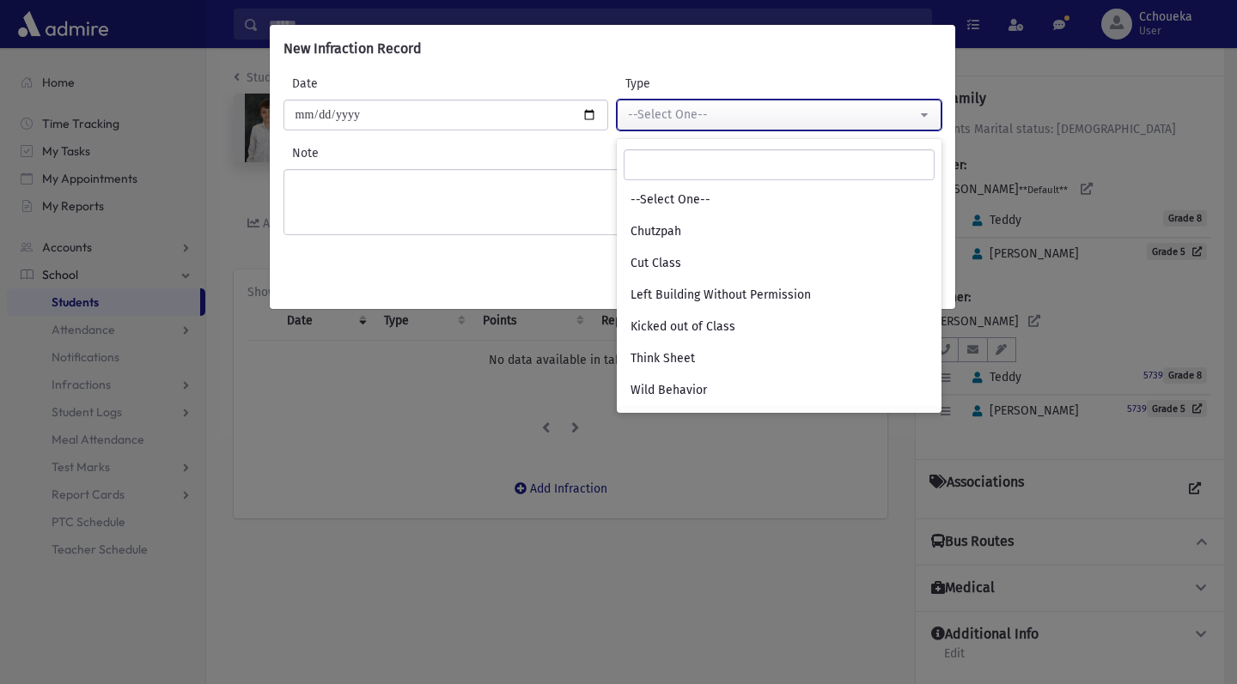
select select "*"
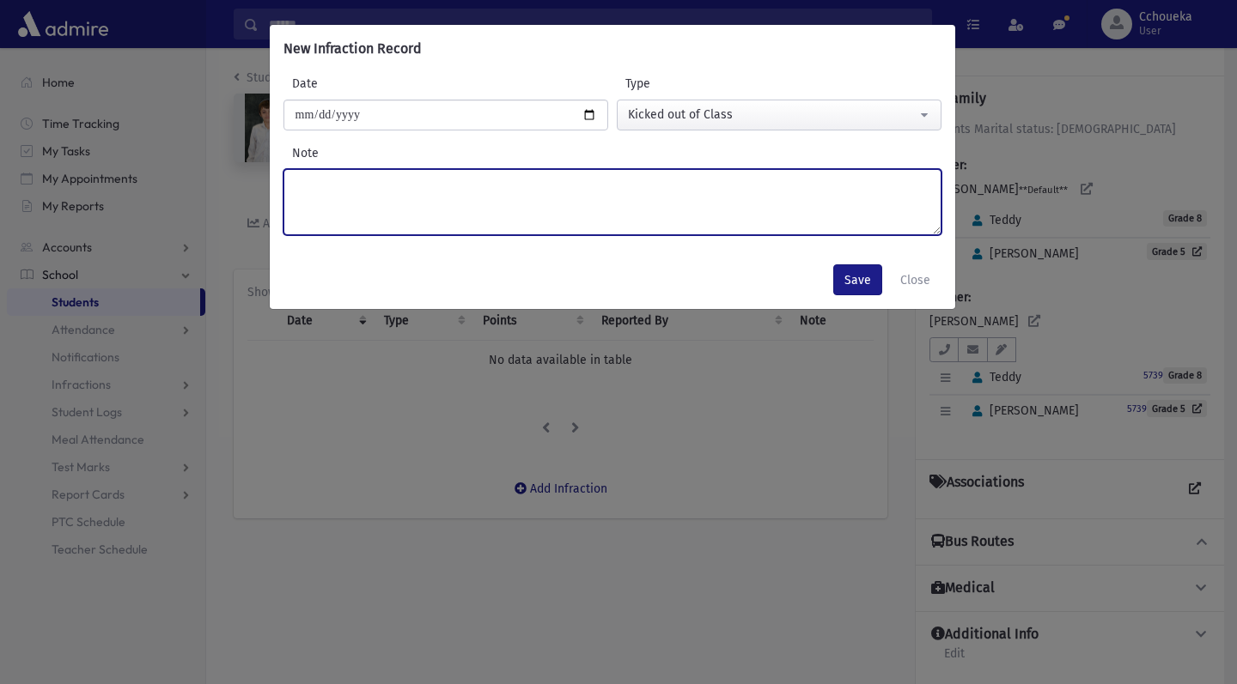
click at [717, 207] on textarea "Note" at bounding box center [612, 202] width 658 height 66
type textarea "**********"
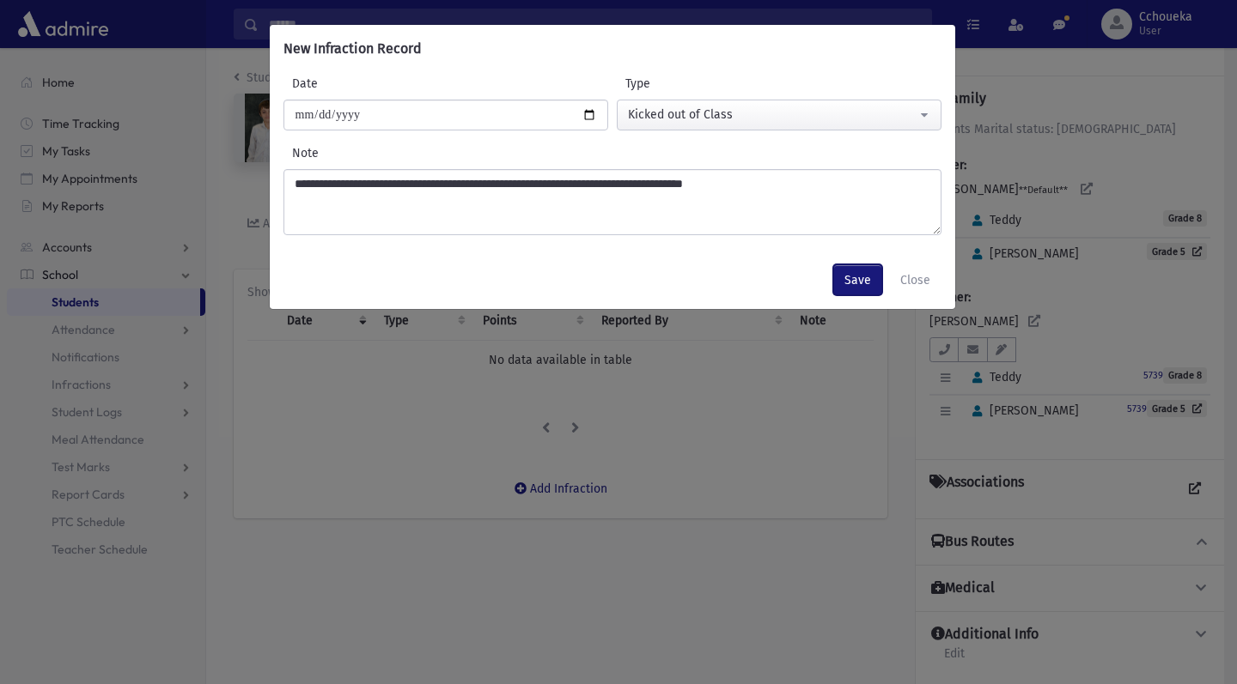
click at [852, 283] on button "Save" at bounding box center [857, 279] width 49 height 31
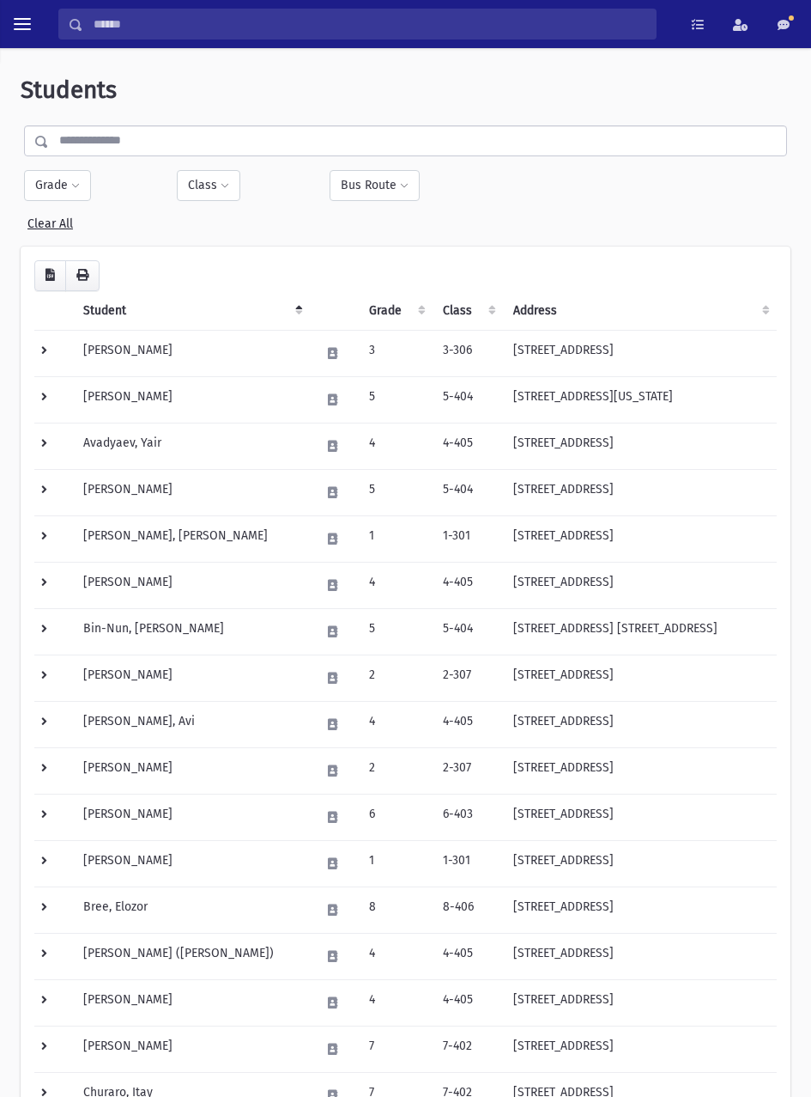
click at [231, 141] on input "text" at bounding box center [418, 140] width 738 height 31
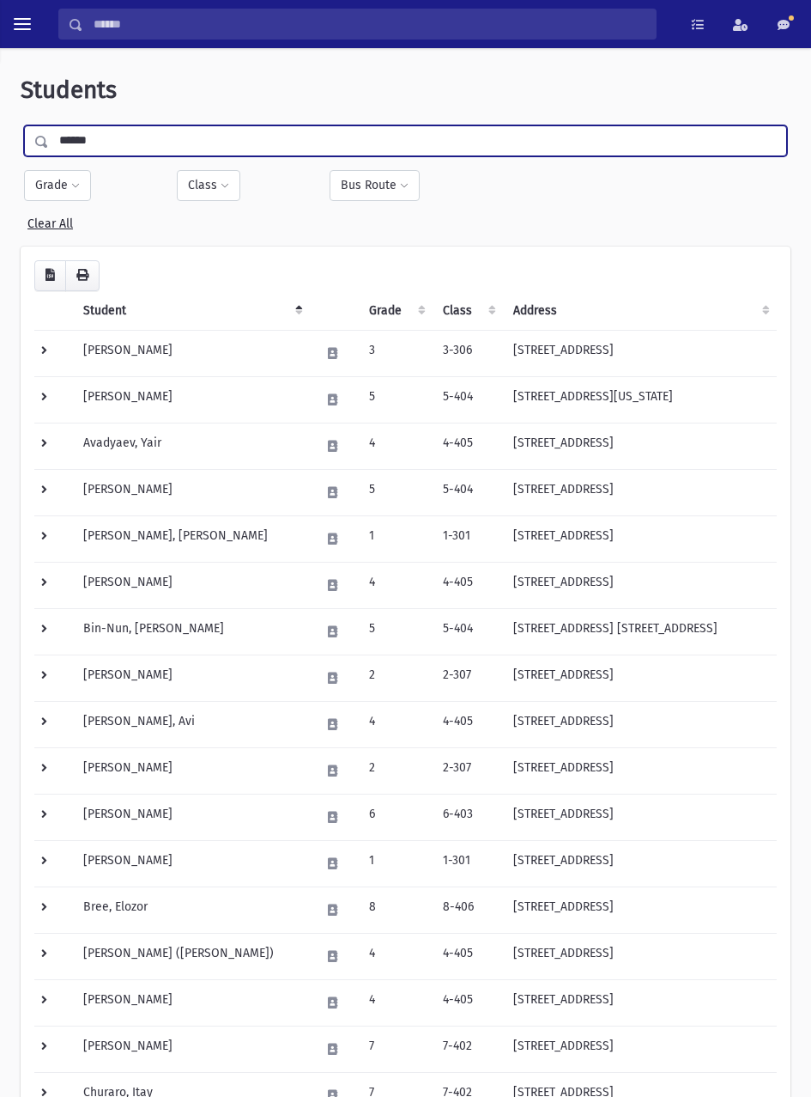
type input "******"
click at [60, 186] on button "Grade" at bounding box center [57, 185] width 67 height 31
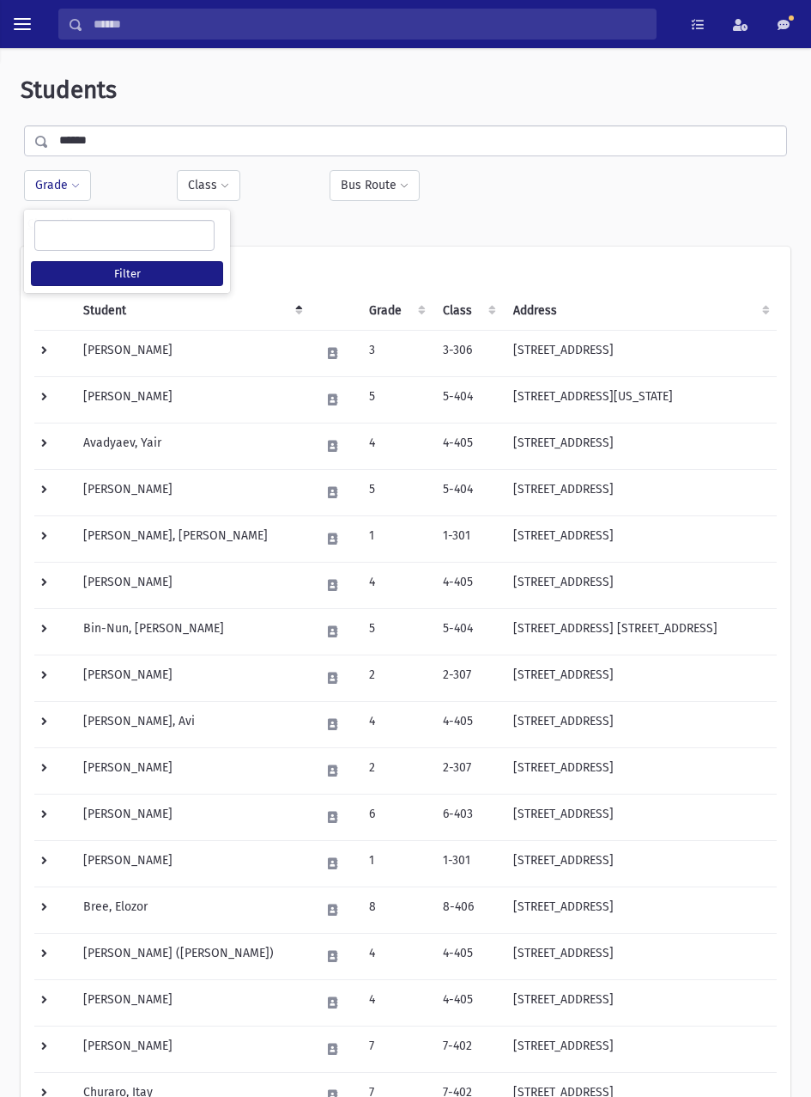
click at [164, 235] on ul at bounding box center [124, 234] width 179 height 26
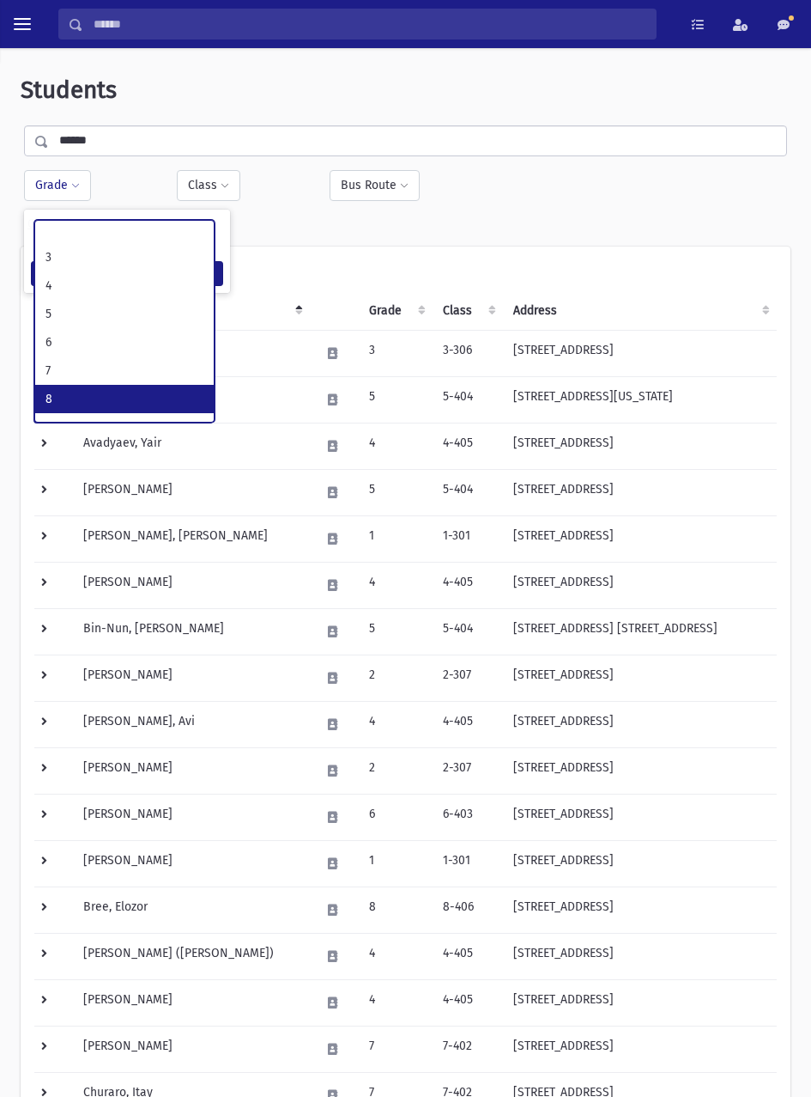
scroll to position [150, 0]
click at [137, 244] on ul at bounding box center [124, 234] width 179 height 26
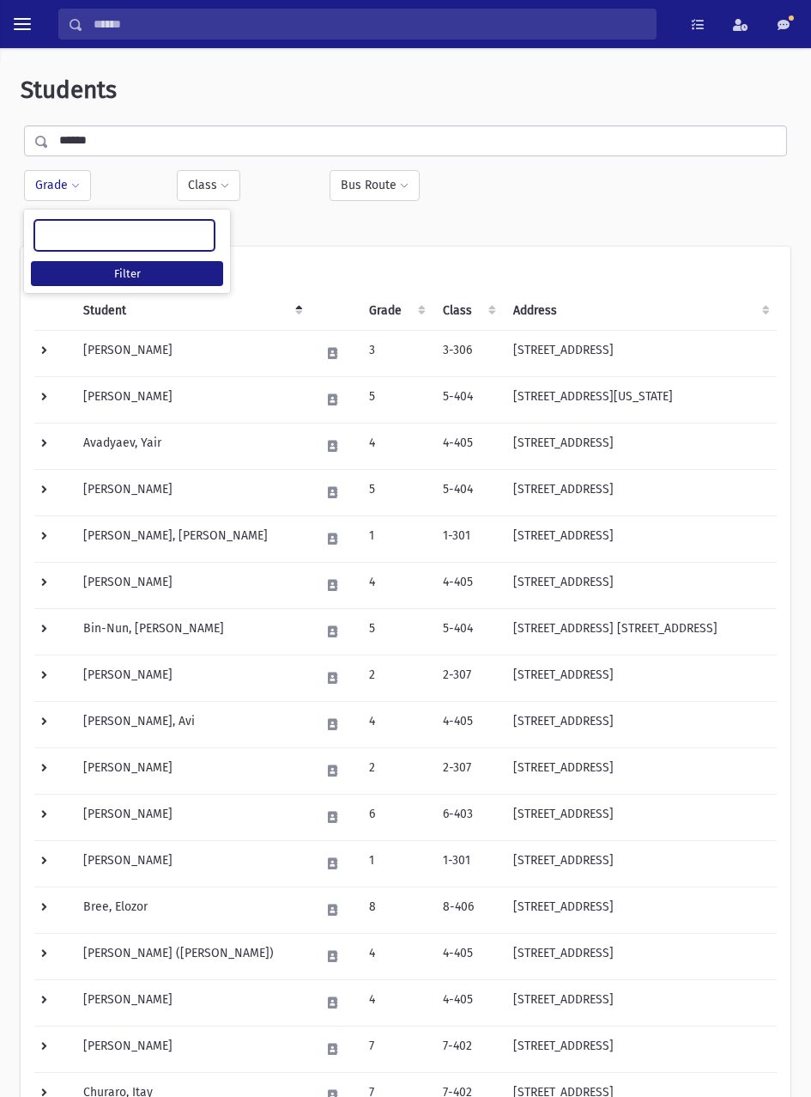
click at [173, 238] on ul at bounding box center [124, 234] width 179 height 26
click at [64, 234] on span "×" at bounding box center [62, 235] width 14 height 14
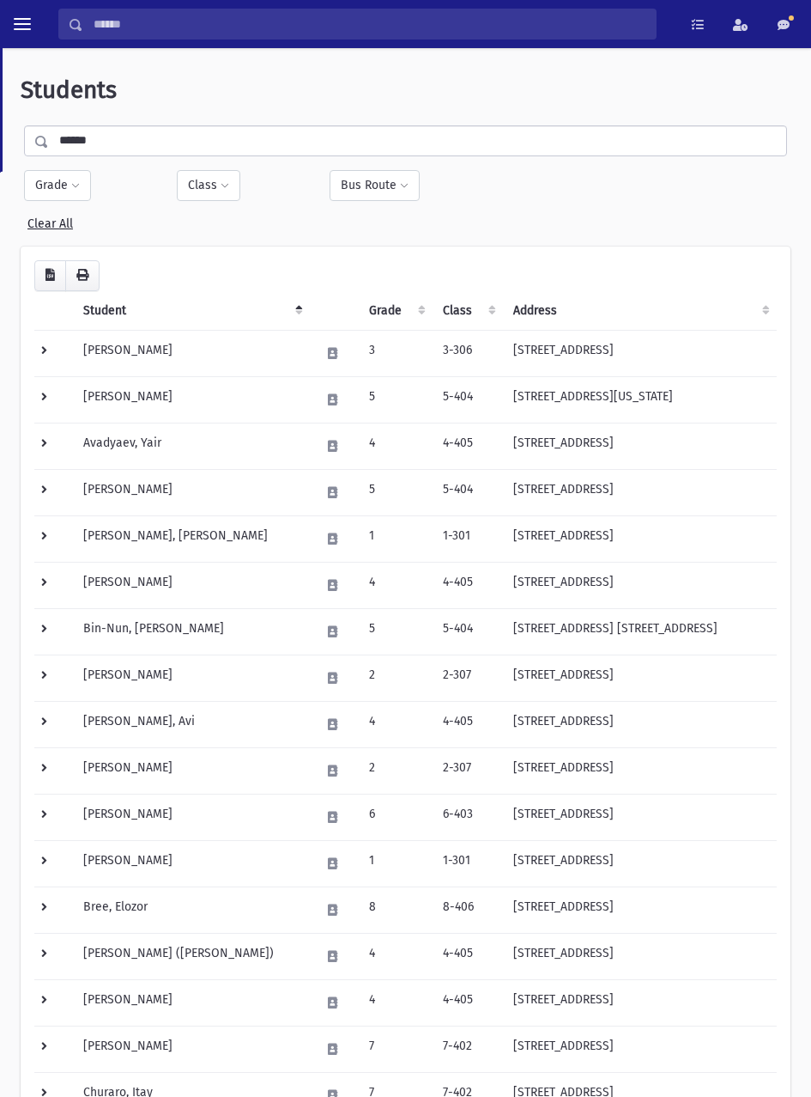
scroll to position [227, 0]
click at [75, 186] on span at bounding box center [75, 186] width 9 height 10
click at [167, 240] on ul at bounding box center [124, 234] width 179 height 26
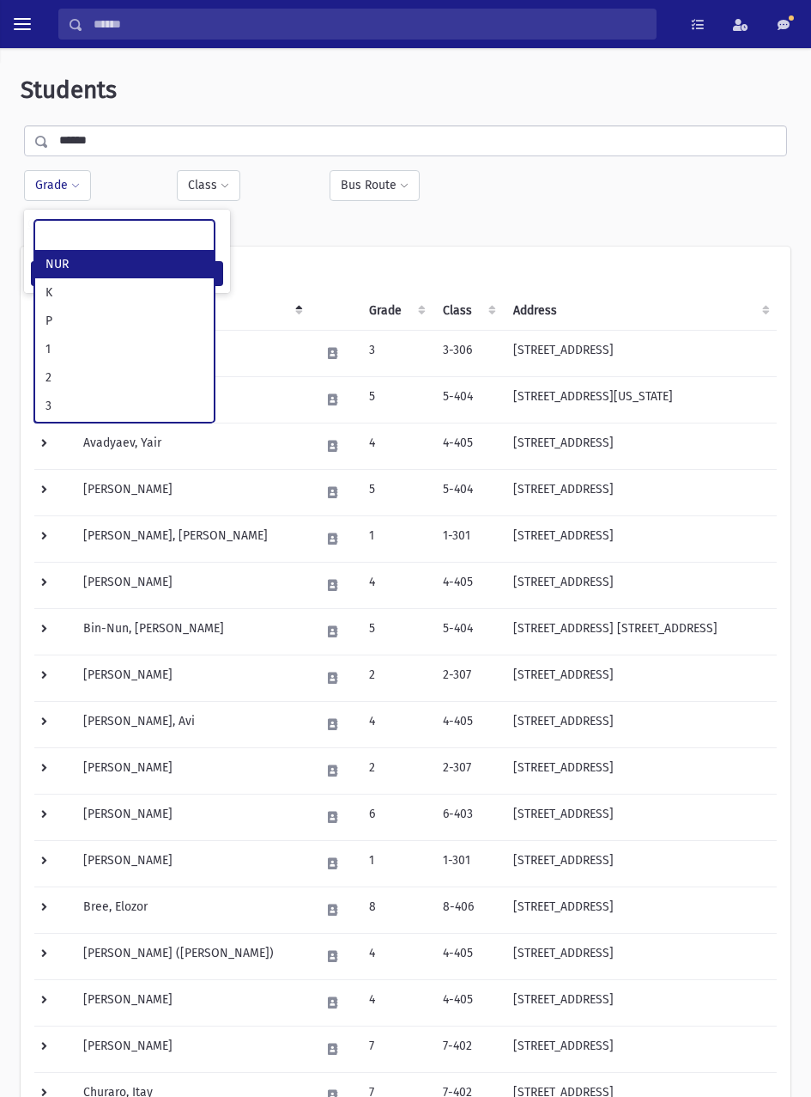
select select "*"
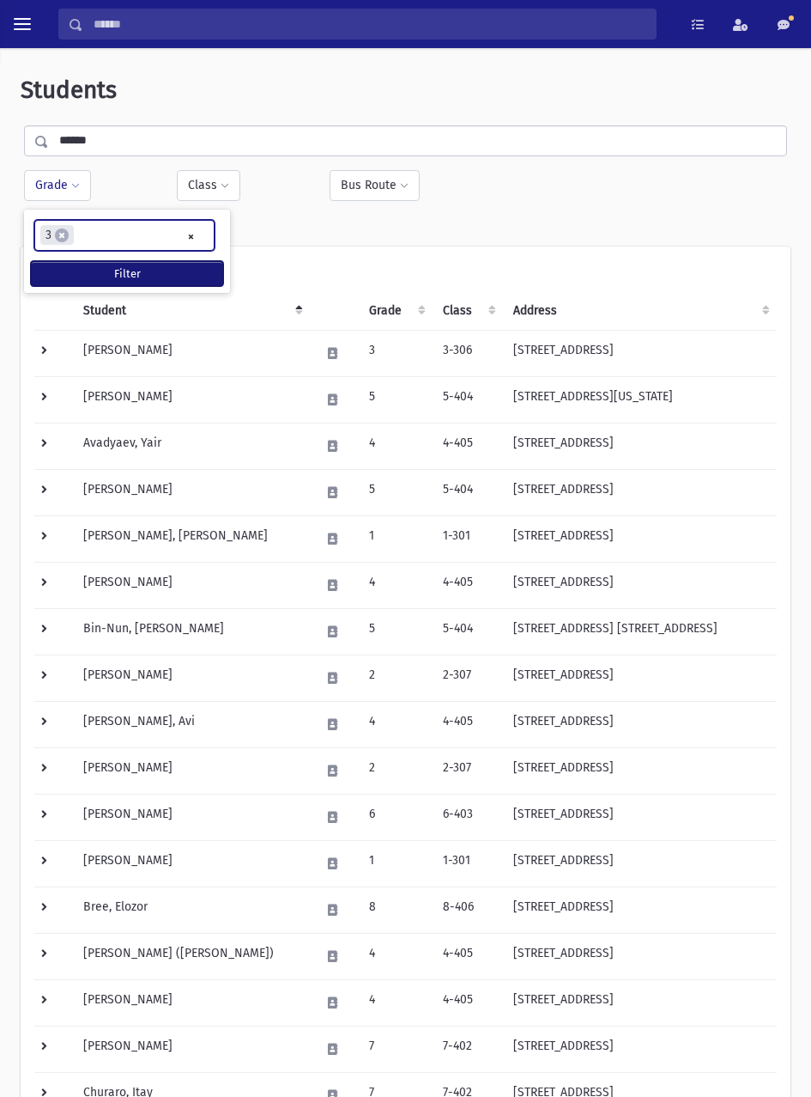
click at [191, 270] on button "Filter" at bounding box center [127, 273] width 192 height 25
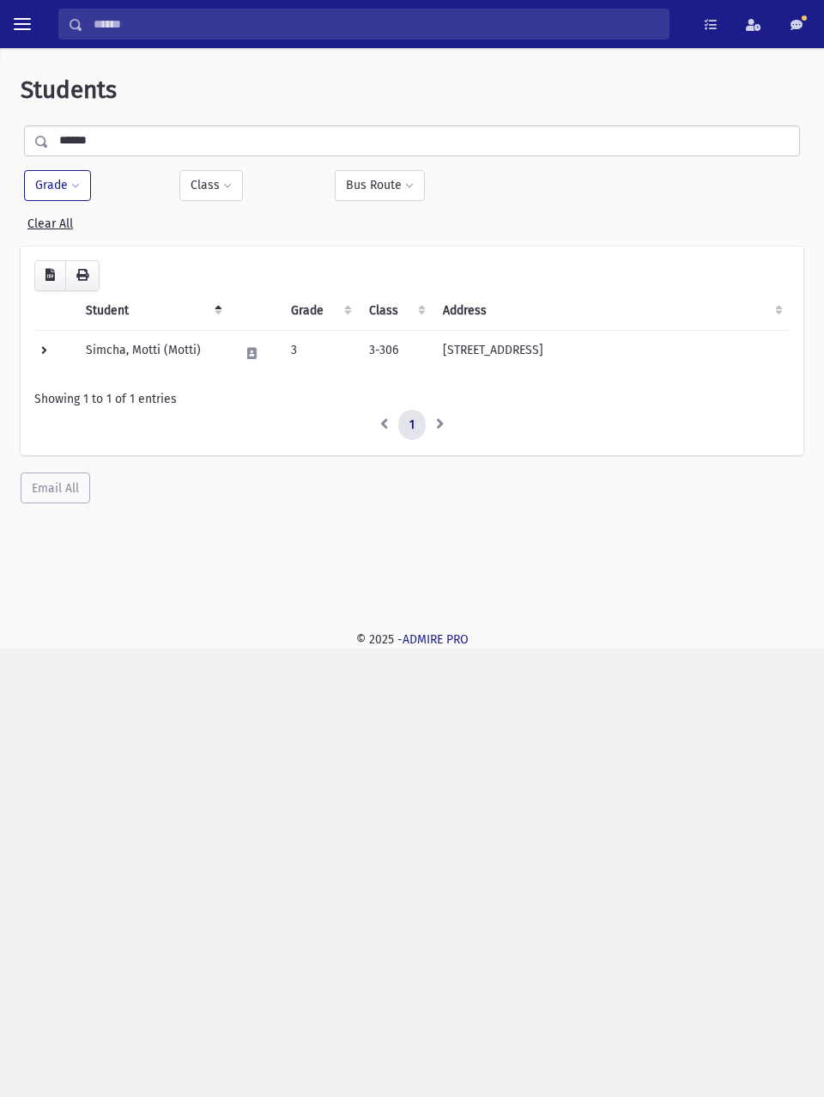
click at [173, 350] on td "Simcha, Motti (Motti)" at bounding box center [153, 353] width 154 height 46
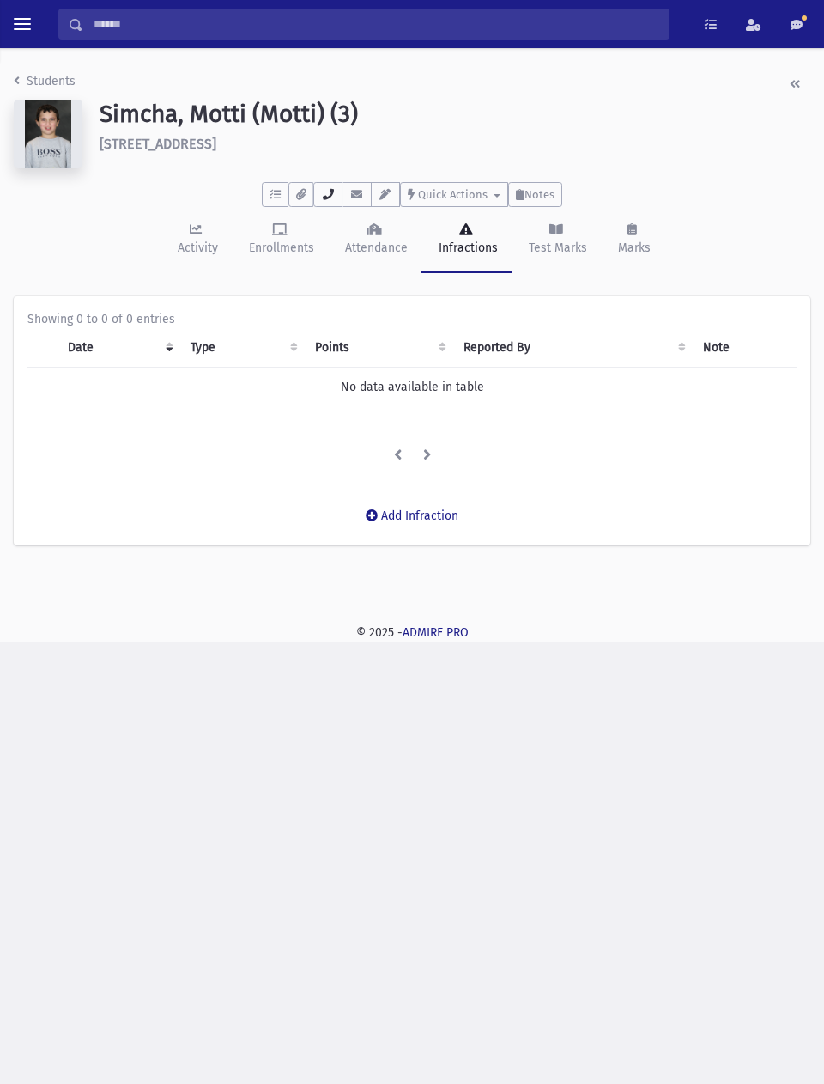
click at [324, 195] on icon "button" at bounding box center [328, 194] width 14 height 11
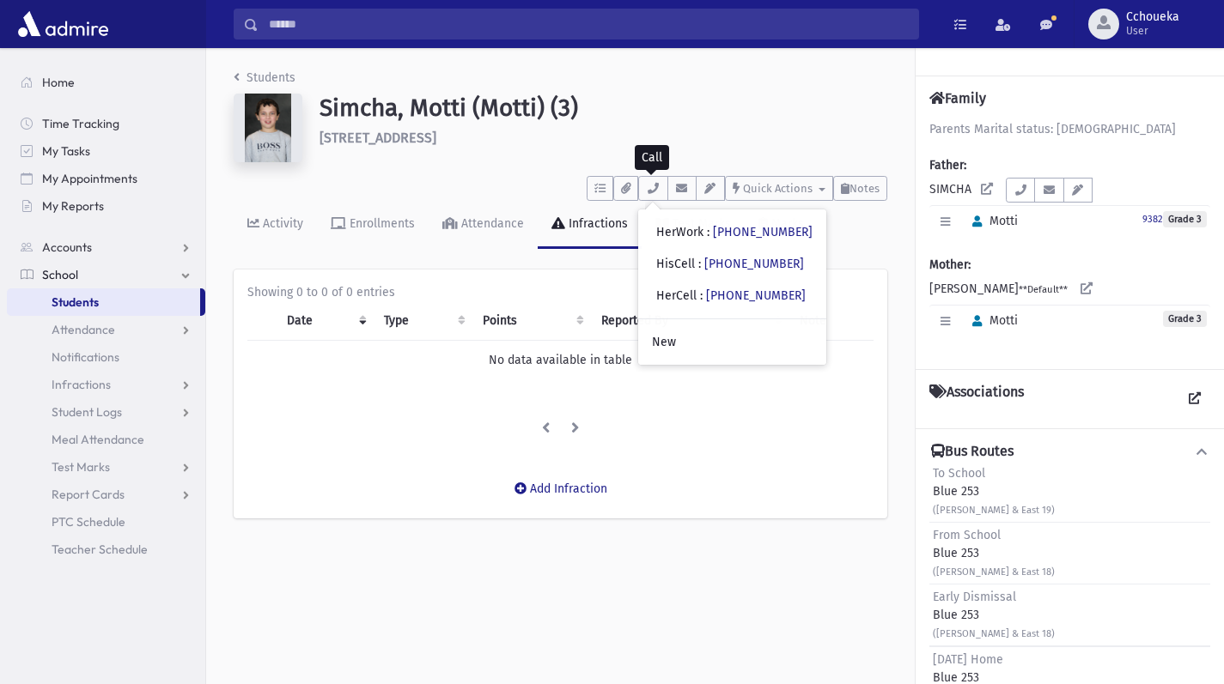
click at [407, 31] on input "Search" at bounding box center [587, 24] width 659 height 31
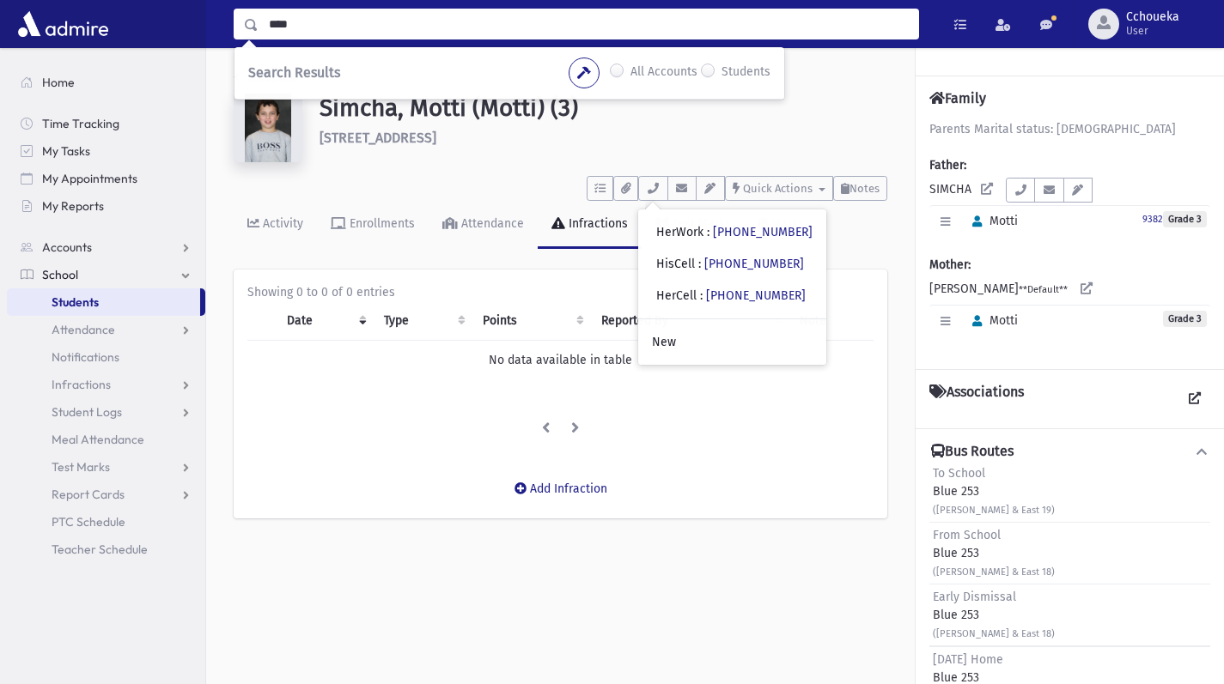
type input "****"
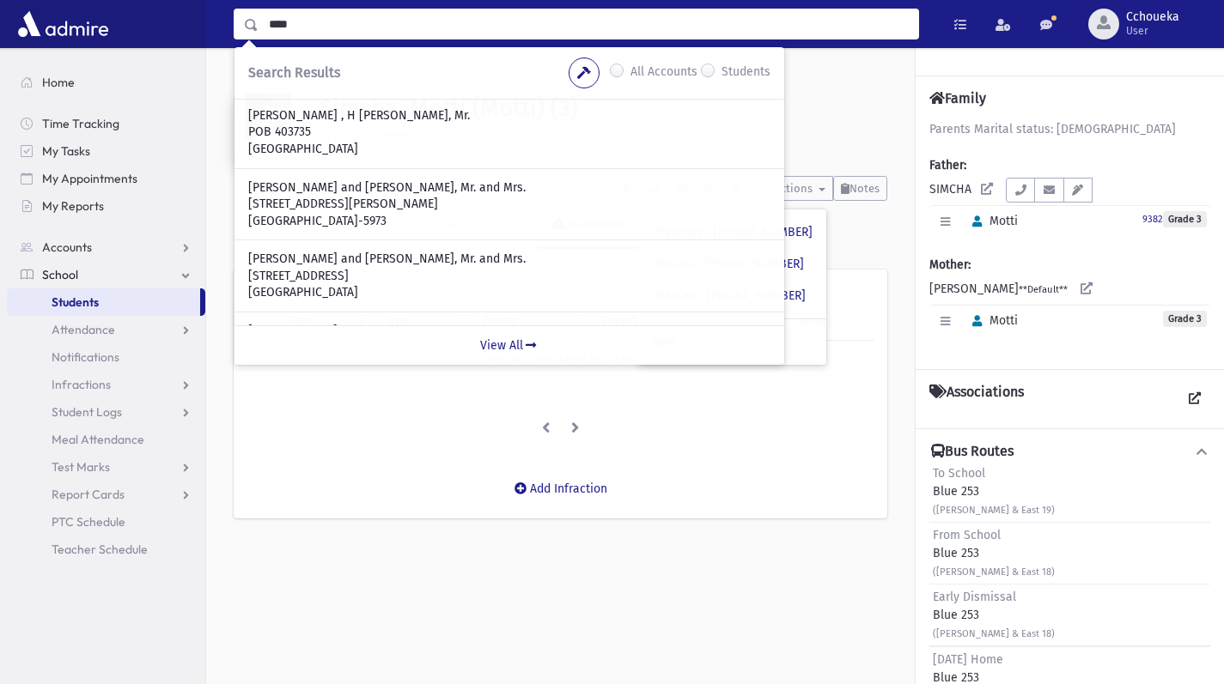
scroll to position [328, 0]
click at [79, 303] on span "Students" at bounding box center [75, 302] width 47 height 15
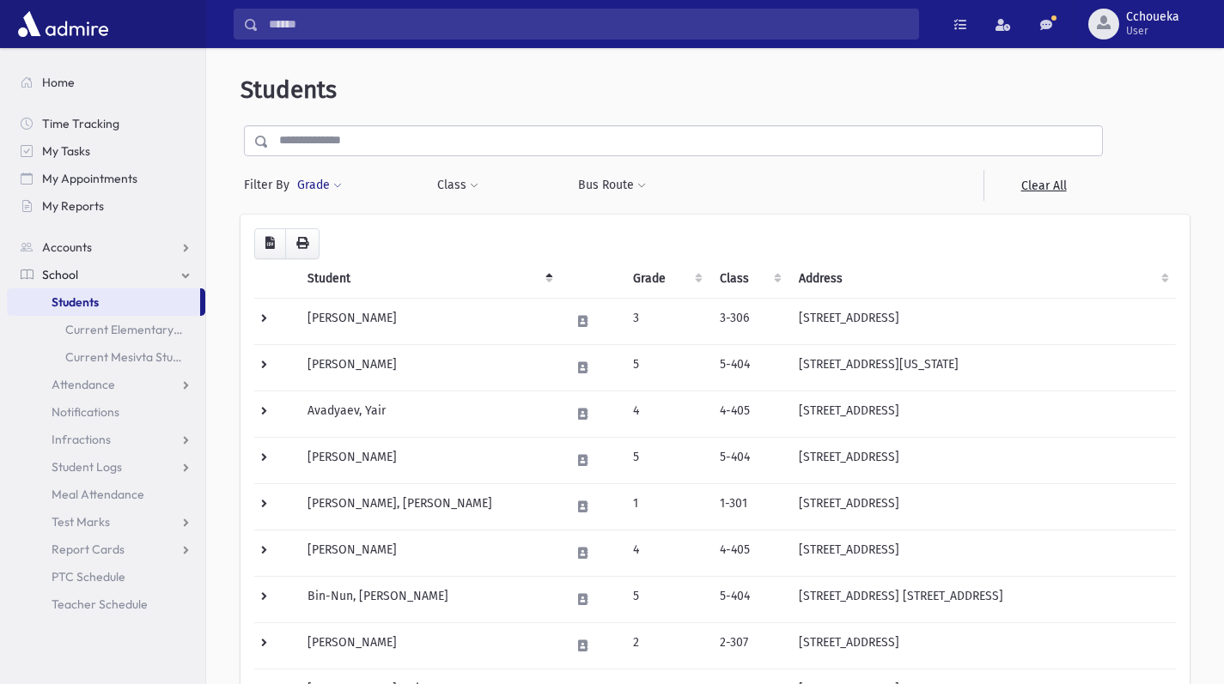
click at [306, 191] on button "Grade" at bounding box center [319, 185] width 46 height 31
click at [359, 238] on ul at bounding box center [396, 234] width 179 height 26
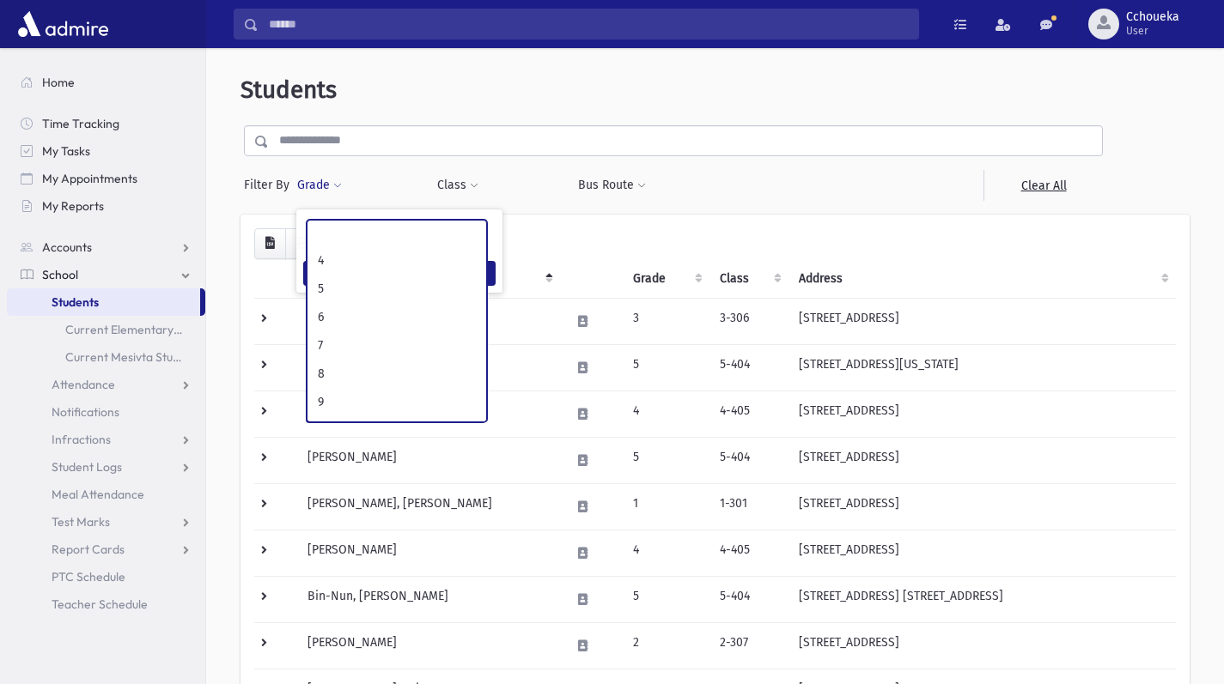
scroll to position [172, 0]
select select "*"
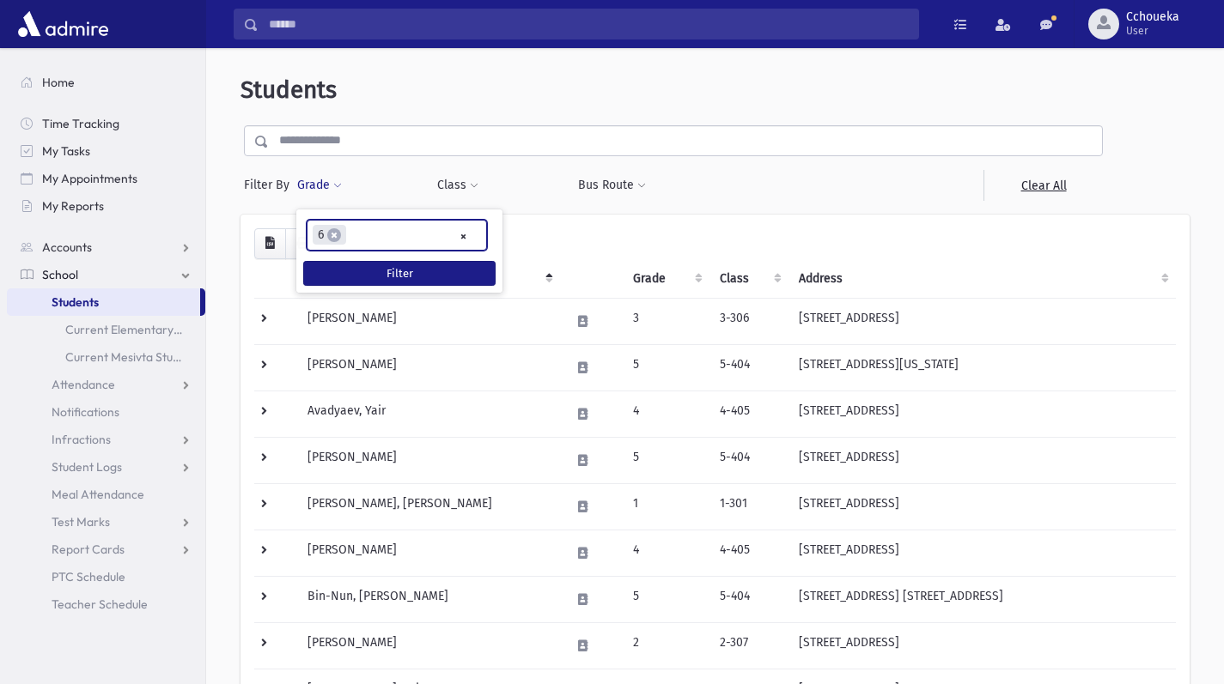
scroll to position [120, 0]
click at [370, 277] on button "Filter" at bounding box center [399, 273] width 192 height 25
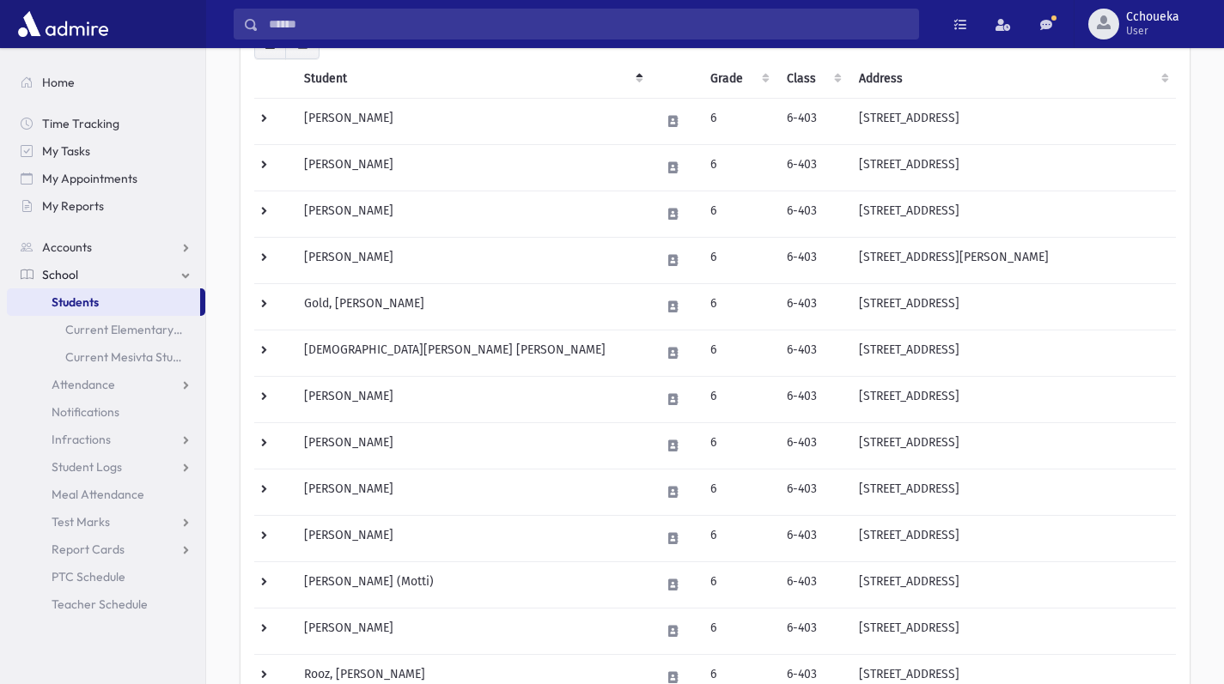
scroll to position [215, 0]
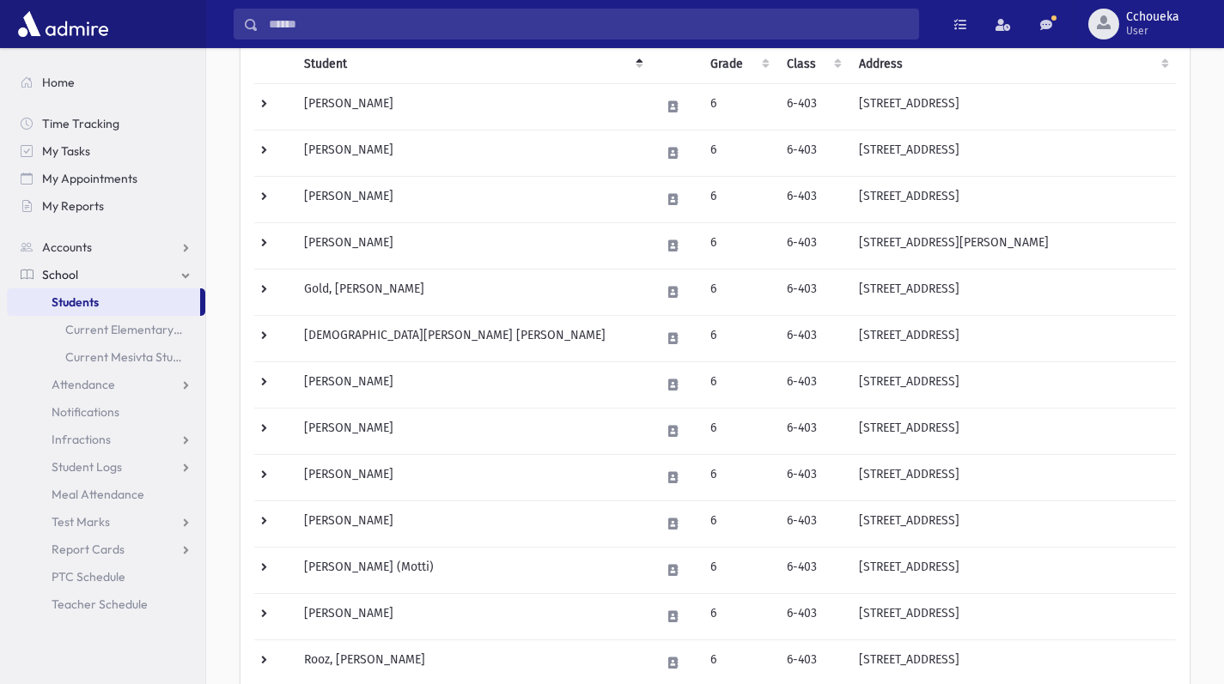
click at [378, 624] on td "[PERSON_NAME]" at bounding box center [471, 616] width 355 height 46
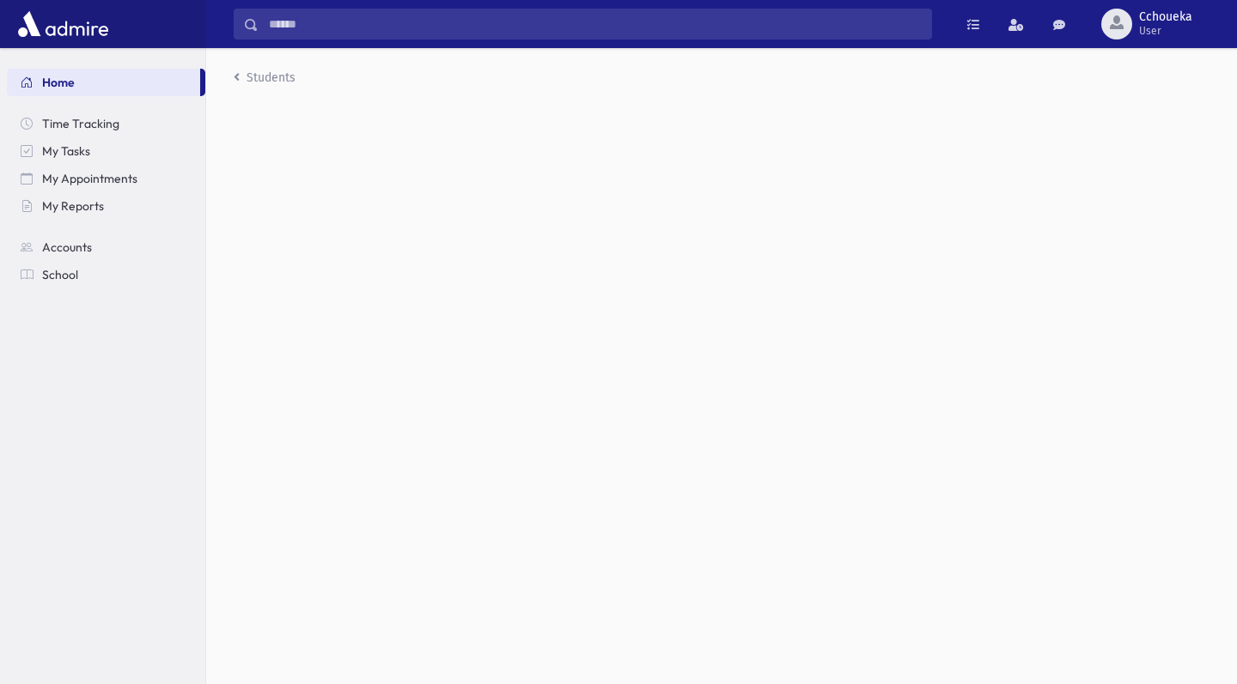
click at [357, 620] on div "Students" at bounding box center [721, 366] width 1030 height 636
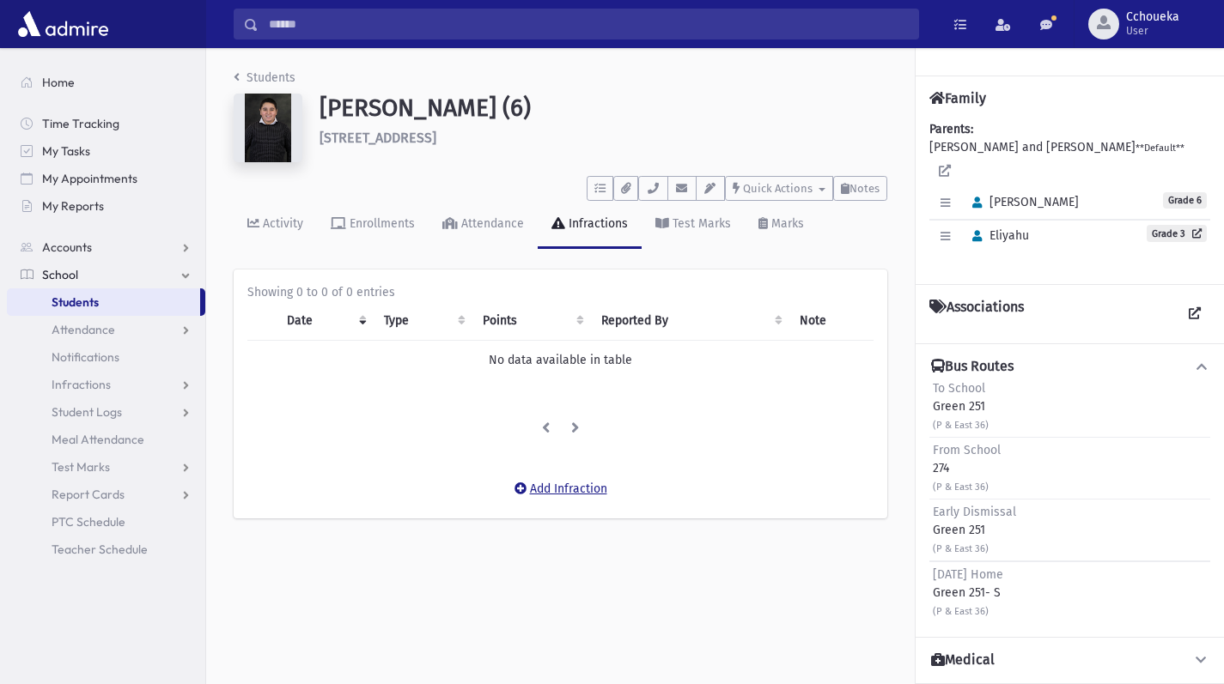
click at [583, 489] on button "Add Infraction" at bounding box center [560, 489] width 115 height 31
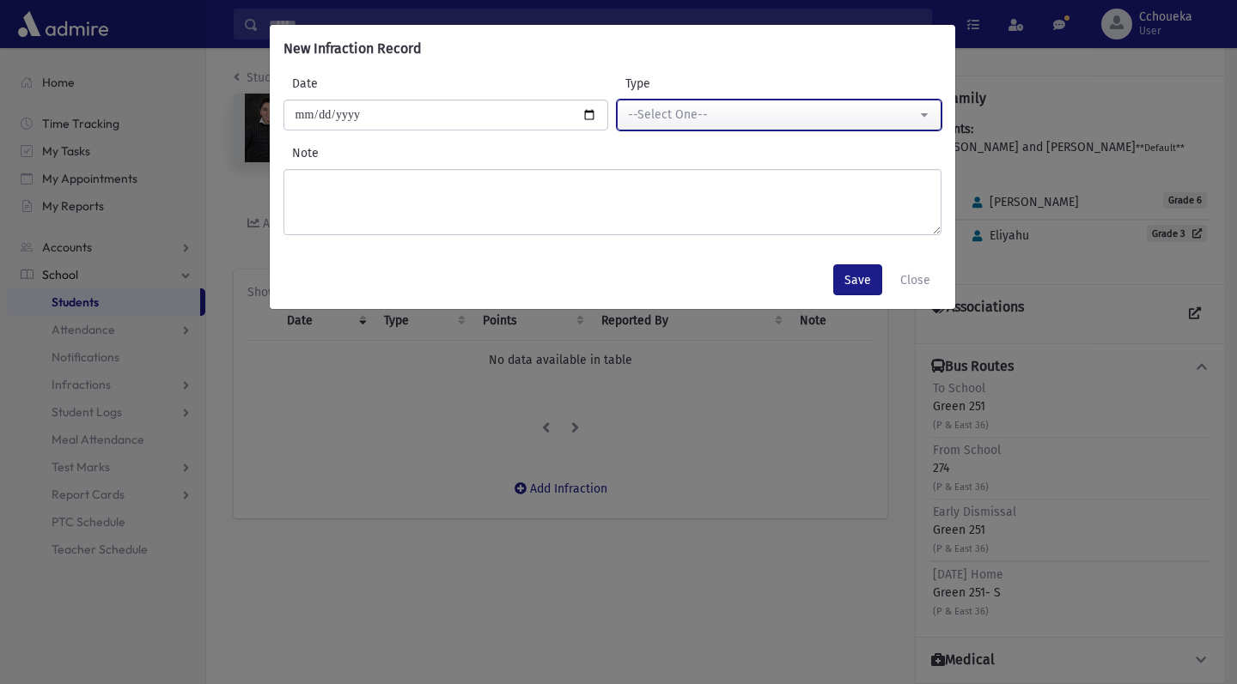
click at [847, 126] on button "--Select One--" at bounding box center [779, 115] width 325 height 31
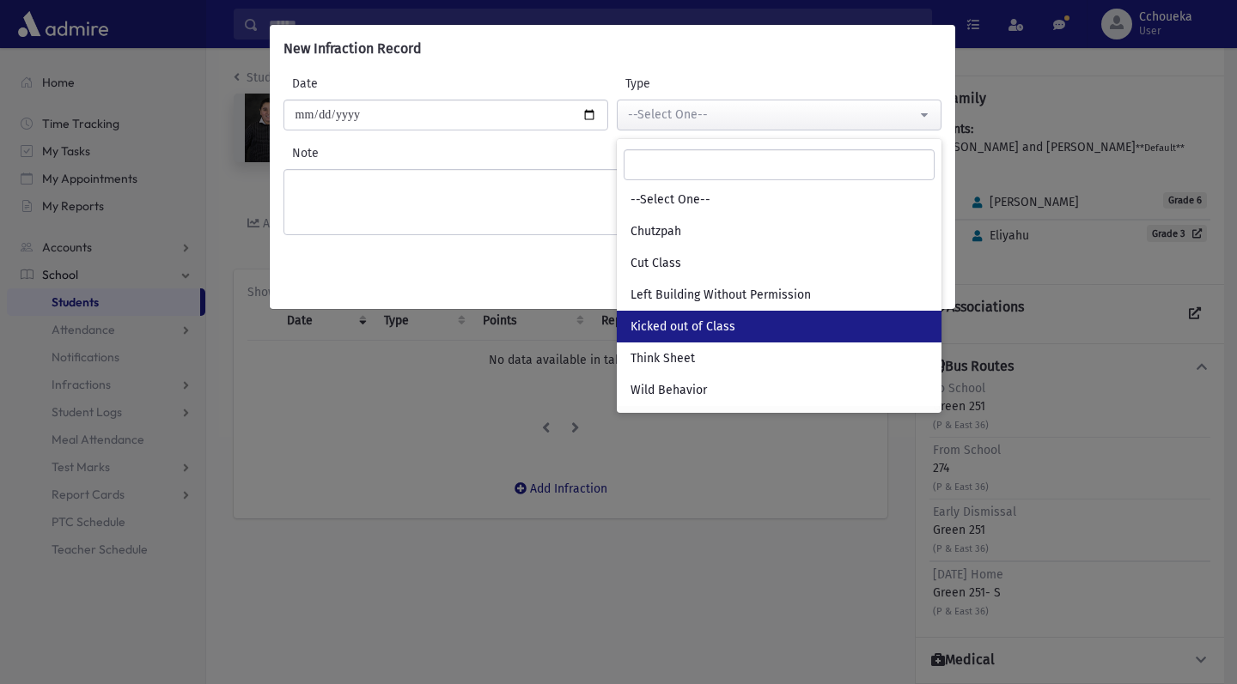
click at [726, 329] on span "Kicked out of Class" at bounding box center [682, 327] width 105 height 17
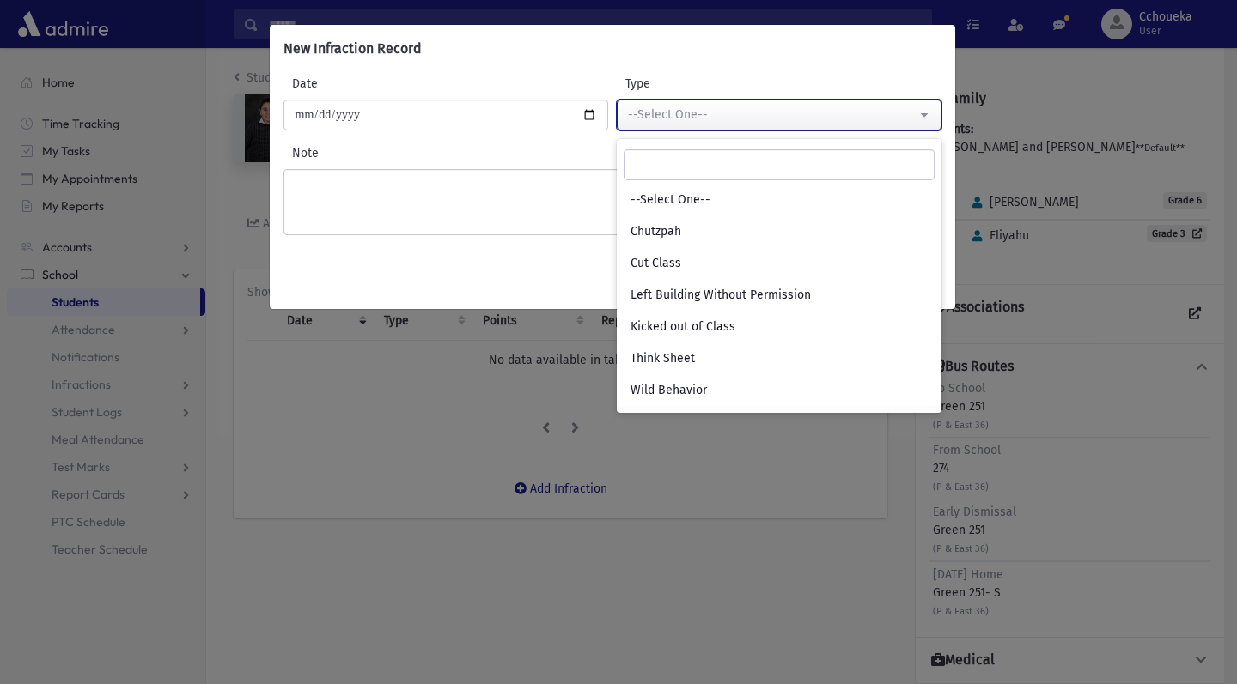
select select "*"
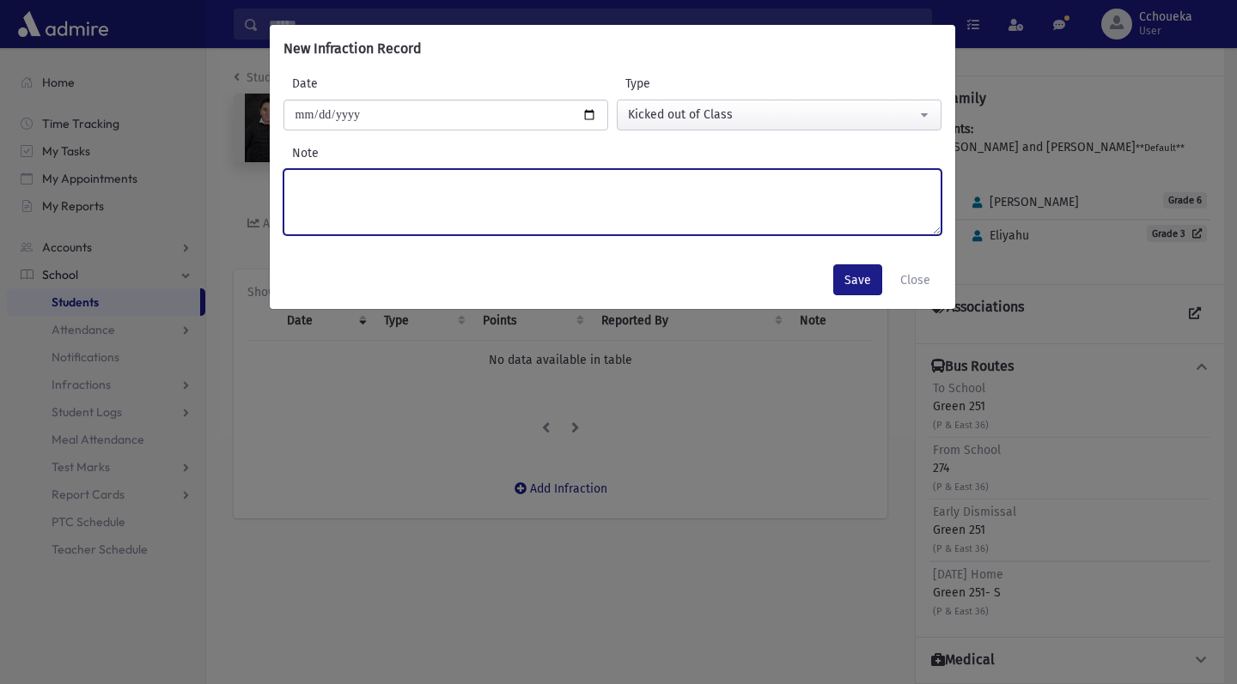
click at [710, 216] on textarea "Note" at bounding box center [612, 202] width 658 height 66
click at [355, 220] on textarea "Note" at bounding box center [612, 202] width 658 height 66
type textarea "**********"
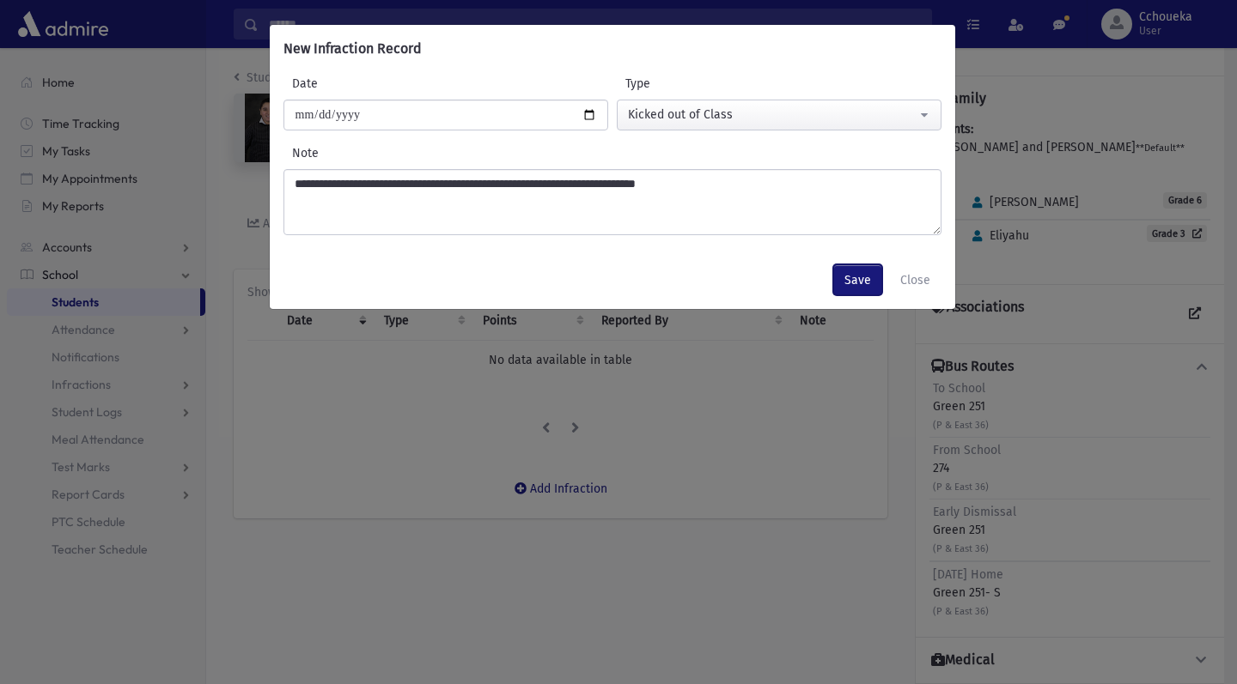
click at [859, 280] on button "Save" at bounding box center [857, 279] width 49 height 31
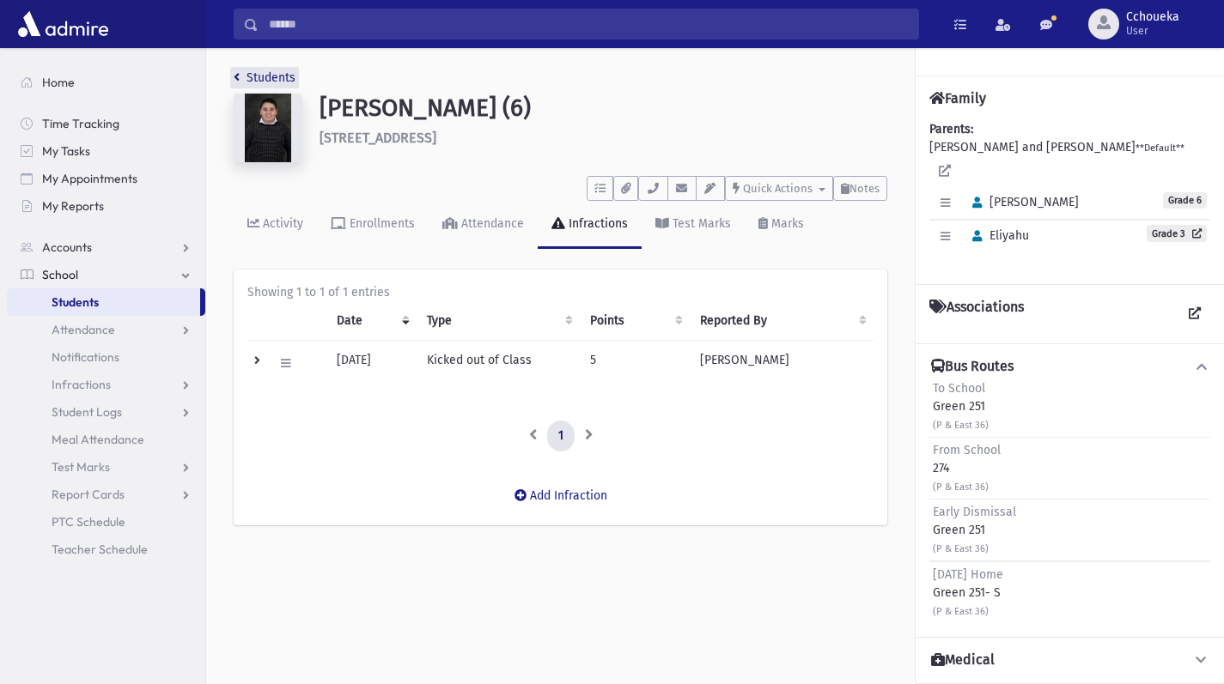
click at [242, 72] on link "Students" at bounding box center [265, 77] width 62 height 15
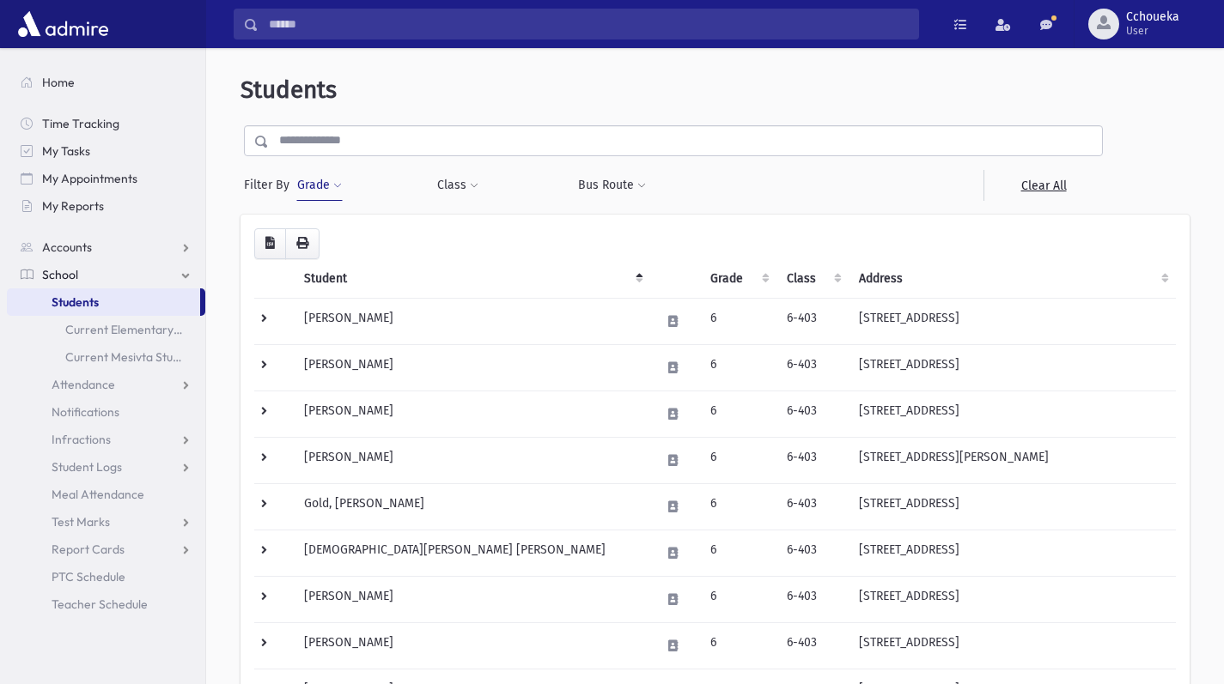
click at [428, 134] on input "text" at bounding box center [685, 140] width 833 height 31
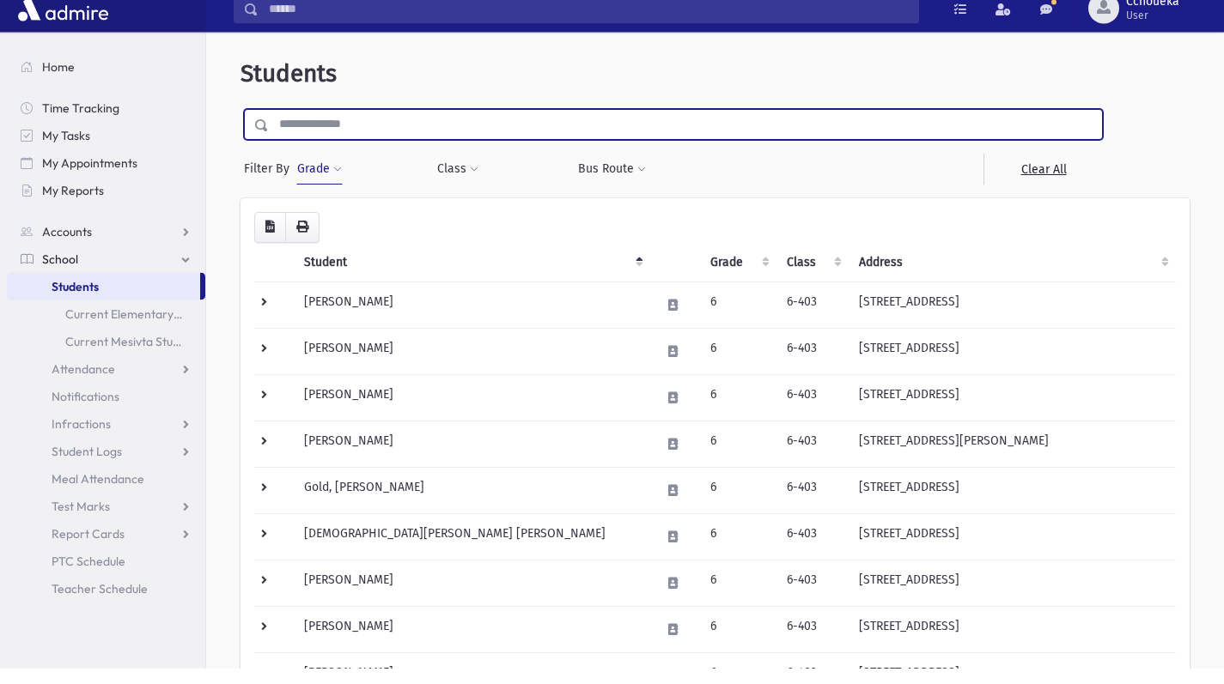
click at [337, 185] on span at bounding box center [337, 186] width 9 height 10
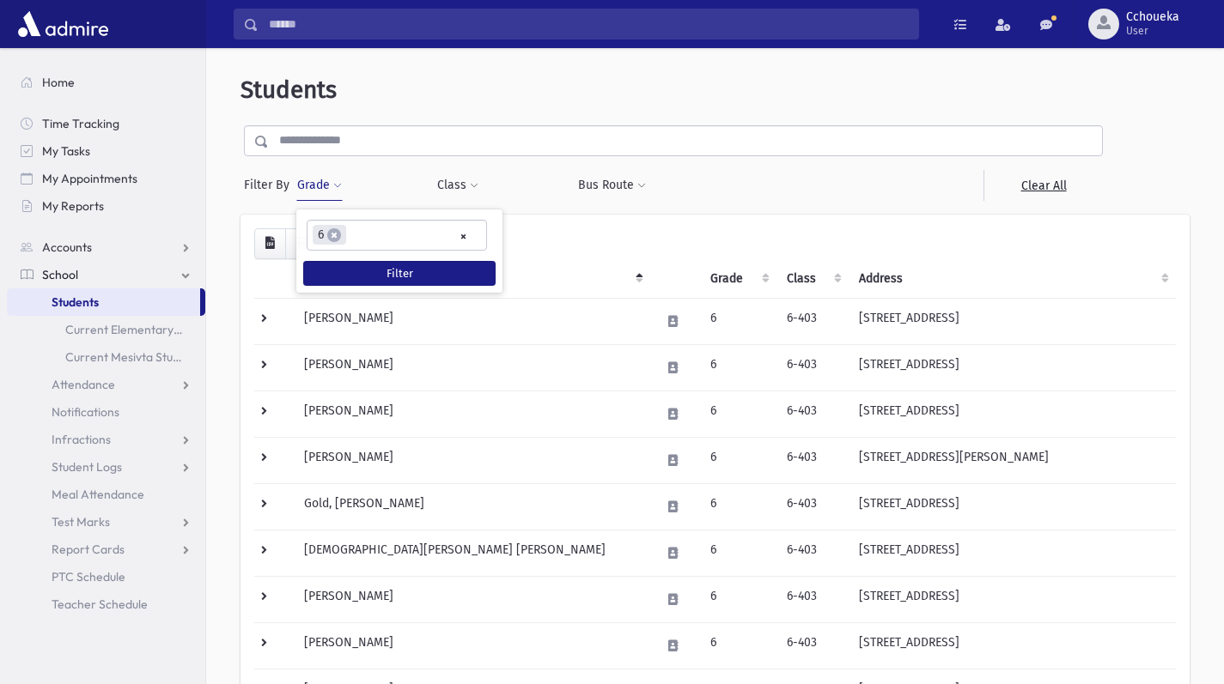
click at [336, 234] on span "×" at bounding box center [334, 235] width 14 height 14
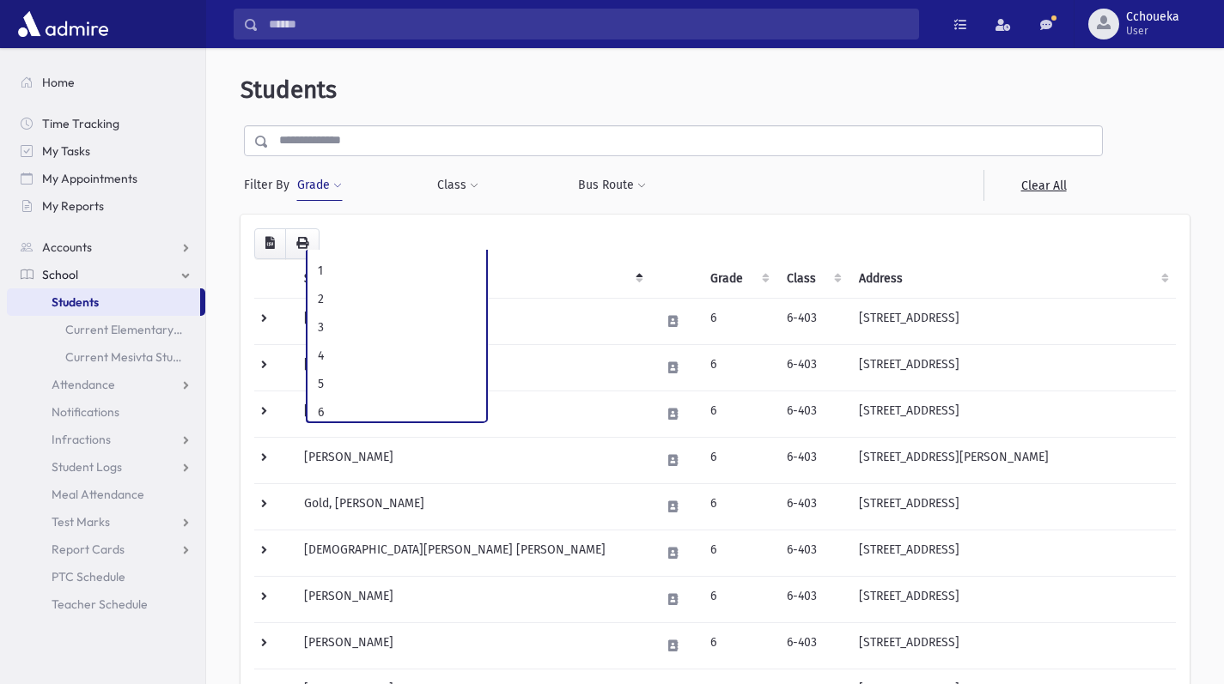
scroll to position [81, 0]
select select "*"
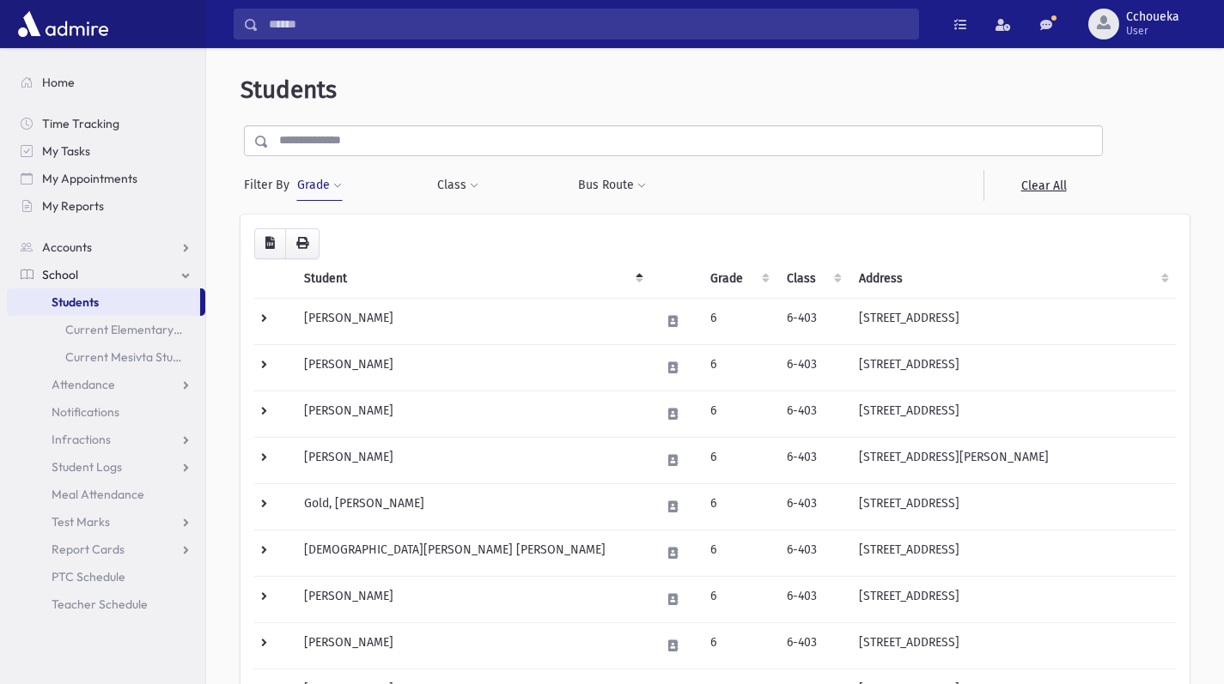
click at [337, 185] on span at bounding box center [337, 186] width 9 height 10
click at [437, 270] on button "Filter" at bounding box center [399, 273] width 192 height 25
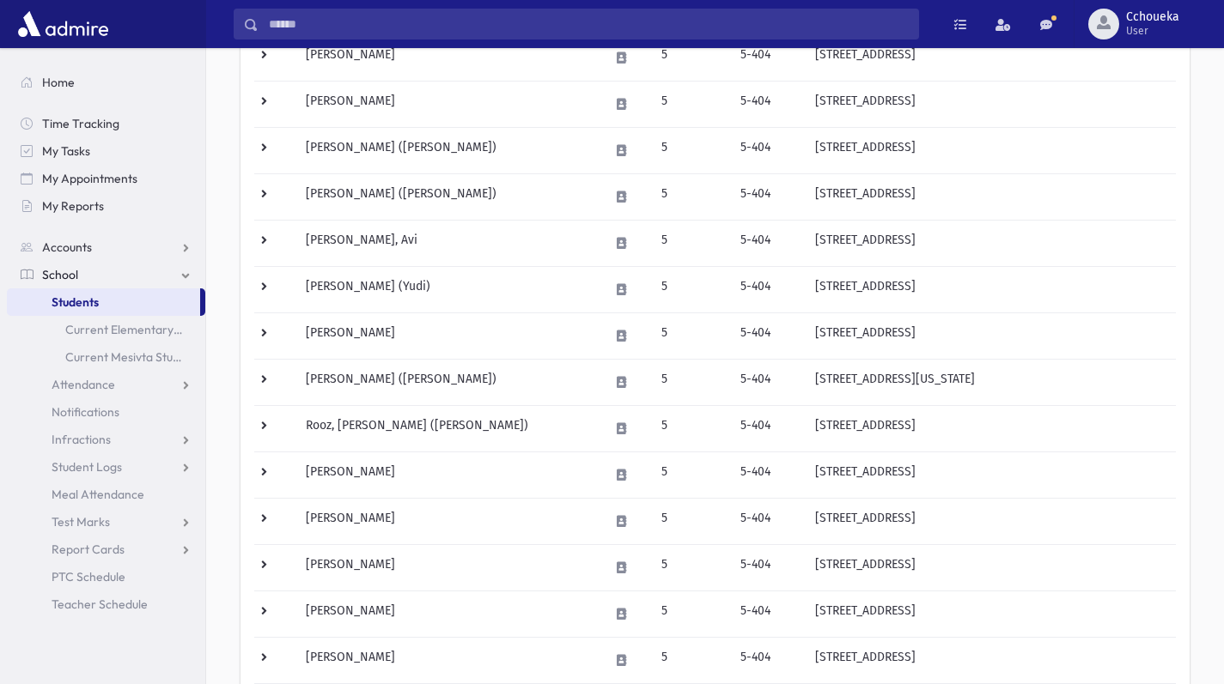
scroll to position [558, 0]
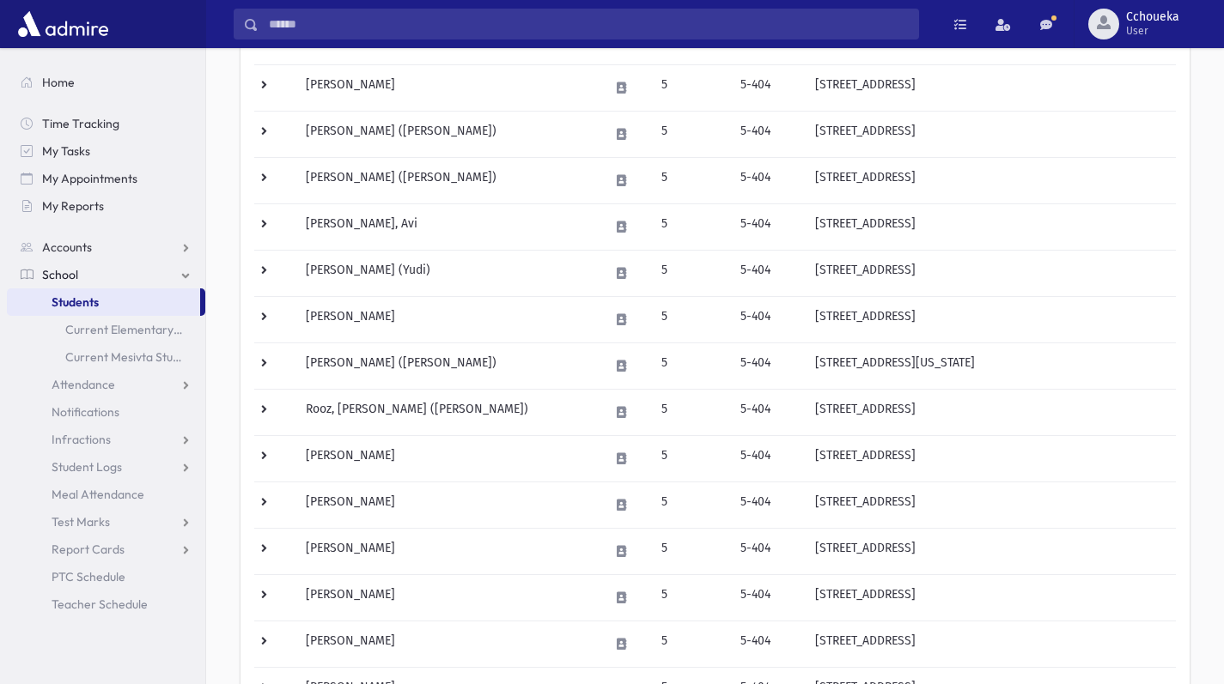
click at [440, 592] on td "[PERSON_NAME]" at bounding box center [446, 597] width 303 height 46
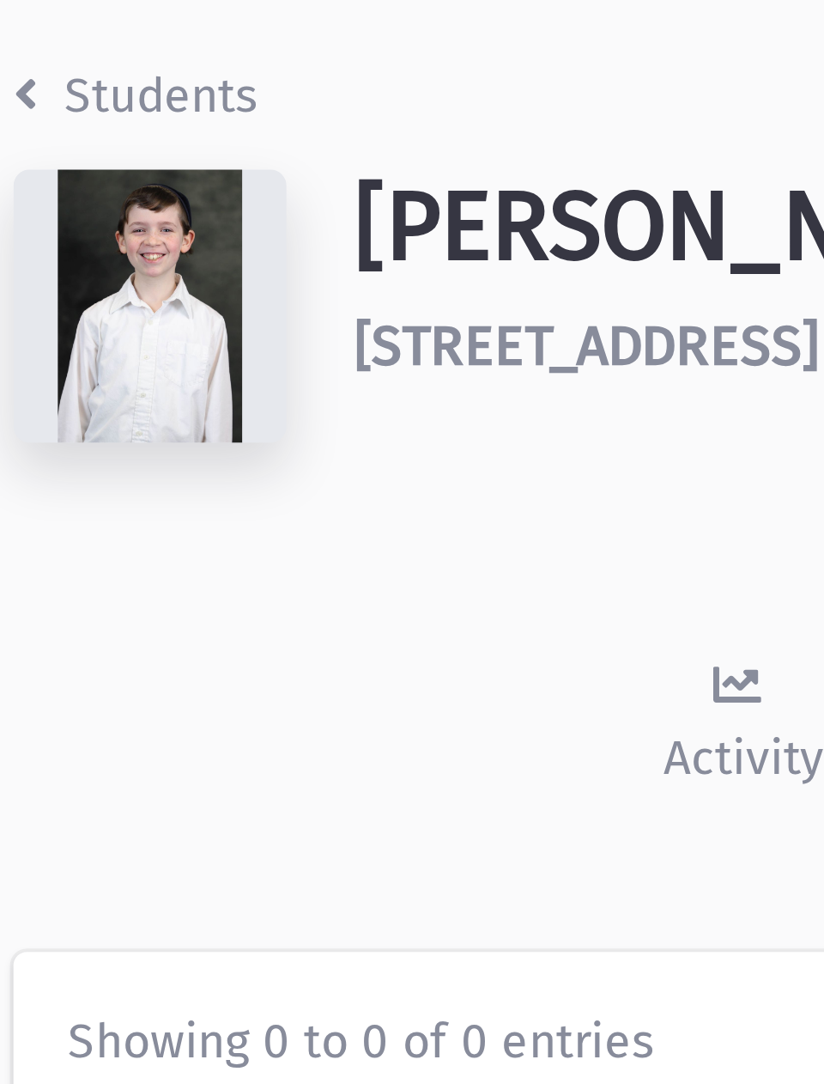
click at [212, 139] on h6 "[STREET_ADDRESS]" at bounding box center [455, 144] width 711 height 16
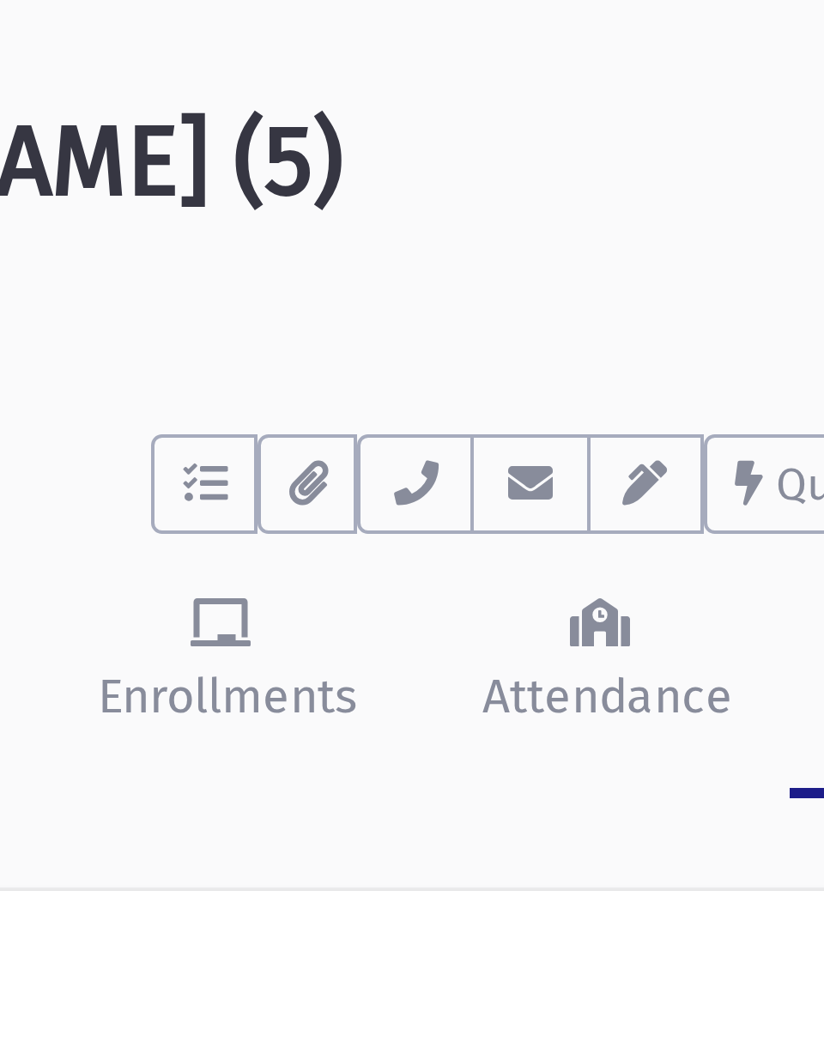
click at [430, 287] on div "Students [PERSON_NAME] (5) [STREET_ADDRESS] **** To Do's No open tasks Show Lis…" at bounding box center [412, 315] width 824 height 535
